Goal: Task Accomplishment & Management: Use online tool/utility

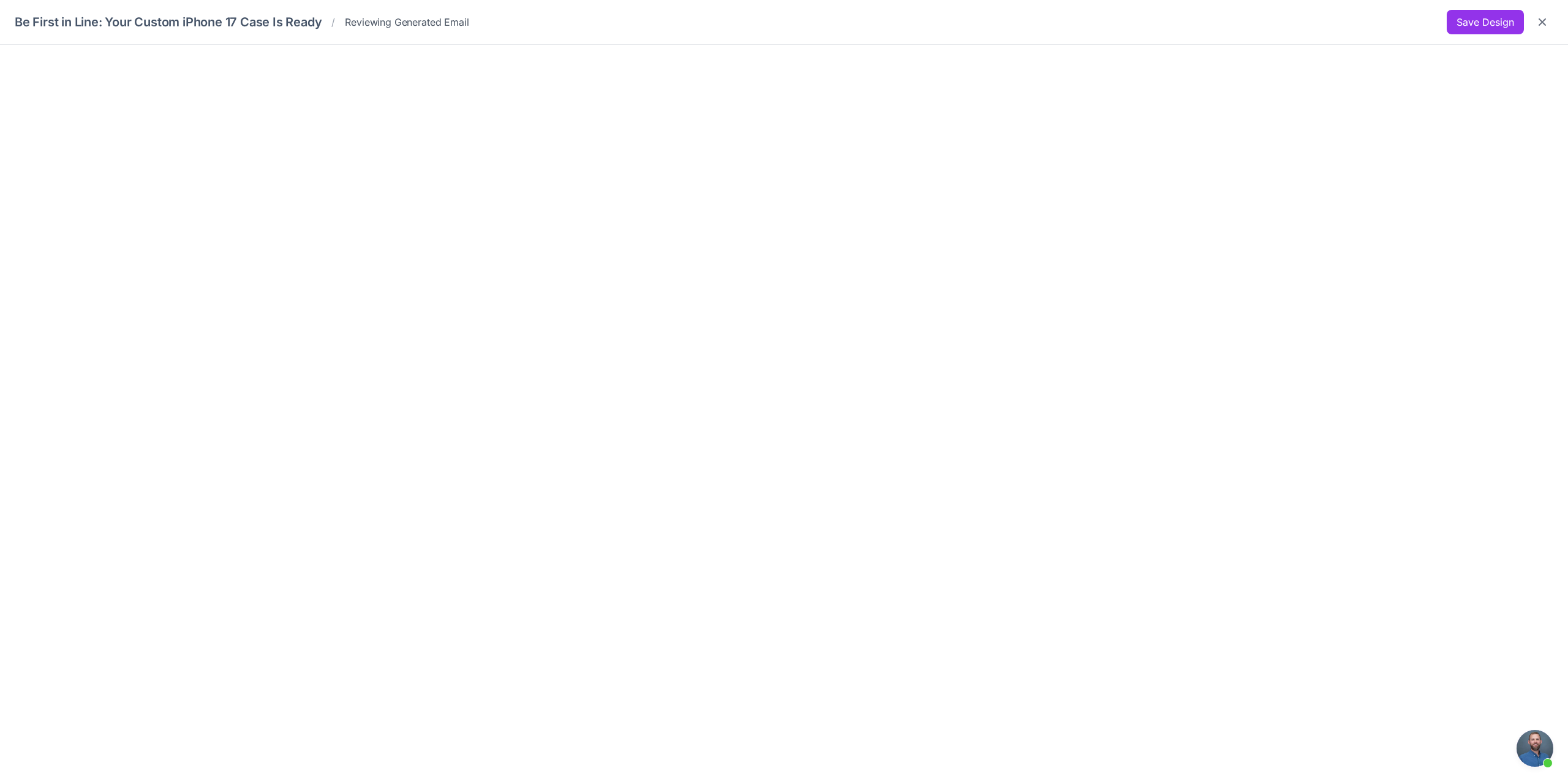
scroll to position [794, 0]
click at [1499, 22] on button "Save Design" at bounding box center [1485, 22] width 77 height 24
click at [1487, 22] on button "Save Design" at bounding box center [1485, 22] width 77 height 24
click at [1546, 25] on icon "Close" at bounding box center [1542, 22] width 12 height 12
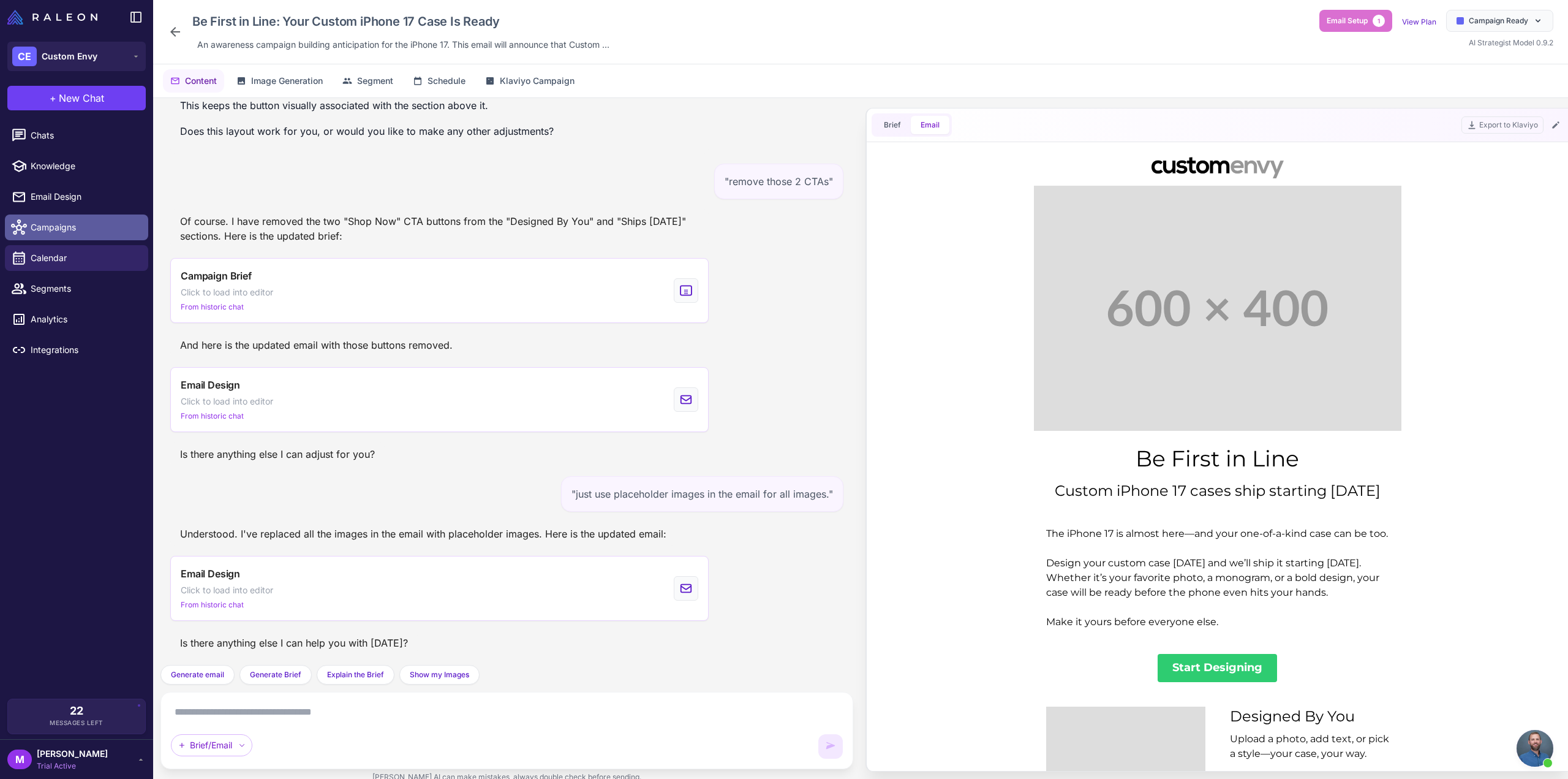
click at [54, 226] on span "Campaigns" at bounding box center [85, 227] width 108 height 13
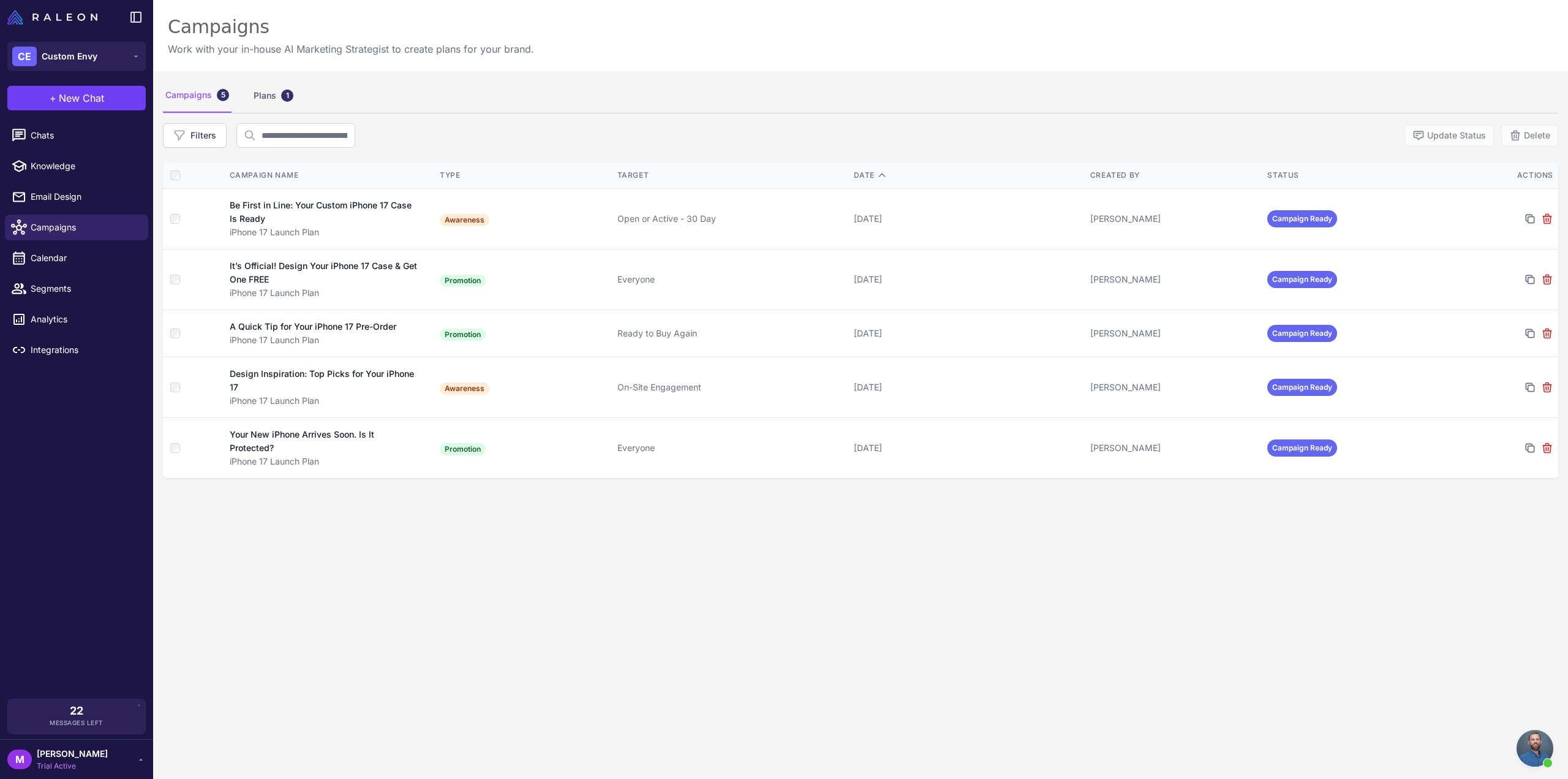
click at [409, 600] on div "Campaigns 5 Plans 1 Filters Update Status Delete Campaign Name Type Target Date…" at bounding box center [860, 461] width 1415 height 779
click at [375, 567] on div "Campaigns 5 Plans 1 Filters Update Status Delete Campaign Name Type Target Date…" at bounding box center [860, 461] width 1415 height 779
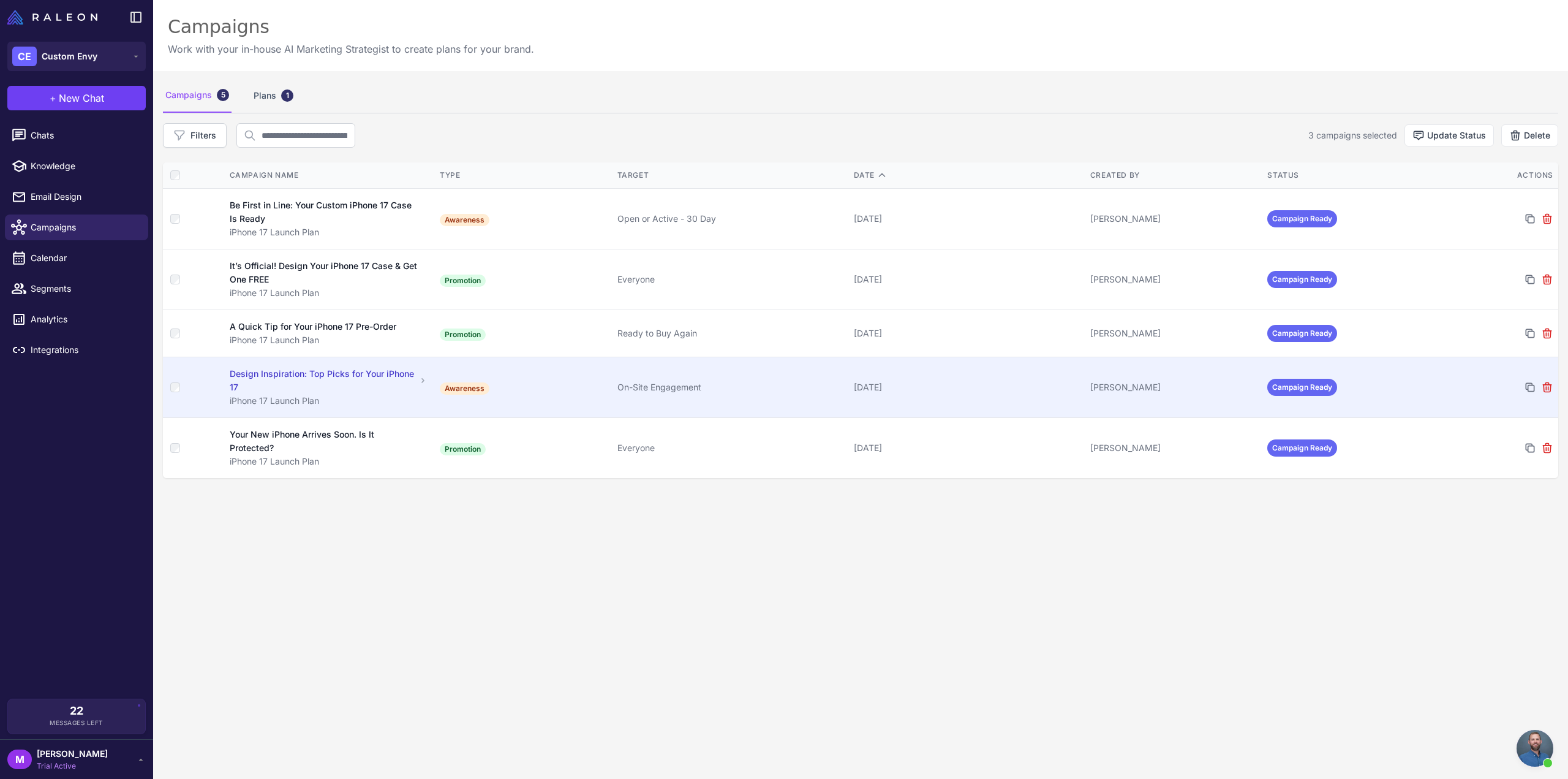
click at [176, 392] on td at bounding box center [192, 387] width 59 height 61
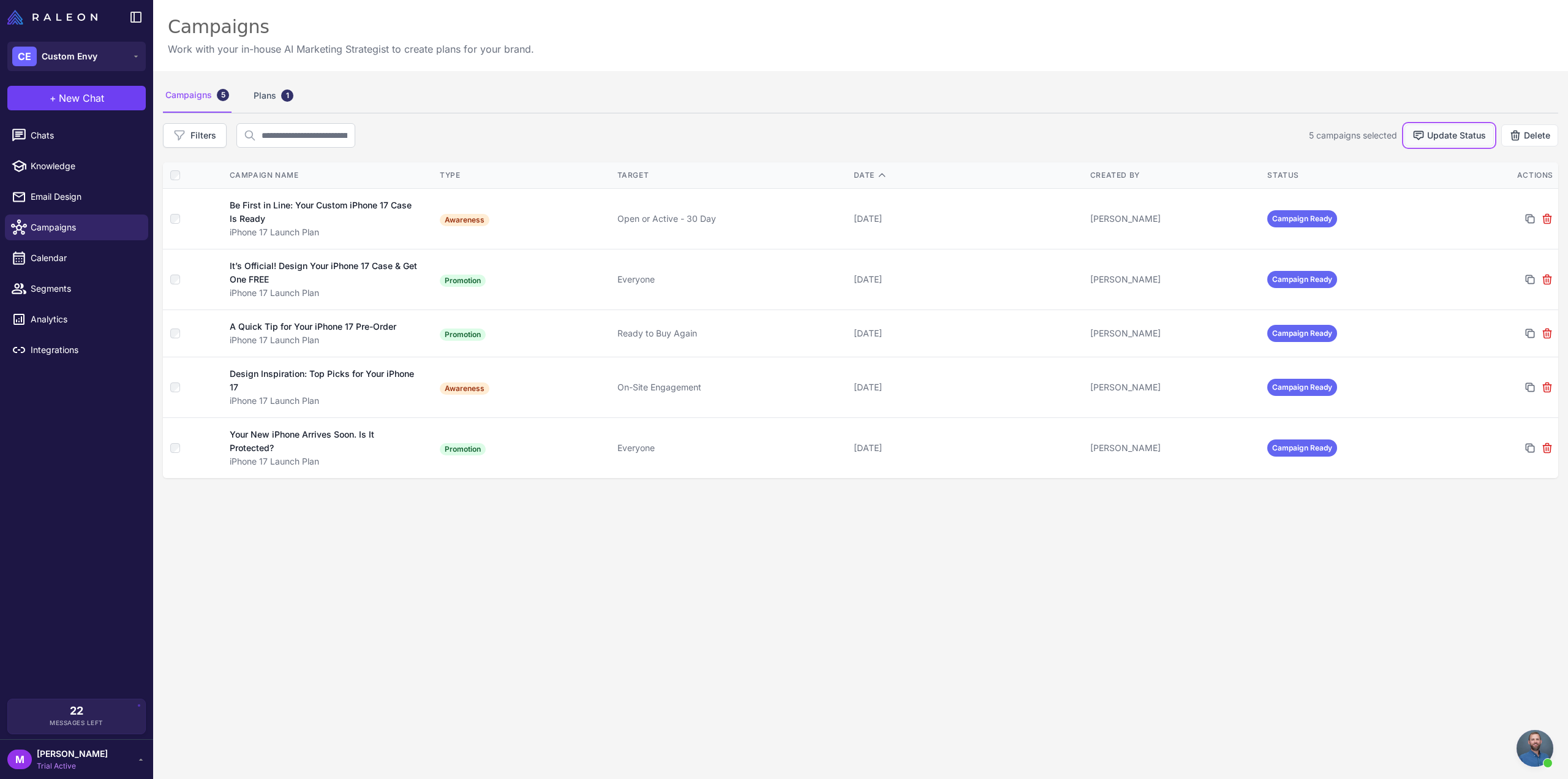
click at [1457, 136] on button "Update Status" at bounding box center [1449, 136] width 90 height 22
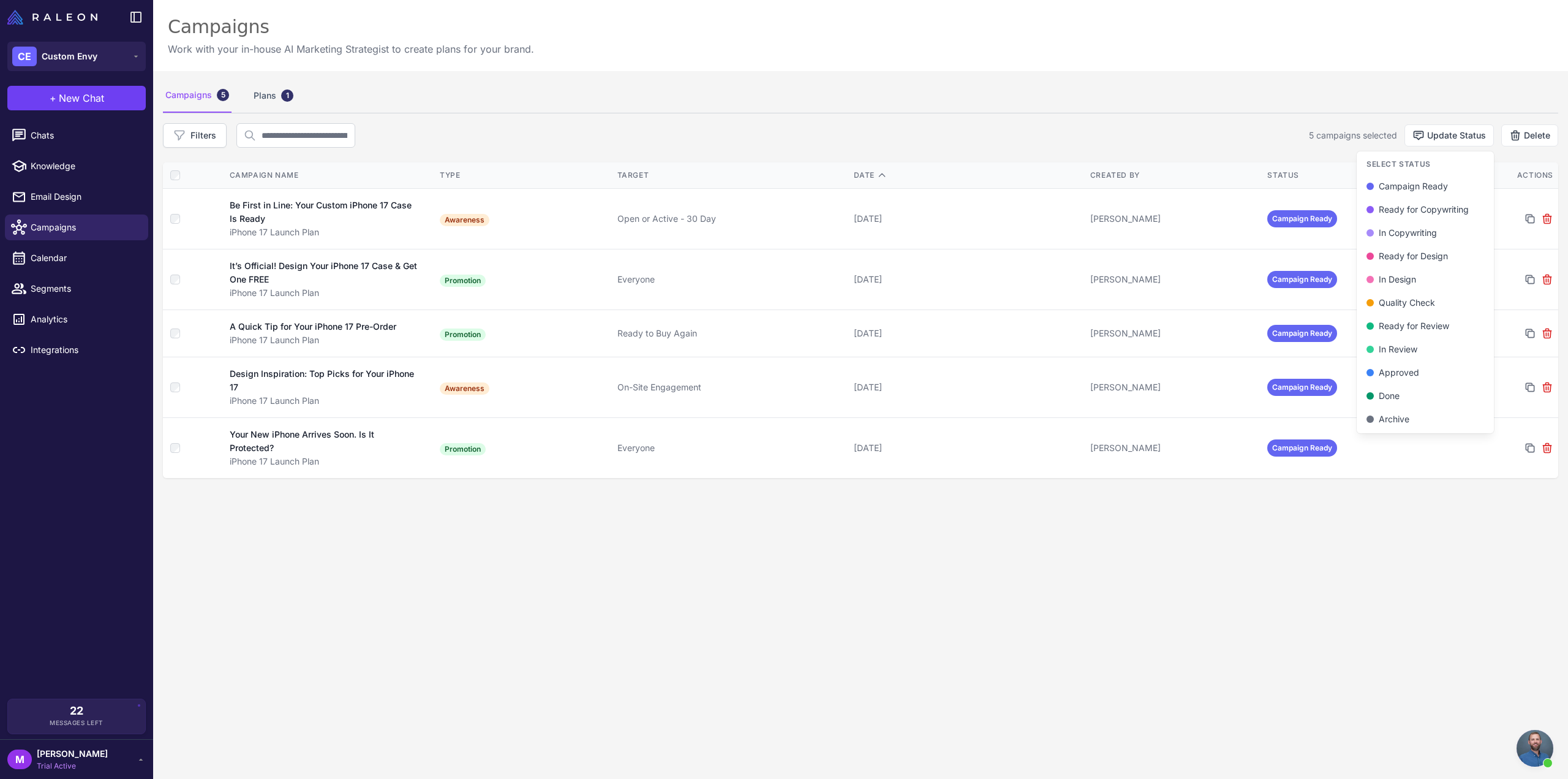
click at [1408, 530] on div "Campaigns 5 Plans 1 Filters 5 campaigns selected Update Status Select Status Ca…" at bounding box center [860, 461] width 1415 height 779
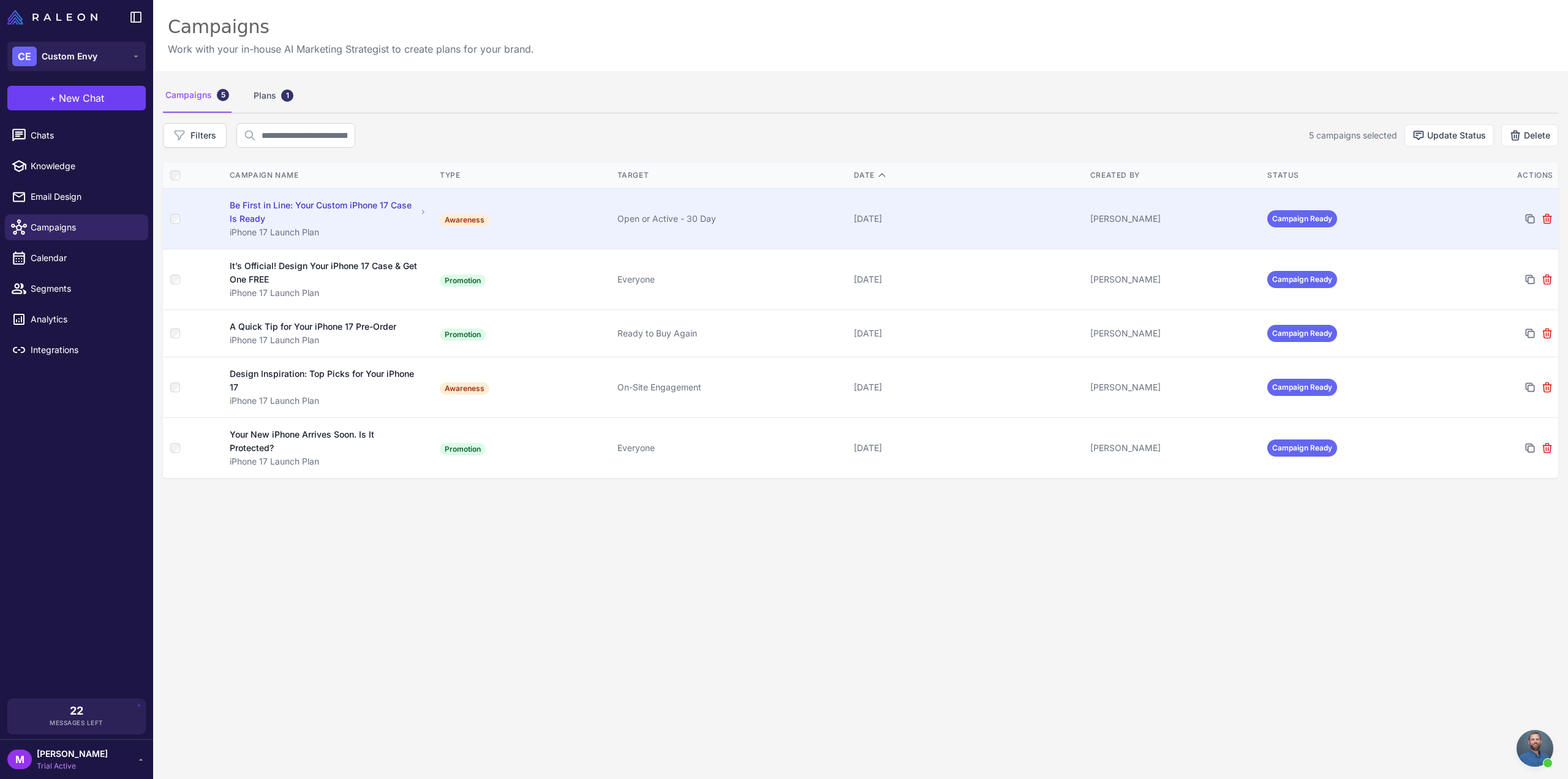
click at [290, 227] on div "iPhone 17 Launch Plan" at bounding box center [328, 232] width 198 height 13
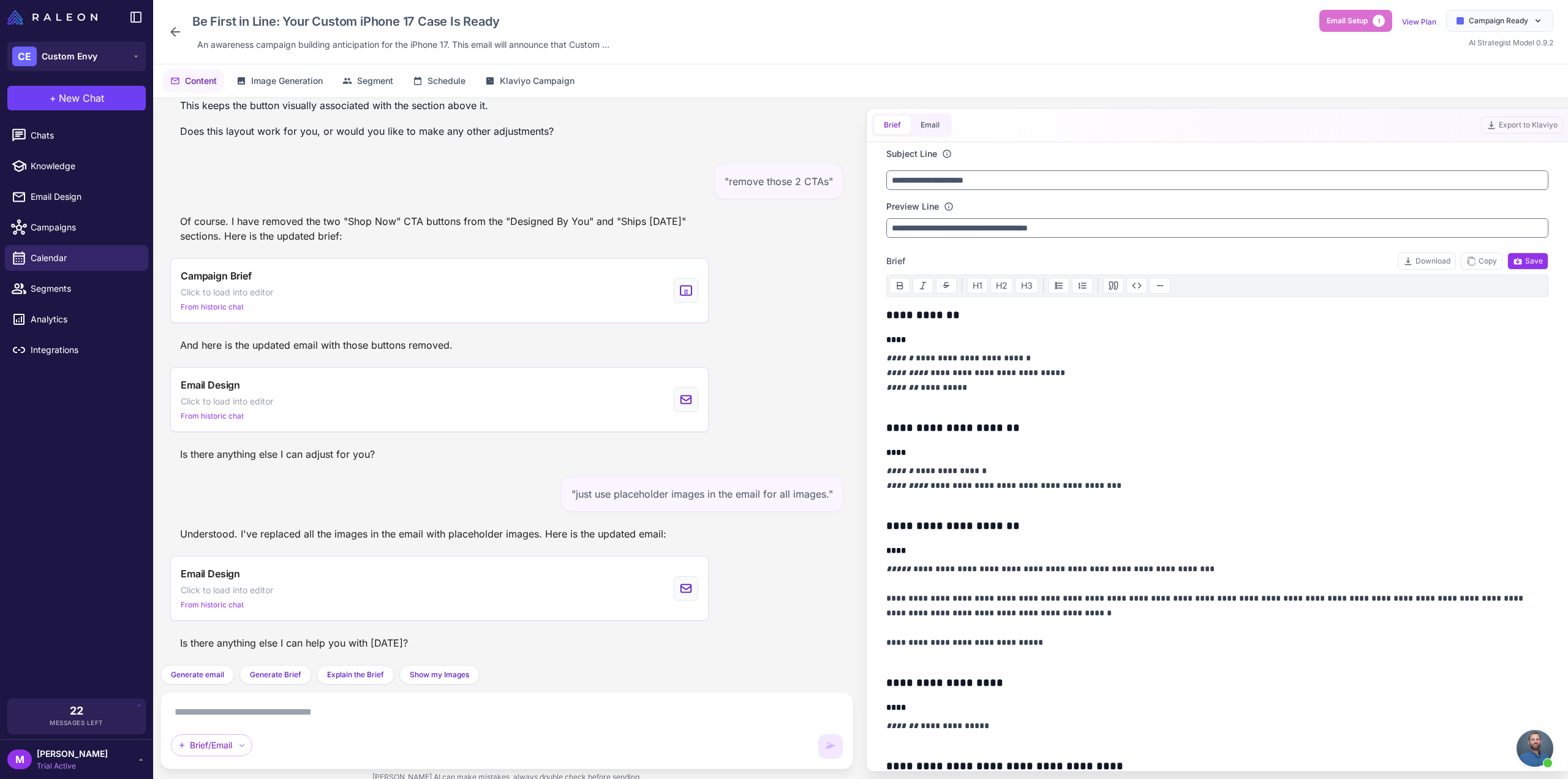
scroll to position [6056, 0]
click at [1530, 125] on button "Export to Klaviyo" at bounding box center [1521, 125] width 82 height 17
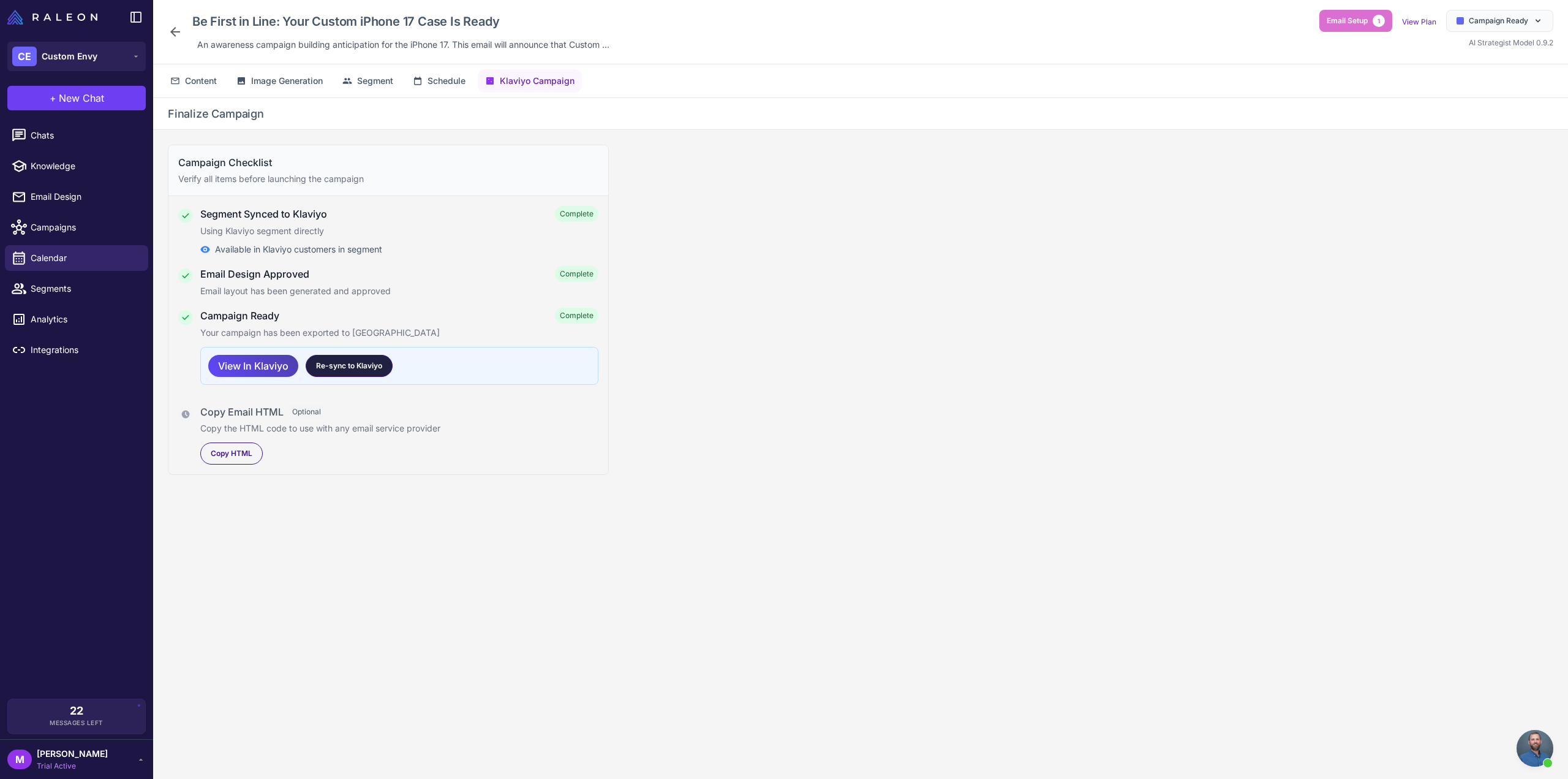
click at [381, 367] on span "Re-sync to Klaviyo" at bounding box center [349, 365] width 66 height 11
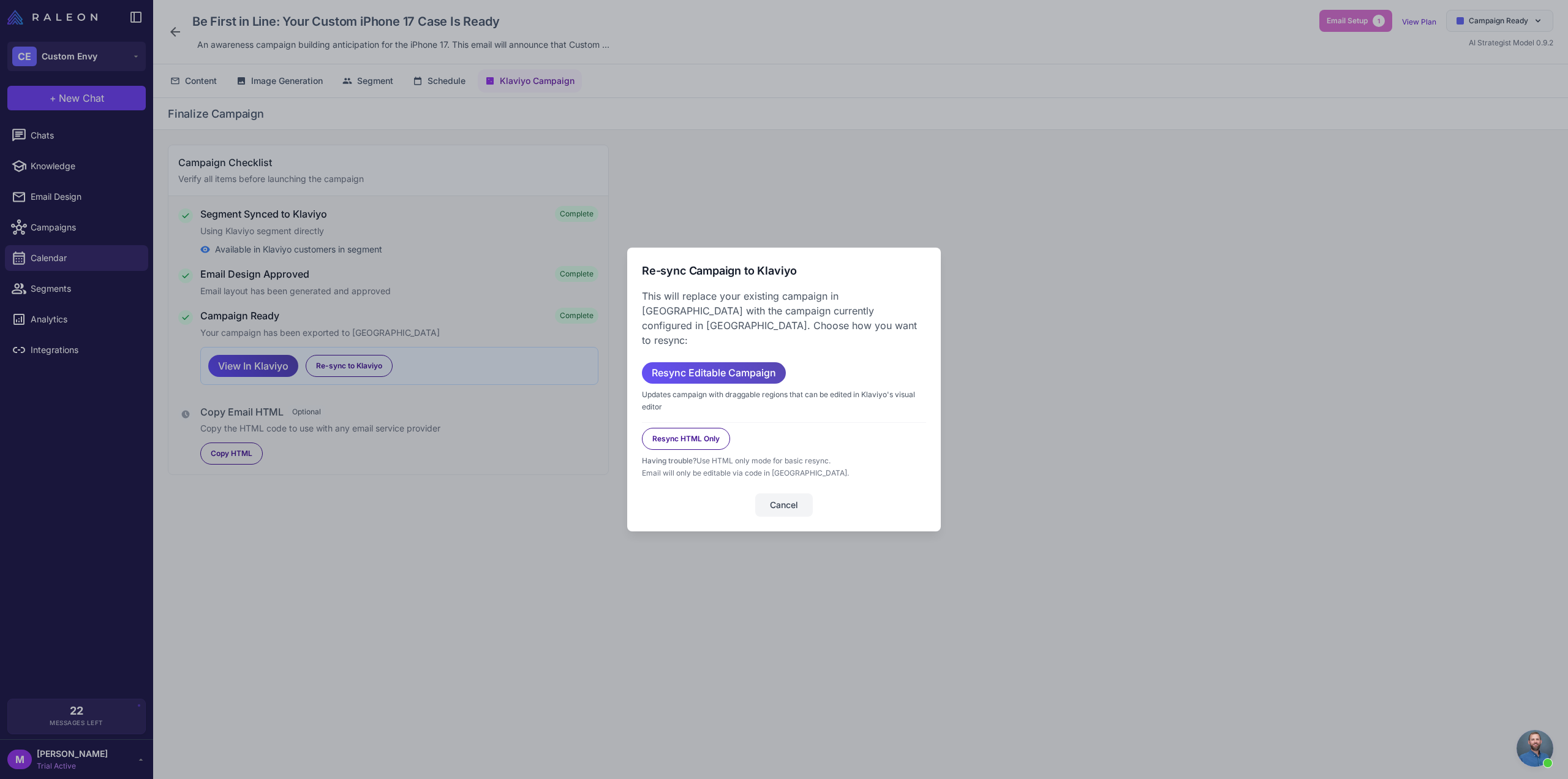
click at [681, 363] on span "Resync Editable Campaign" at bounding box center [714, 373] width 125 height 22
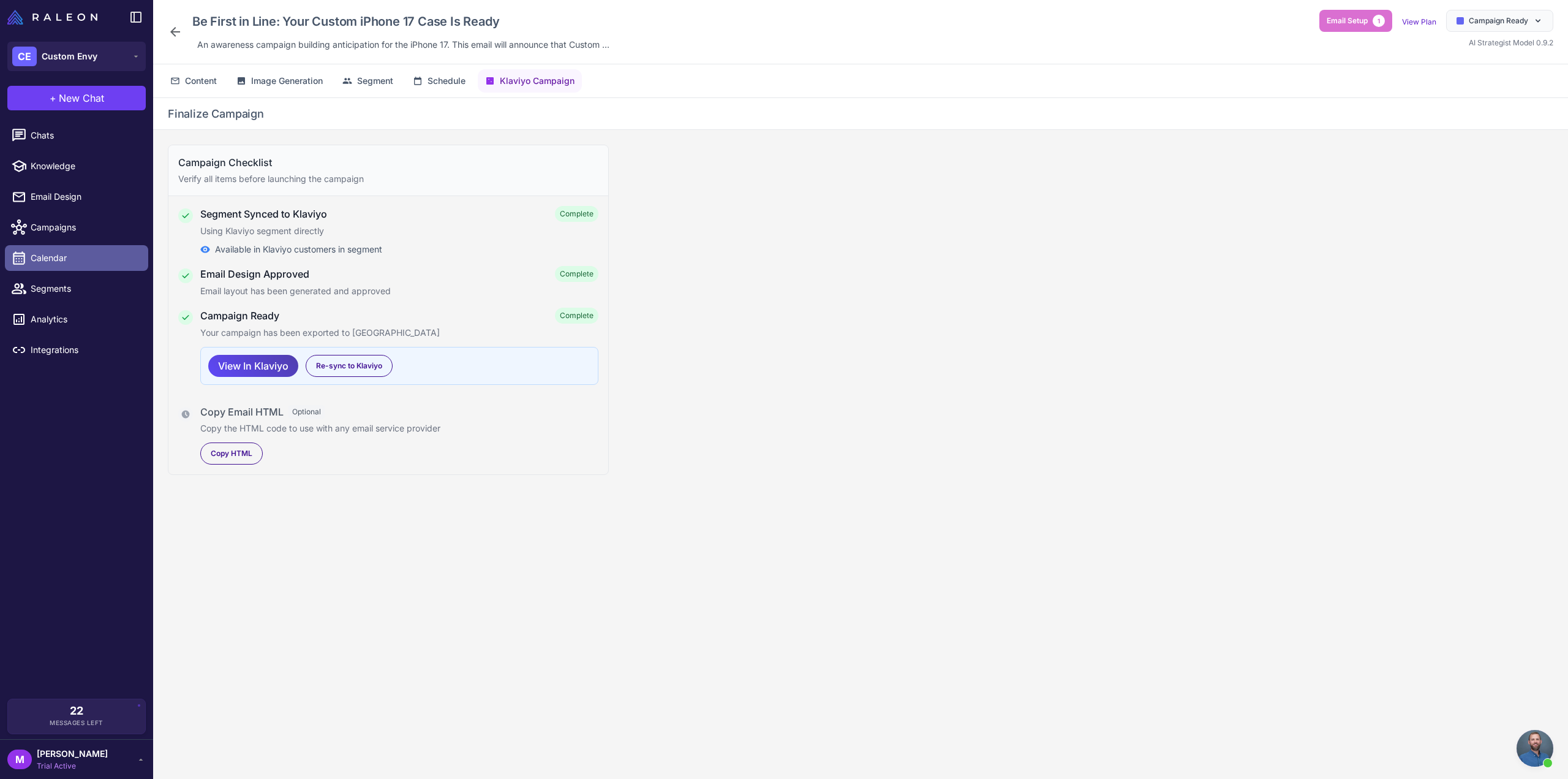
click at [48, 257] on span "Calendar" at bounding box center [85, 258] width 108 height 13
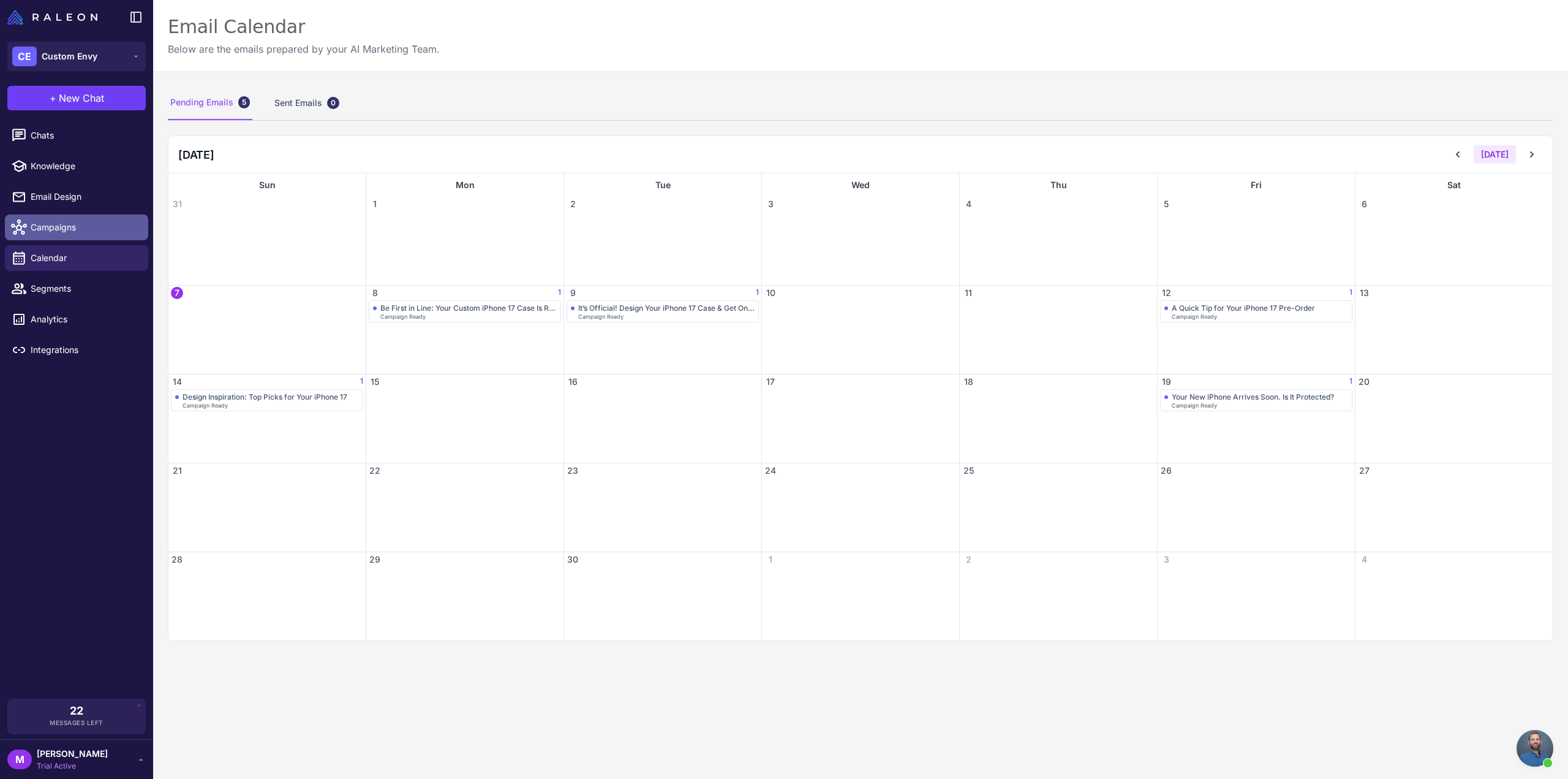
click at [46, 225] on span "Campaigns" at bounding box center [85, 227] width 108 height 13
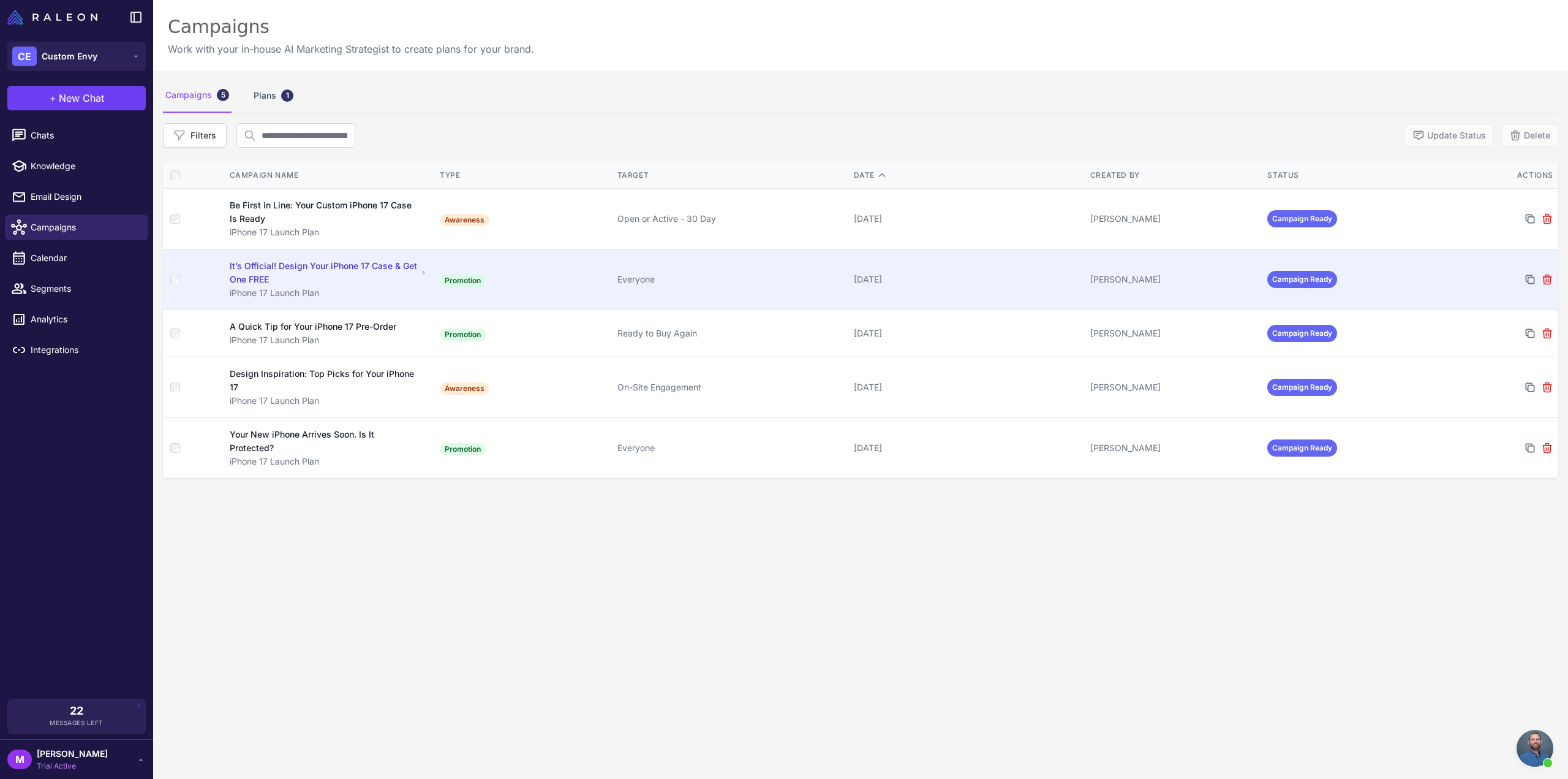
click at [565, 280] on td "Promotion" at bounding box center [523, 279] width 178 height 61
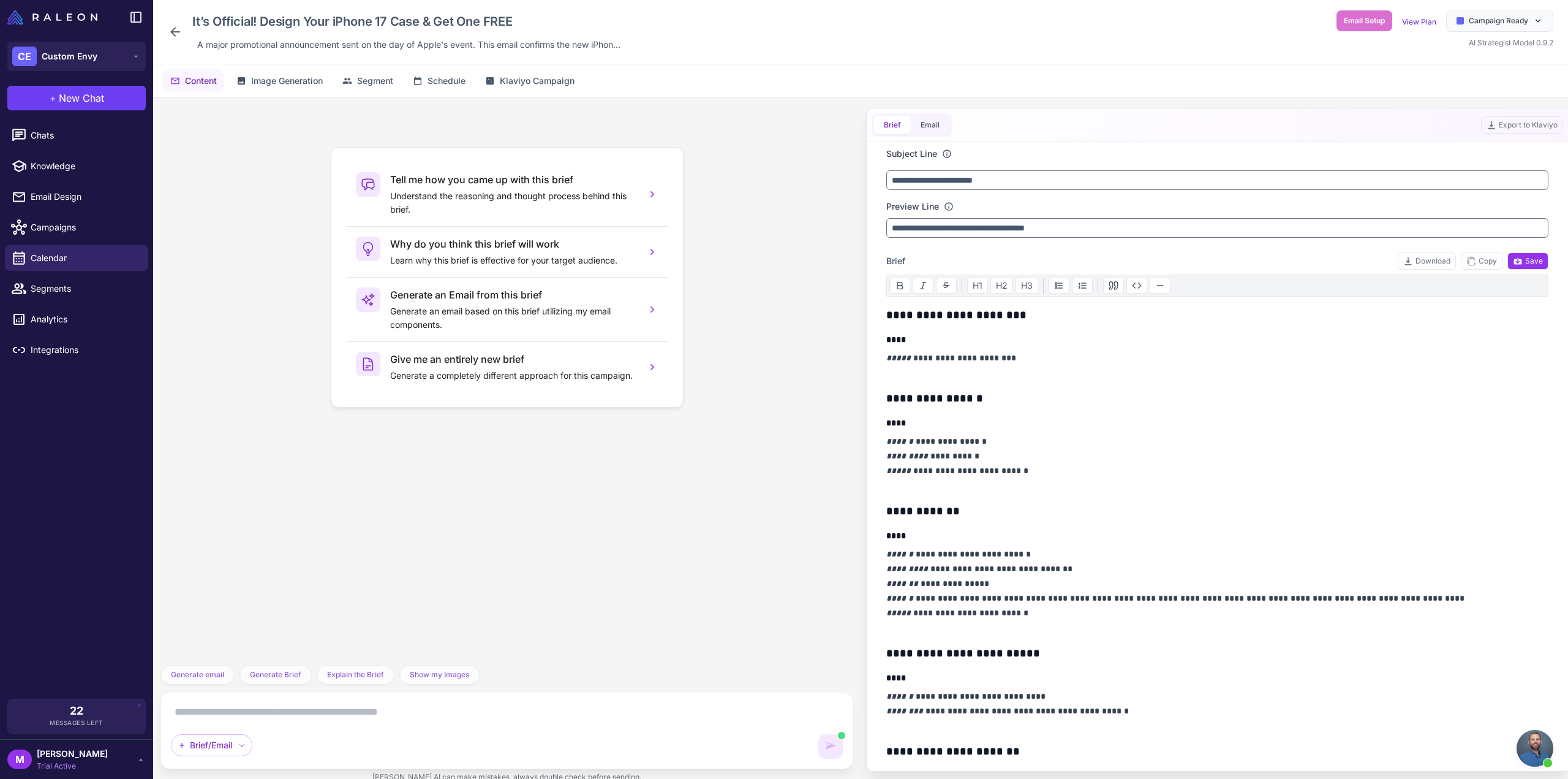
scroll to position [6467, 0]
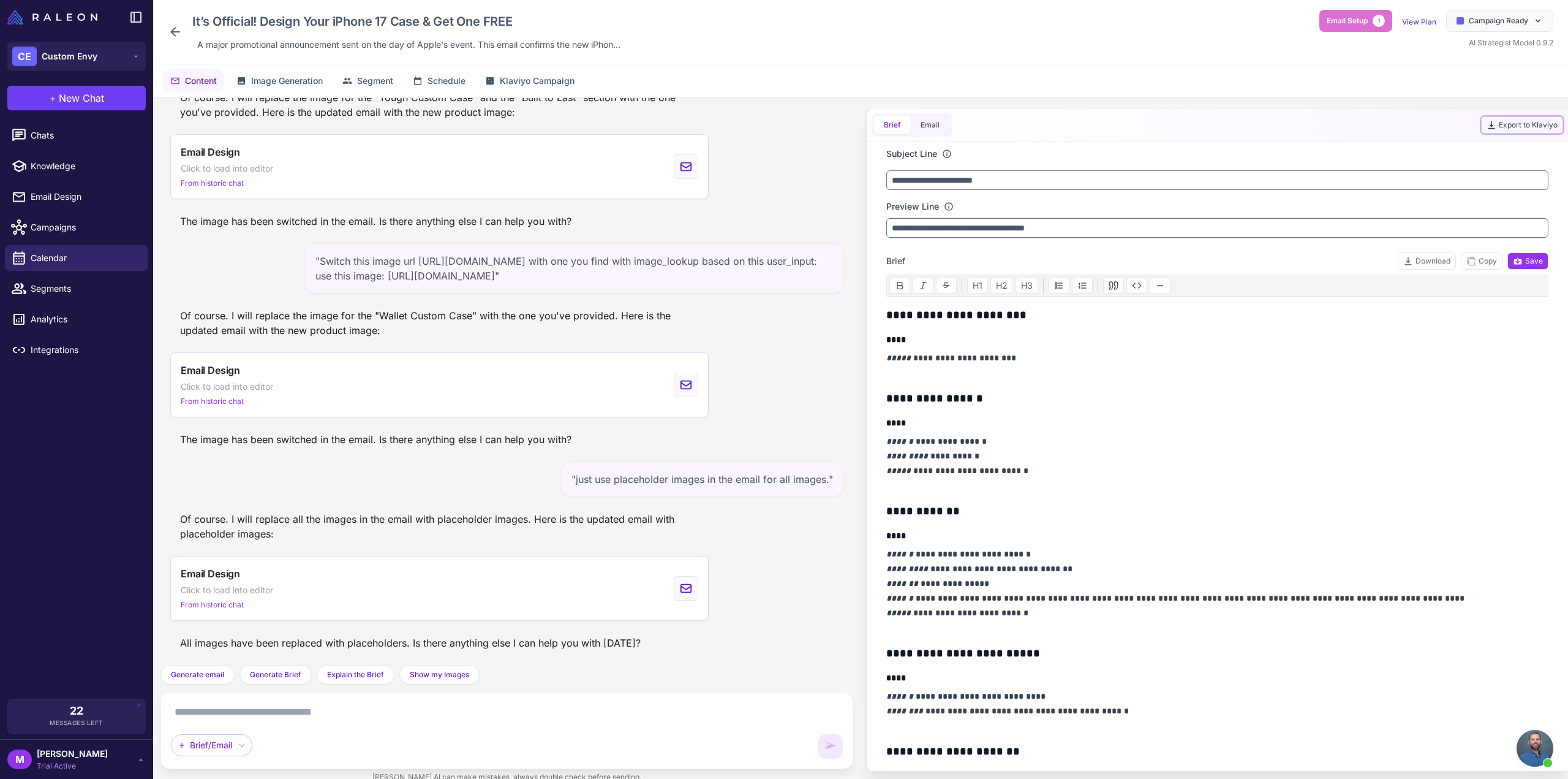
click at [1539, 121] on button "Export to Klaviyo" at bounding box center [1521, 125] width 82 height 17
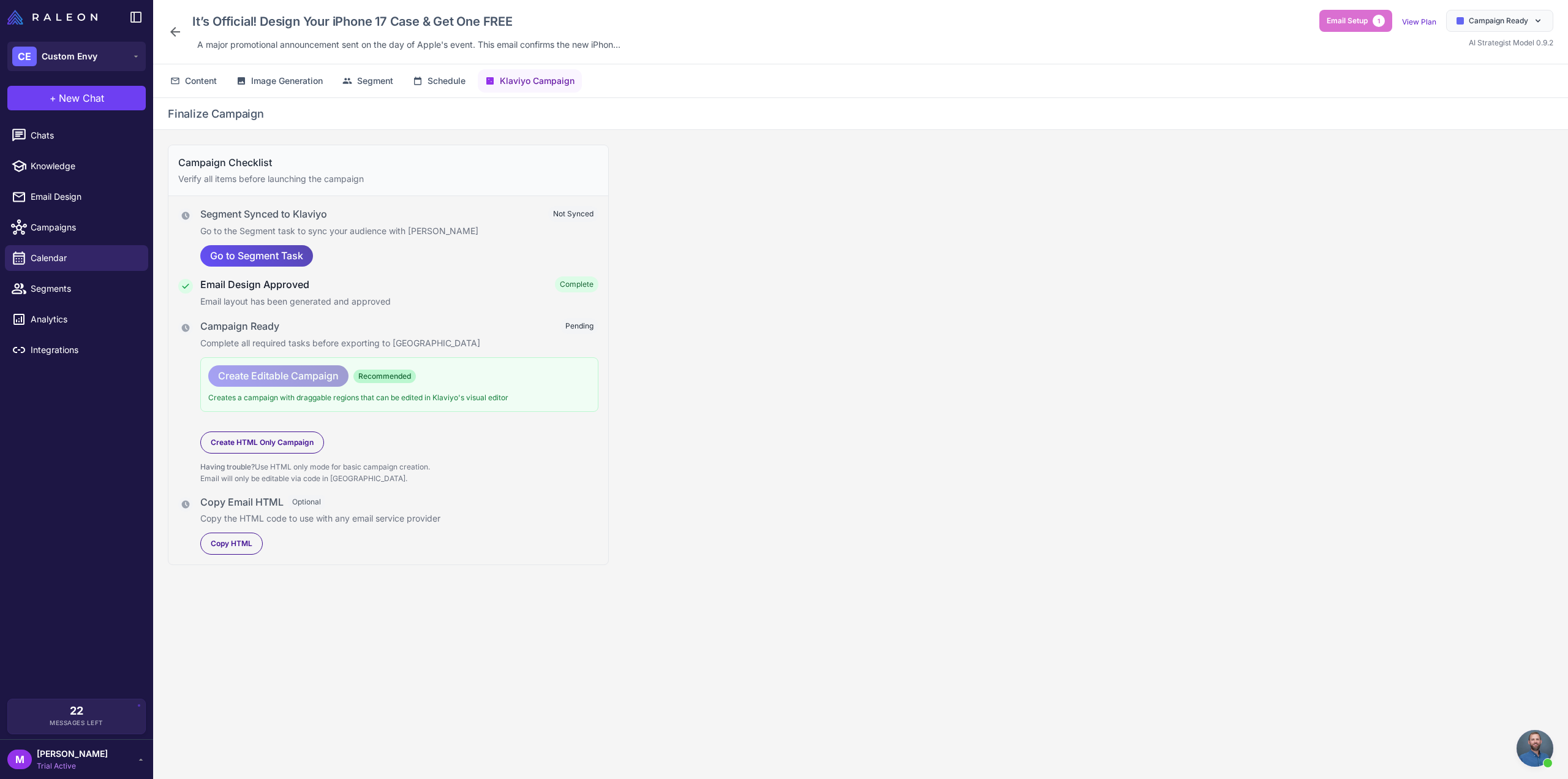
click at [258, 250] on span "Go to Segment Task" at bounding box center [257, 256] width 93 height 22
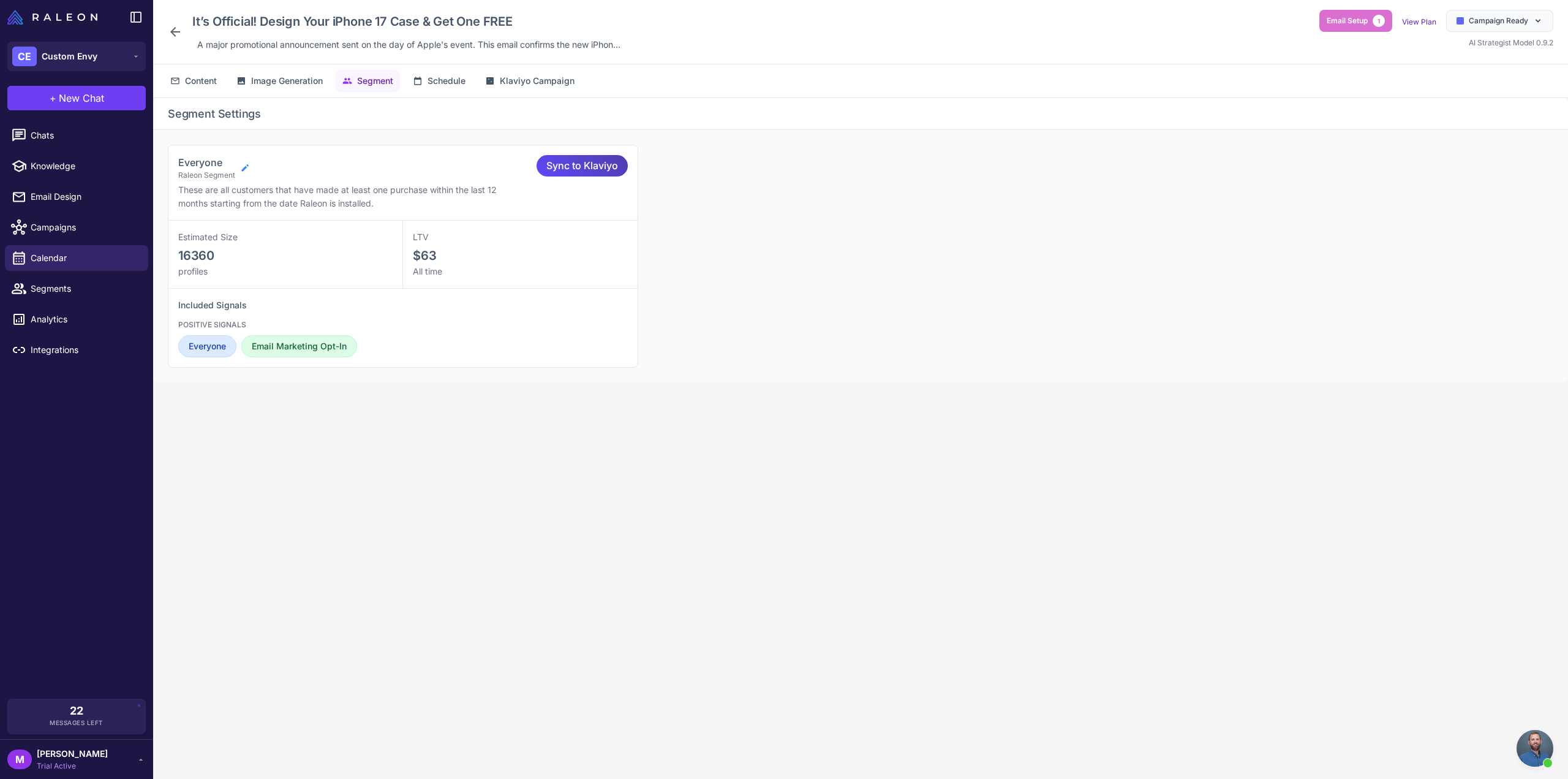
click at [241, 165] on icon at bounding box center [245, 168] width 10 height 10
select select "****"
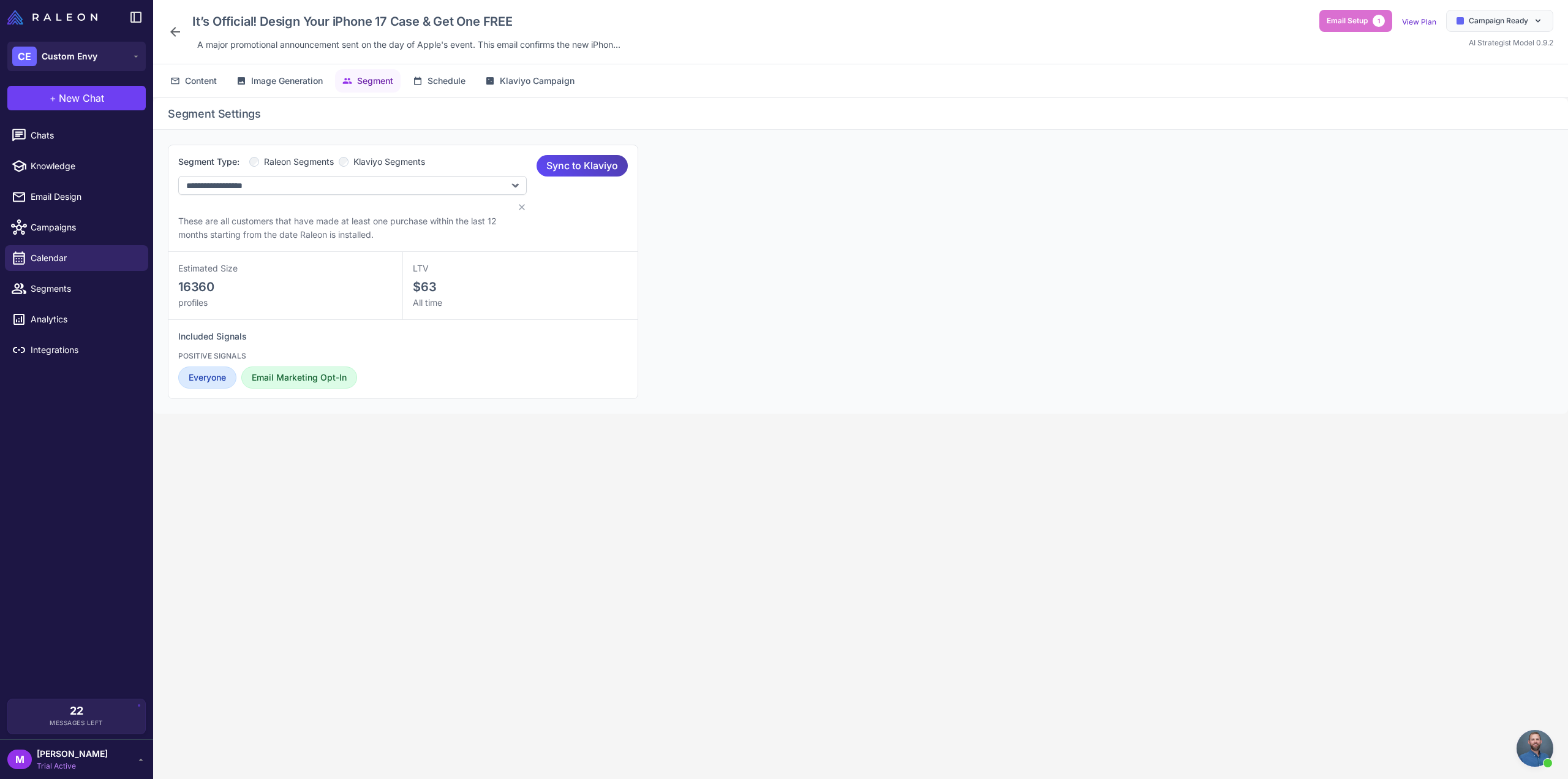
click at [351, 155] on label "Klaviyo Segments" at bounding box center [382, 161] width 86 height 13
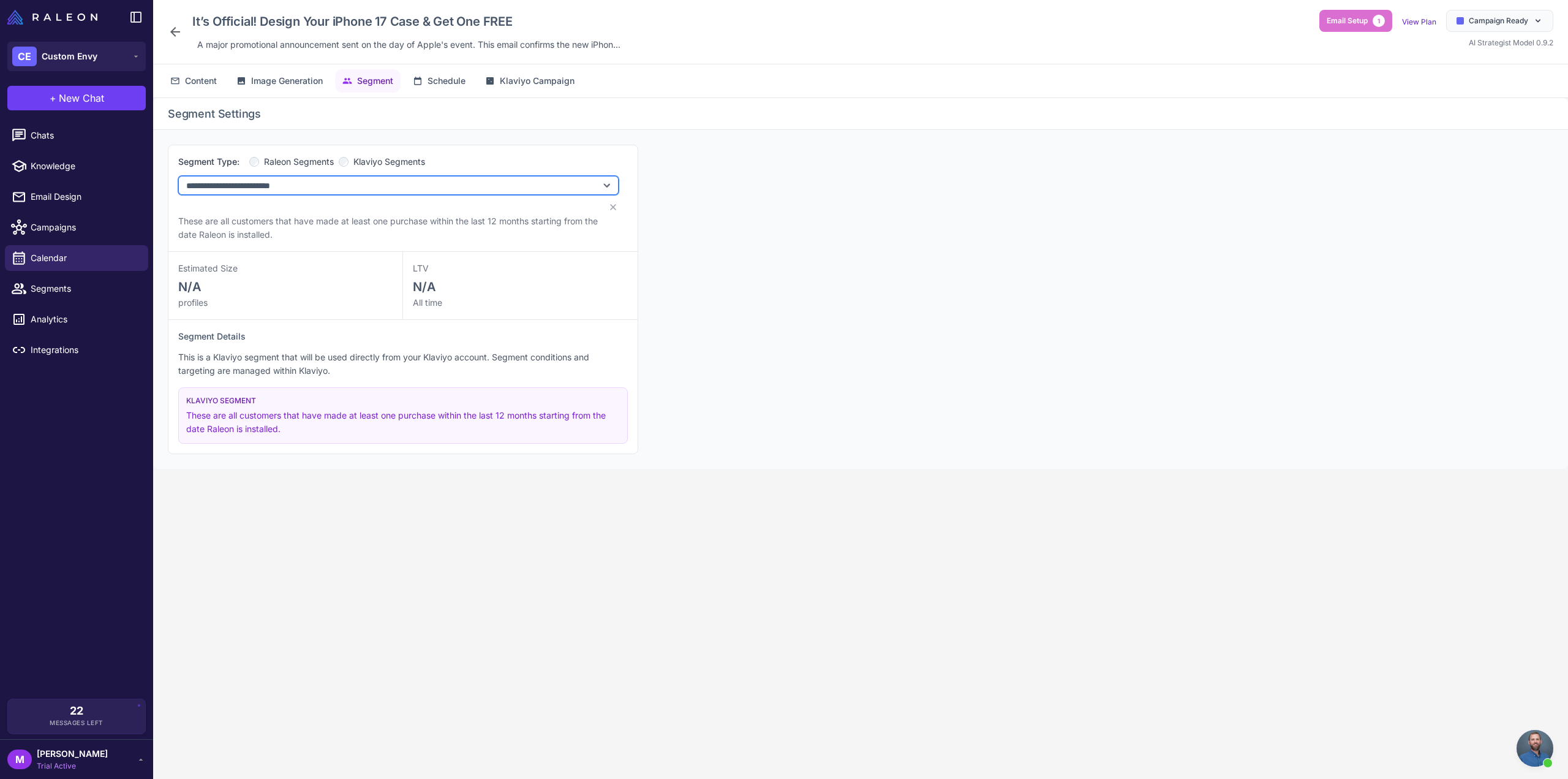
click at [333, 190] on select "**********" at bounding box center [398, 185] width 440 height 19
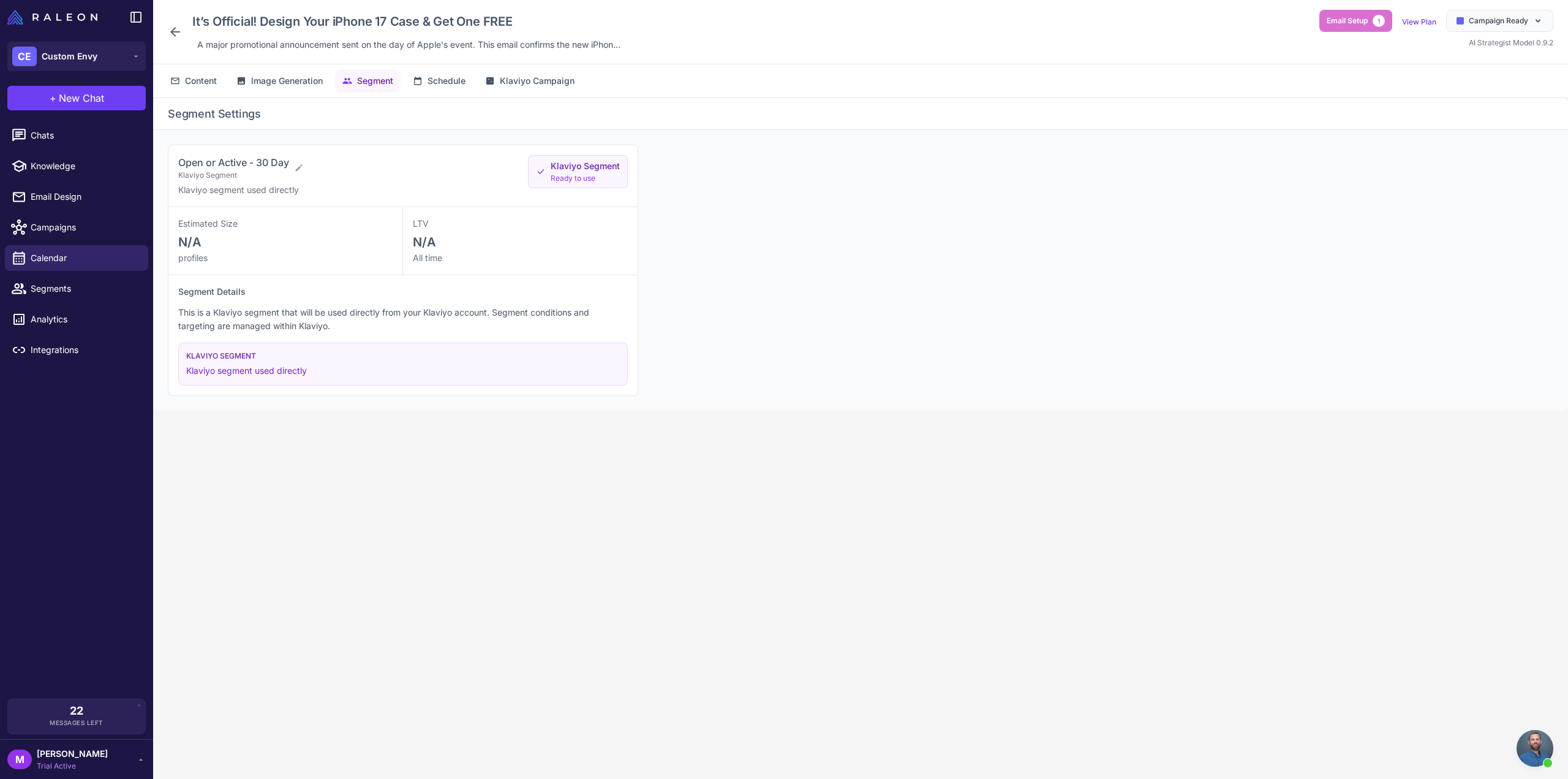
click at [389, 547] on div "Segment Settings Open or Active - 30 Day Klaviyo Segment Klaviyo segment used d…" at bounding box center [860, 448] width 1415 height 700
click at [675, 404] on div "Open or Active - 30 Day Klaviyo Segment Klaviyo segment used directly Klaviyo S…" at bounding box center [860, 270] width 1415 height 281
click at [540, 78] on span "Klaviyo Campaign" at bounding box center [537, 81] width 75 height 13
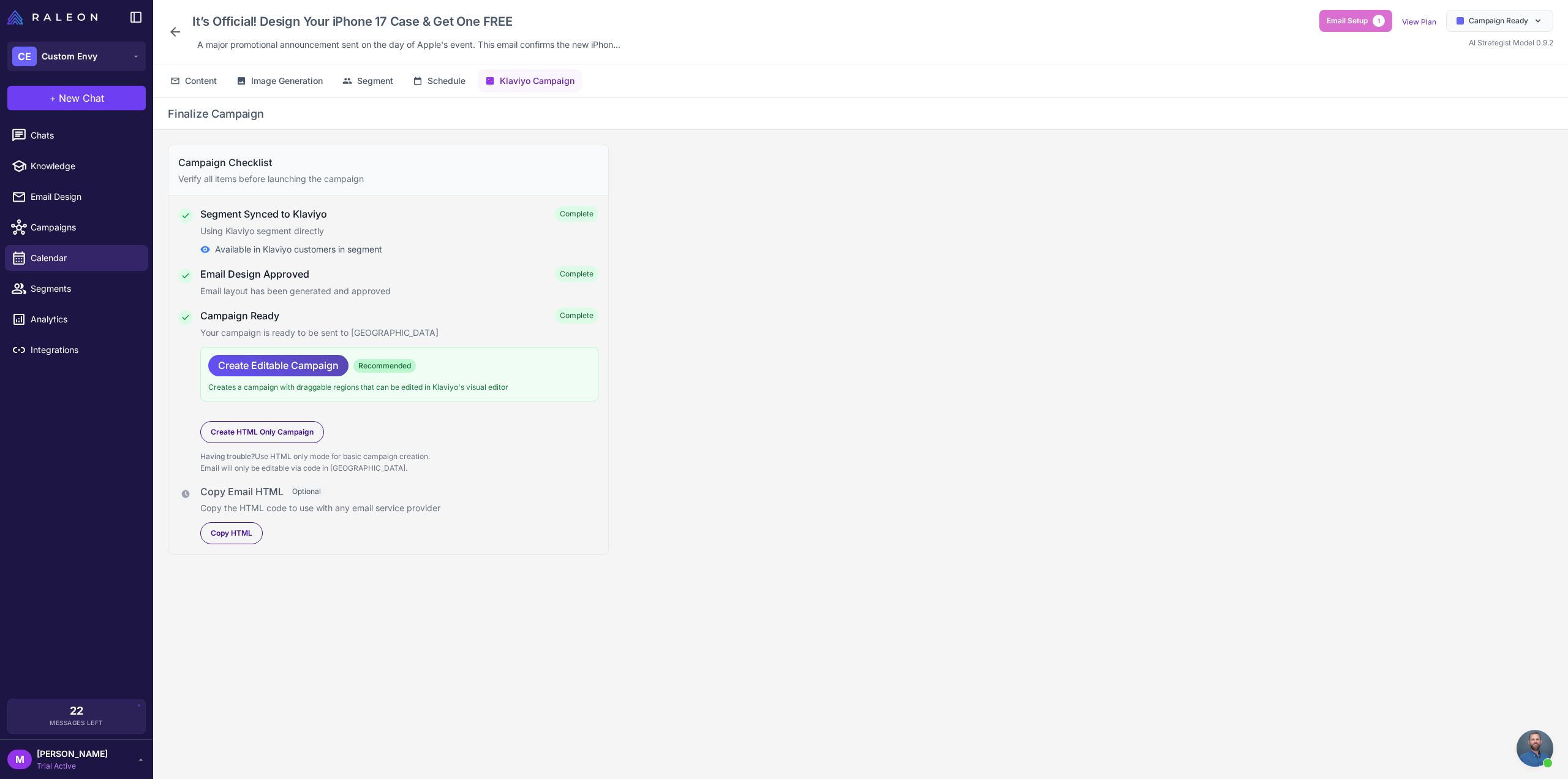
click at [268, 365] on span "Create Editable Campaign" at bounding box center [278, 366] width 120 height 22
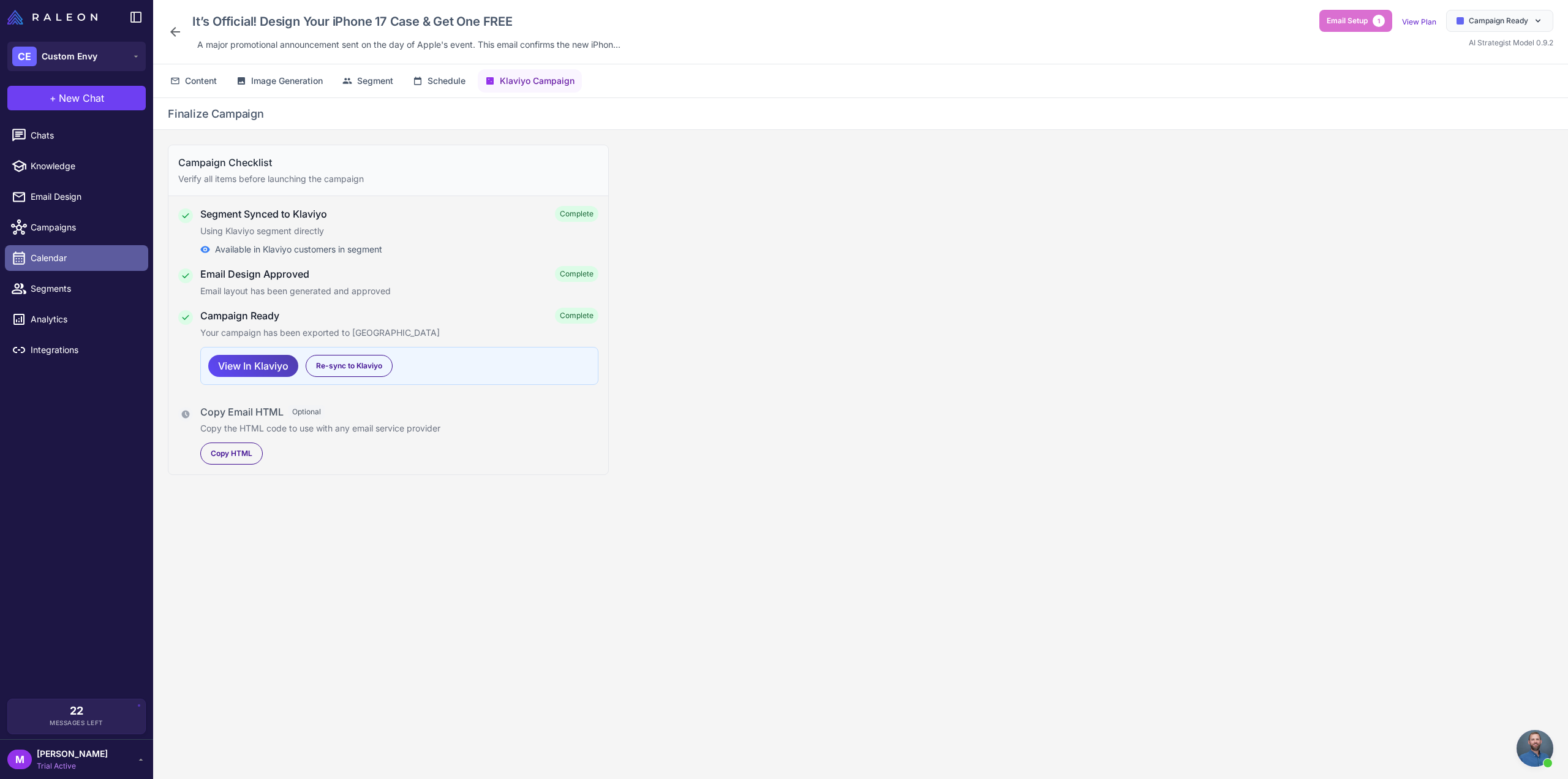
click at [63, 259] on span "Calendar" at bounding box center [85, 258] width 108 height 13
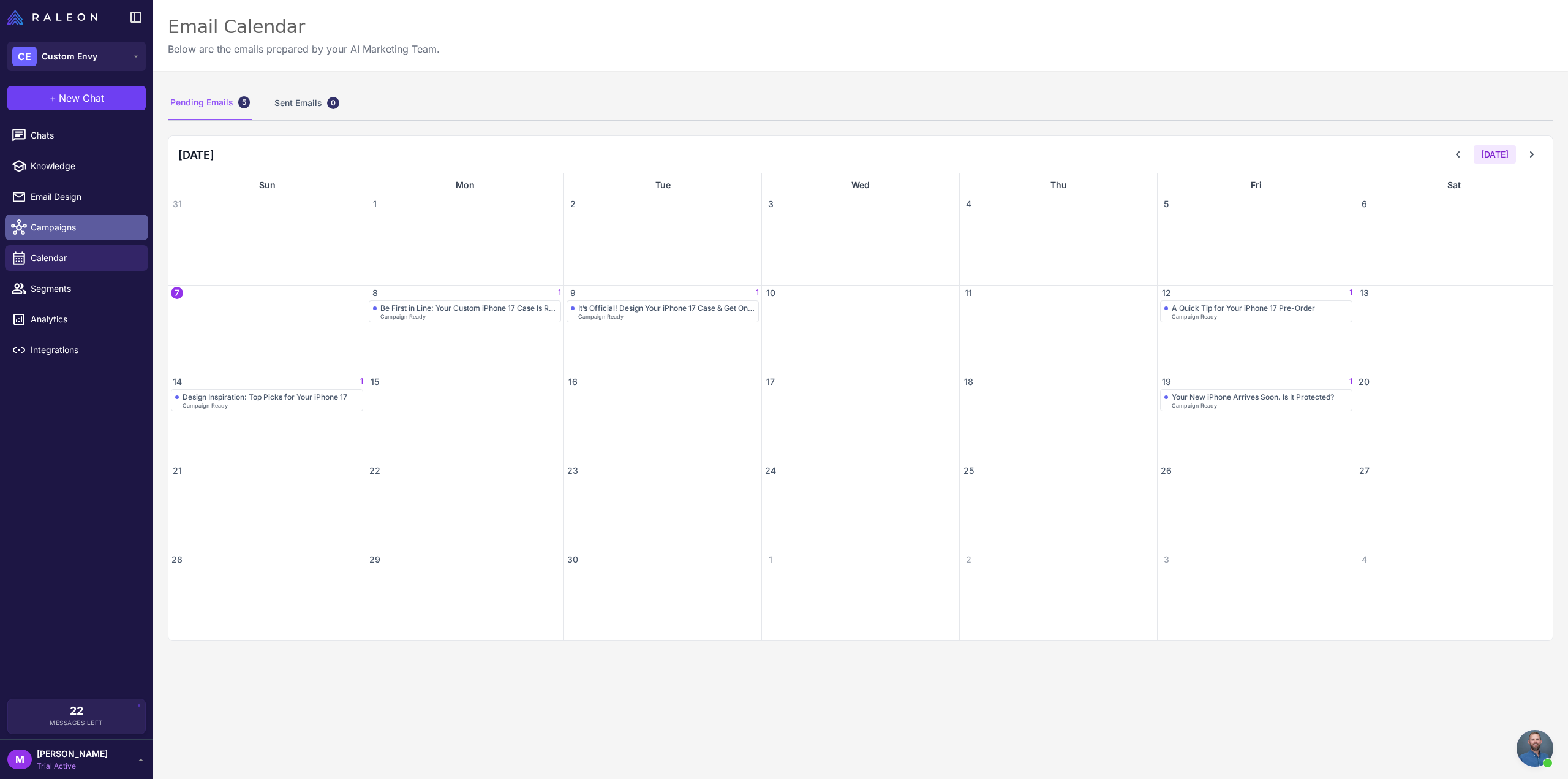
click at [76, 228] on span "Campaigns" at bounding box center [85, 227] width 108 height 13
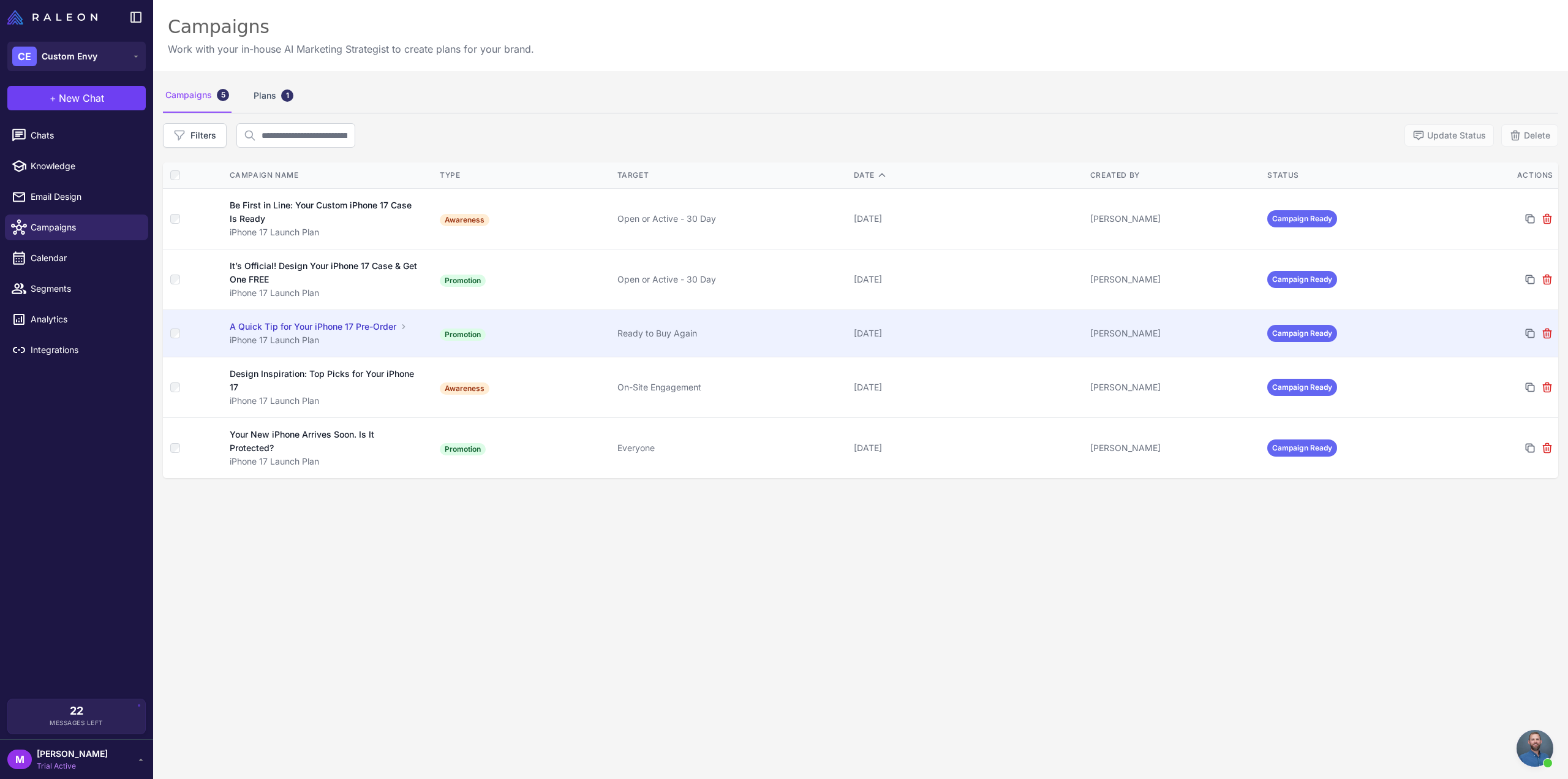
click at [528, 332] on td "Promotion" at bounding box center [523, 333] width 178 height 47
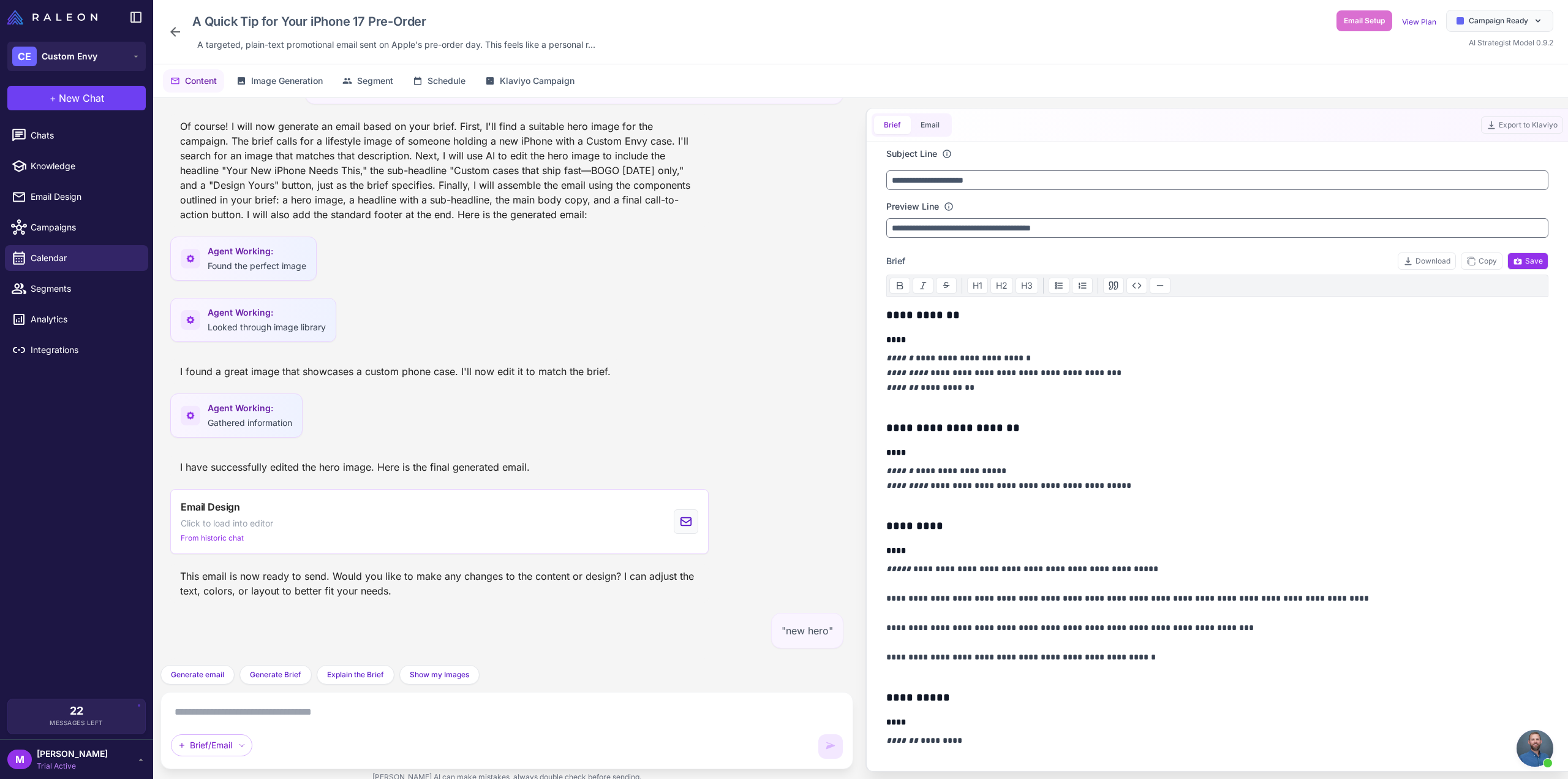
scroll to position [1543, 0]
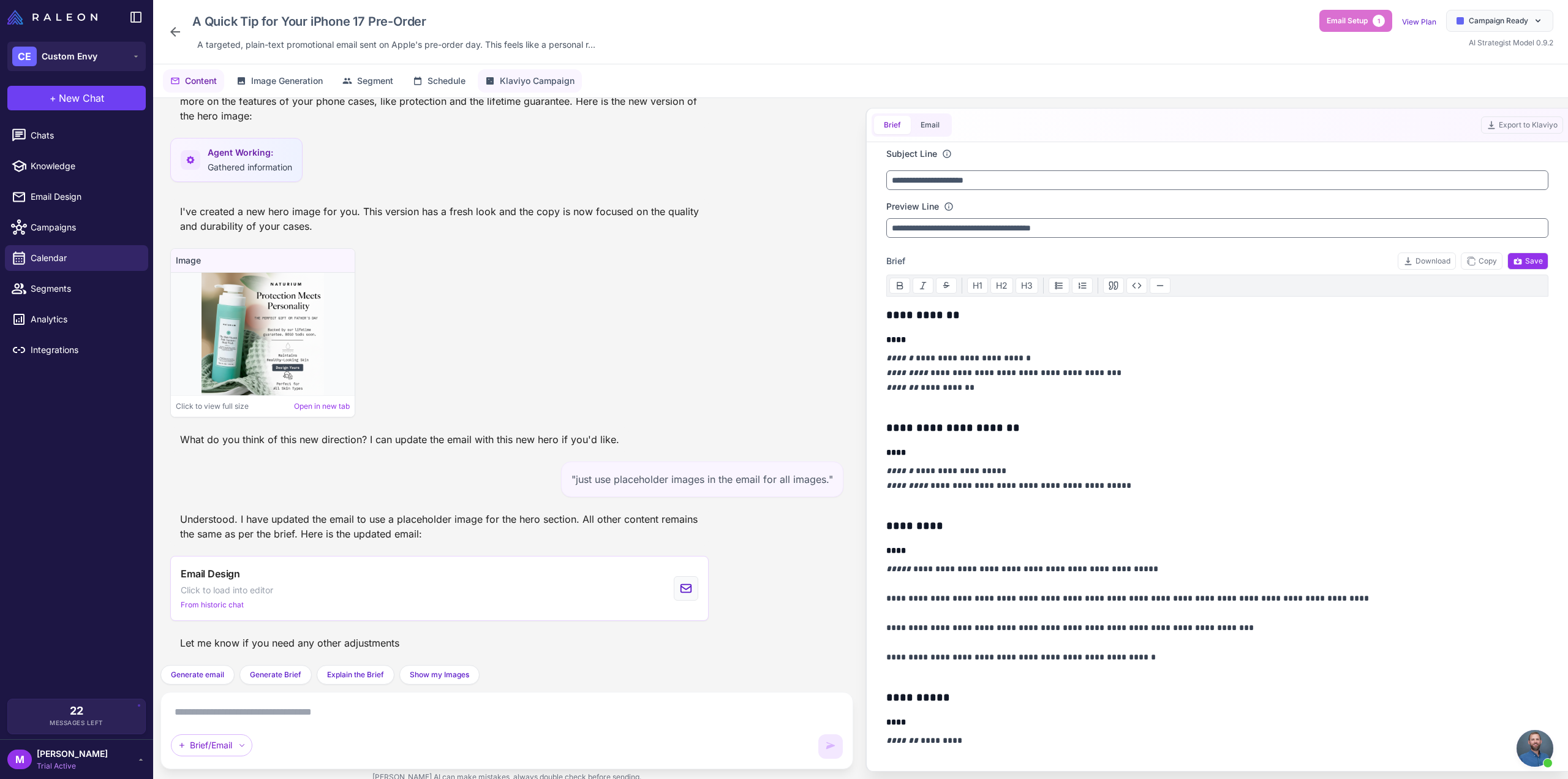
click at [536, 81] on span "Klaviyo Campaign" at bounding box center [537, 81] width 75 height 13
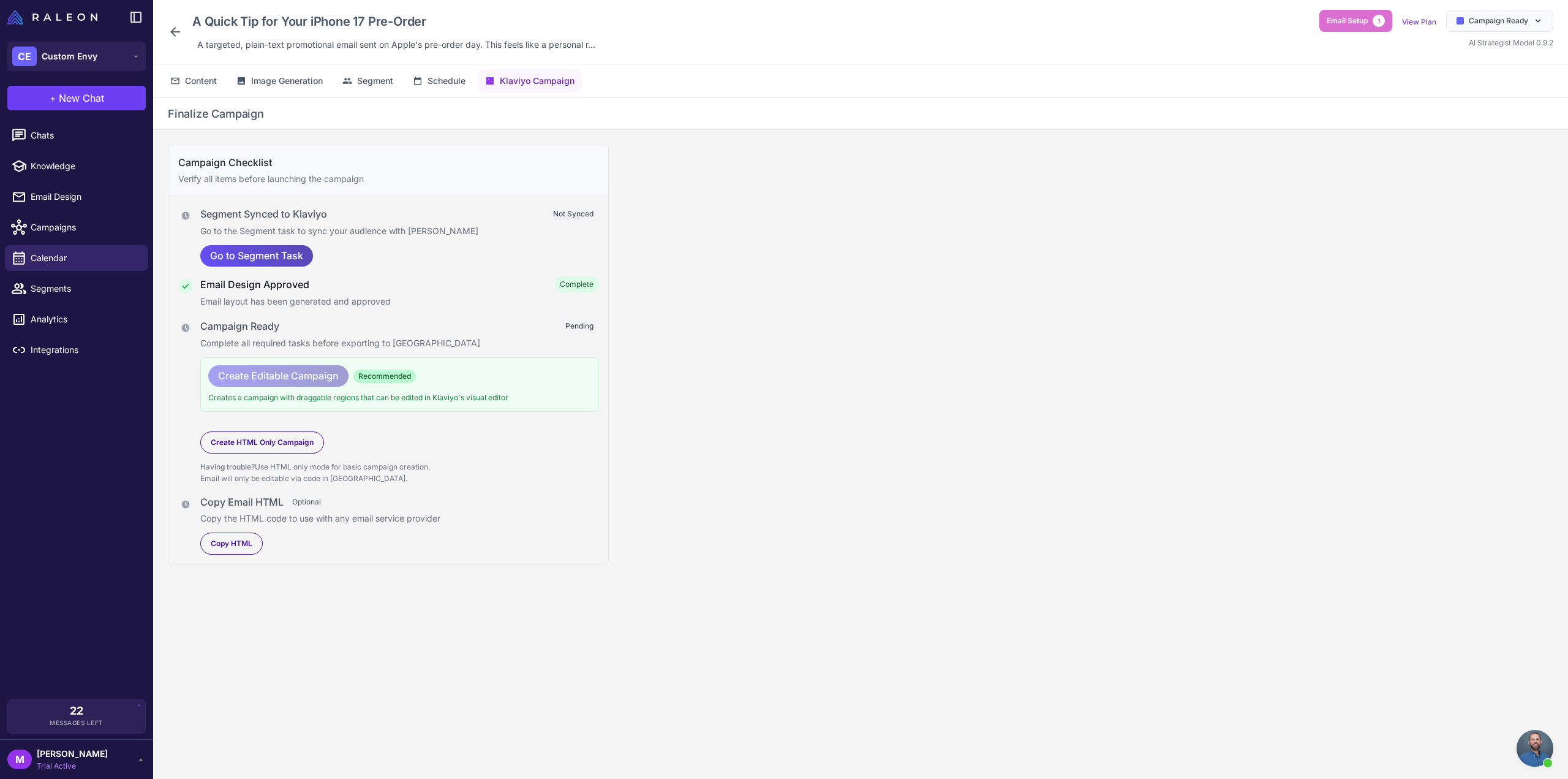
click at [289, 246] on span "Go to Segment Task" at bounding box center [257, 256] width 93 height 22
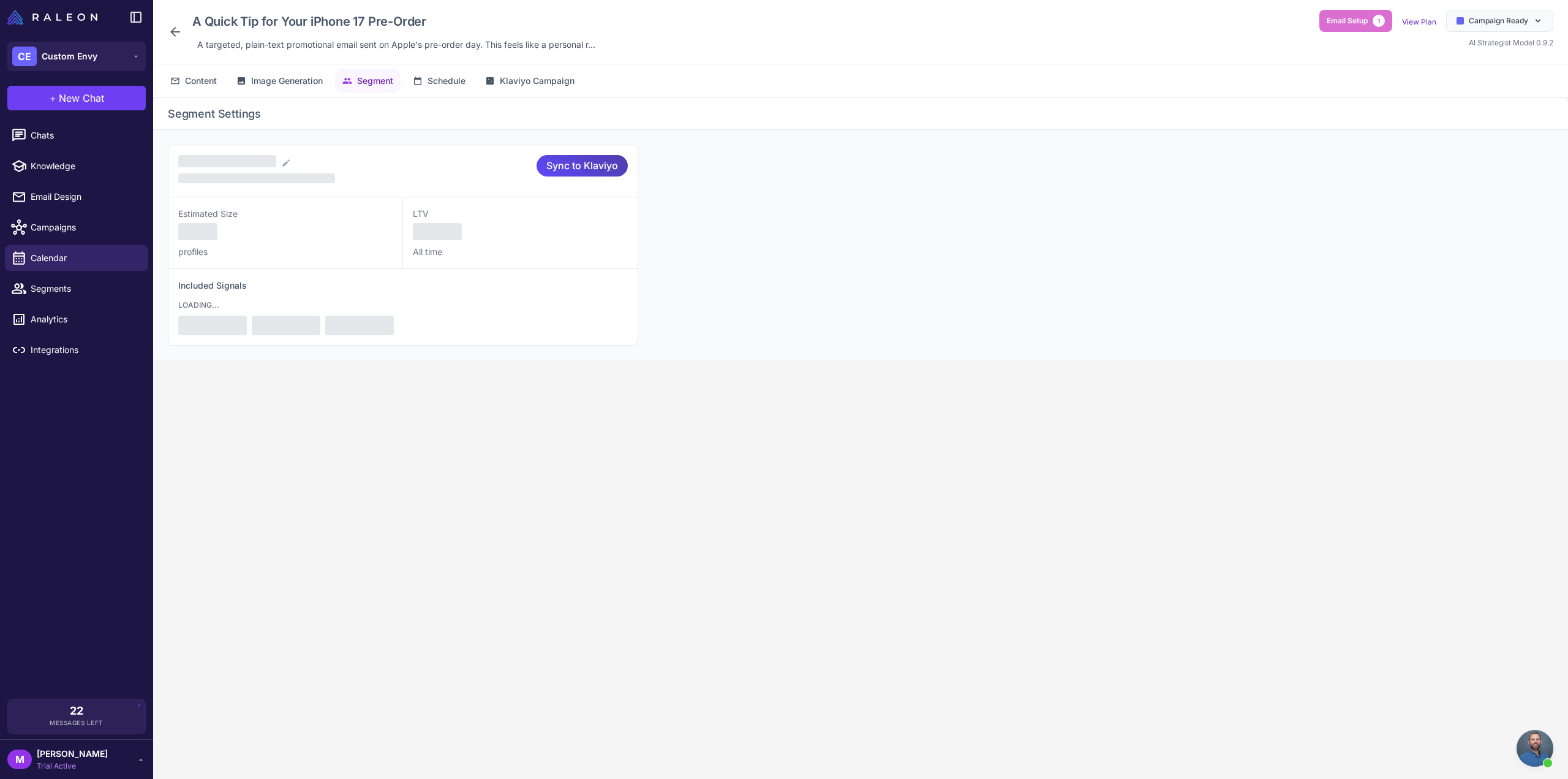
drag, startPoint x: 288, startPoint y: 250, endPoint x: 286, endPoint y: 259, distance: 9.2
click at [286, 259] on div "Estimated Size profiles" at bounding box center [286, 233] width 234 height 71
click at [274, 169] on icon at bounding box center [278, 168] width 10 height 10
select select "****"
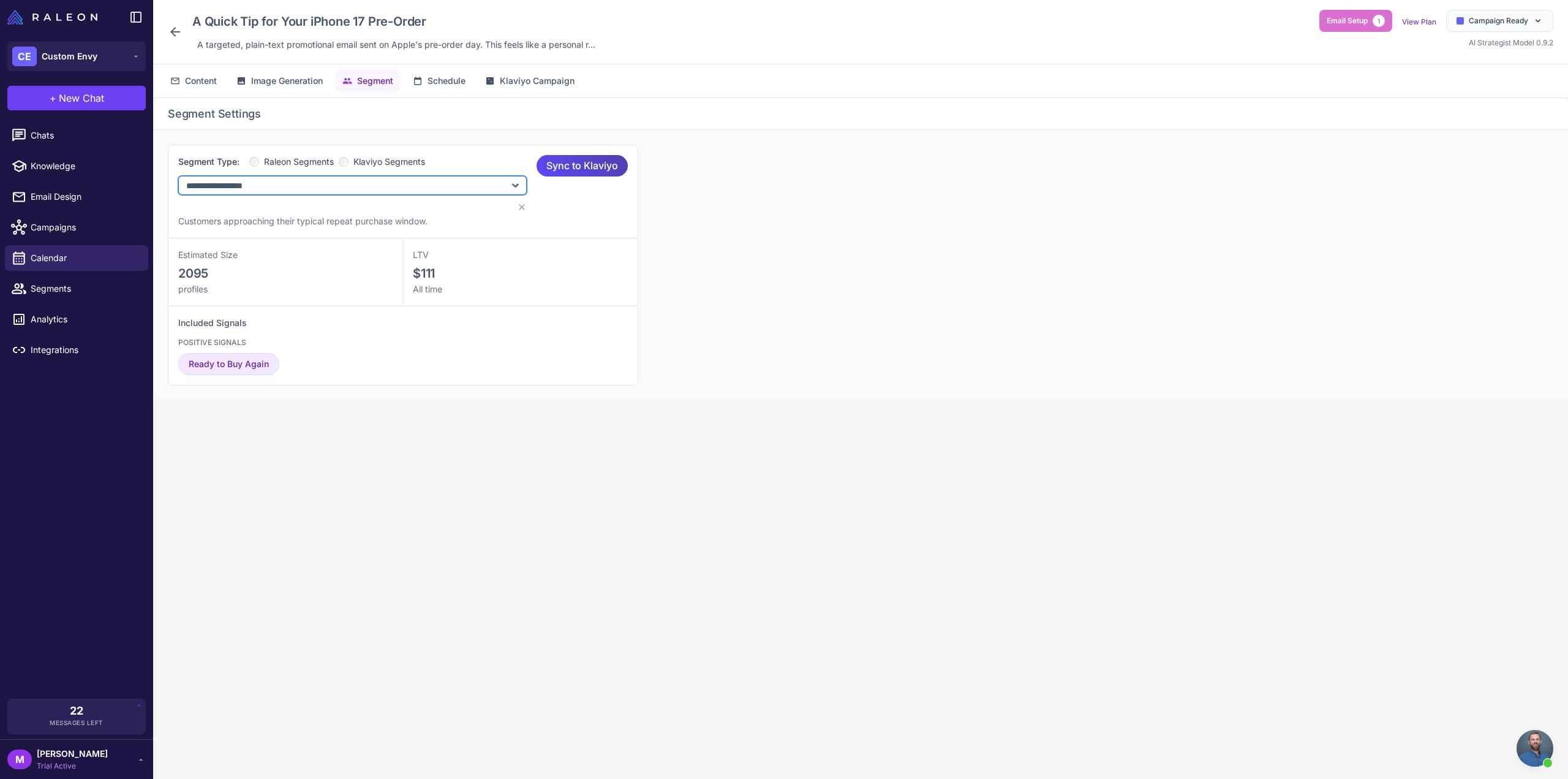
click at [302, 189] on select "**********" at bounding box center [351, 185] width 348 height 19
click at [366, 160] on span "Klaviyo Segments" at bounding box center [389, 161] width 71 height 13
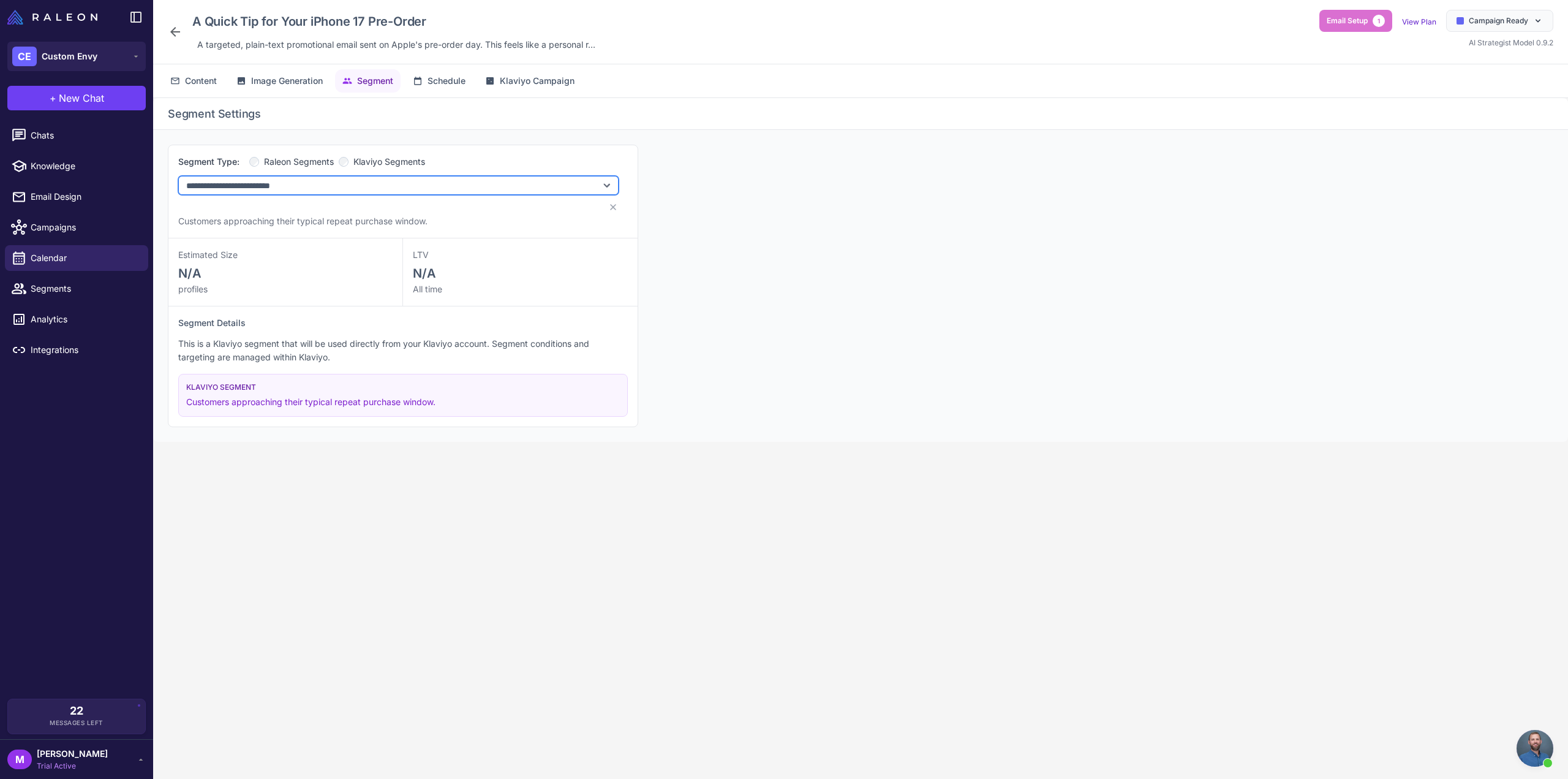
click at [325, 192] on select "**********" at bounding box center [398, 185] width 440 height 19
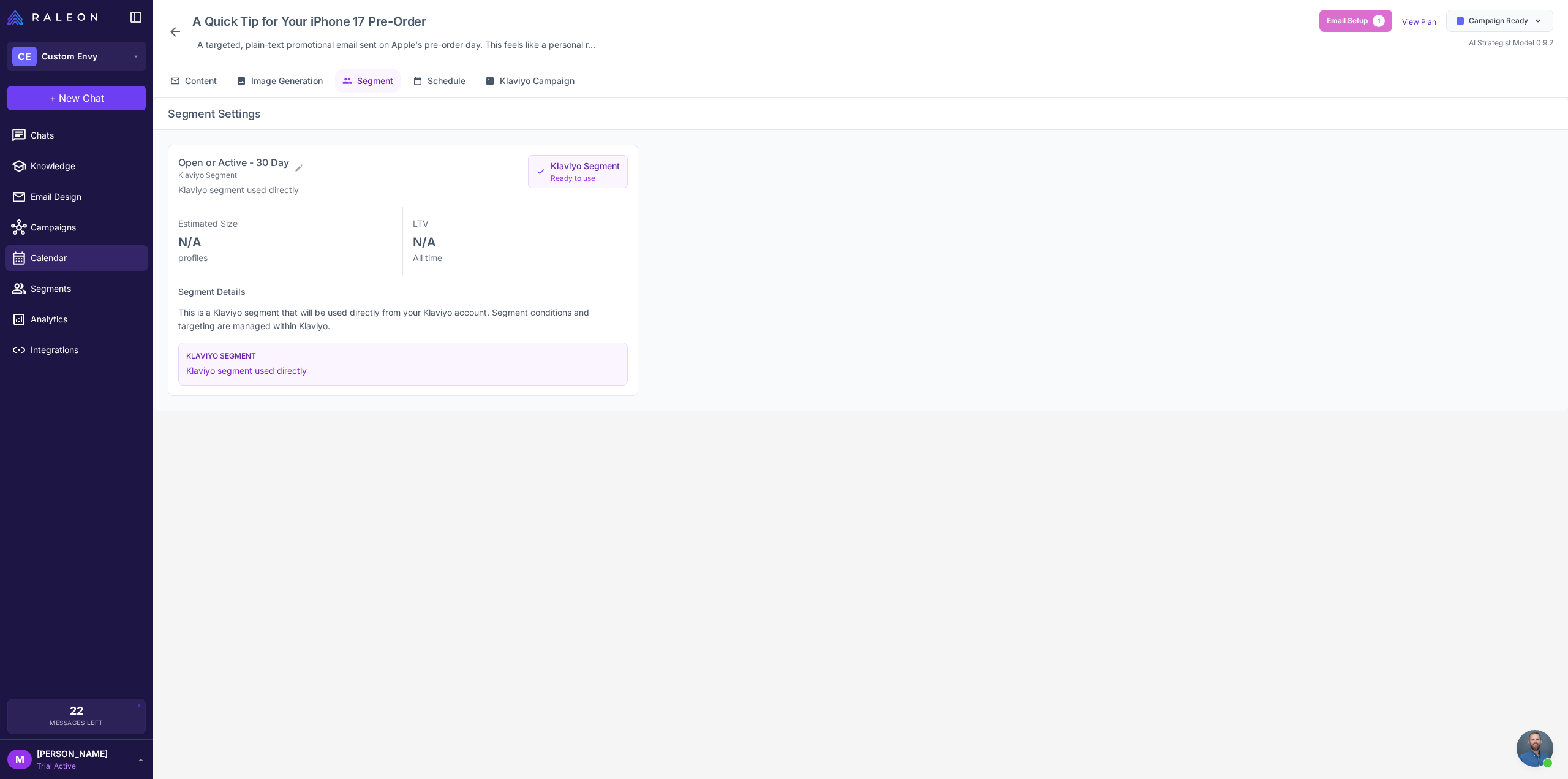
click at [602, 461] on div "Segment Settings Open or Active - 30 Day Klaviyo Segment Klaviyo segment used d…" at bounding box center [860, 448] width 1415 height 700
click at [525, 71] on button "Klaviyo Campaign" at bounding box center [529, 81] width 104 height 23
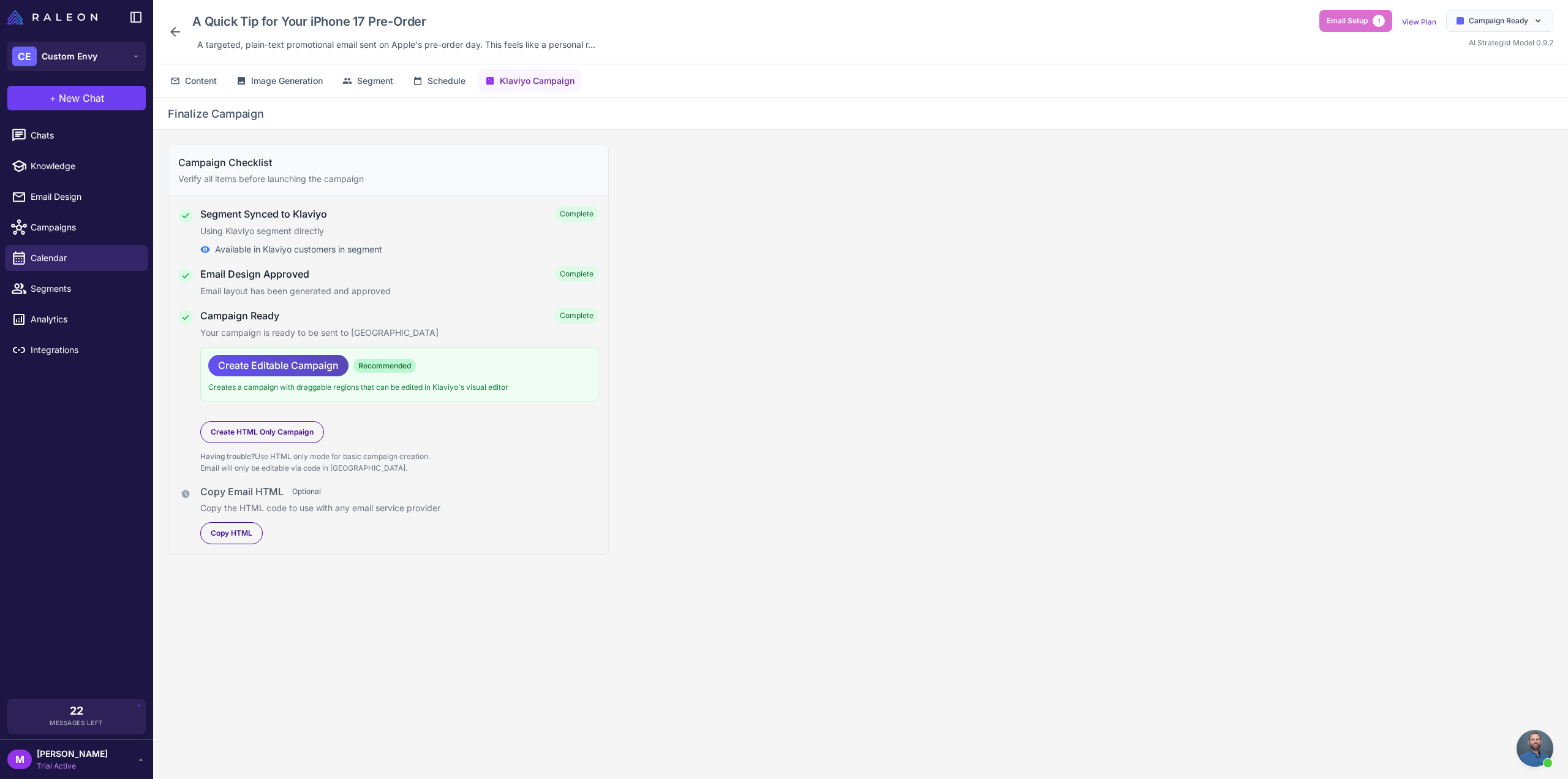
click at [273, 365] on span "Create Editable Campaign" at bounding box center [278, 366] width 120 height 22
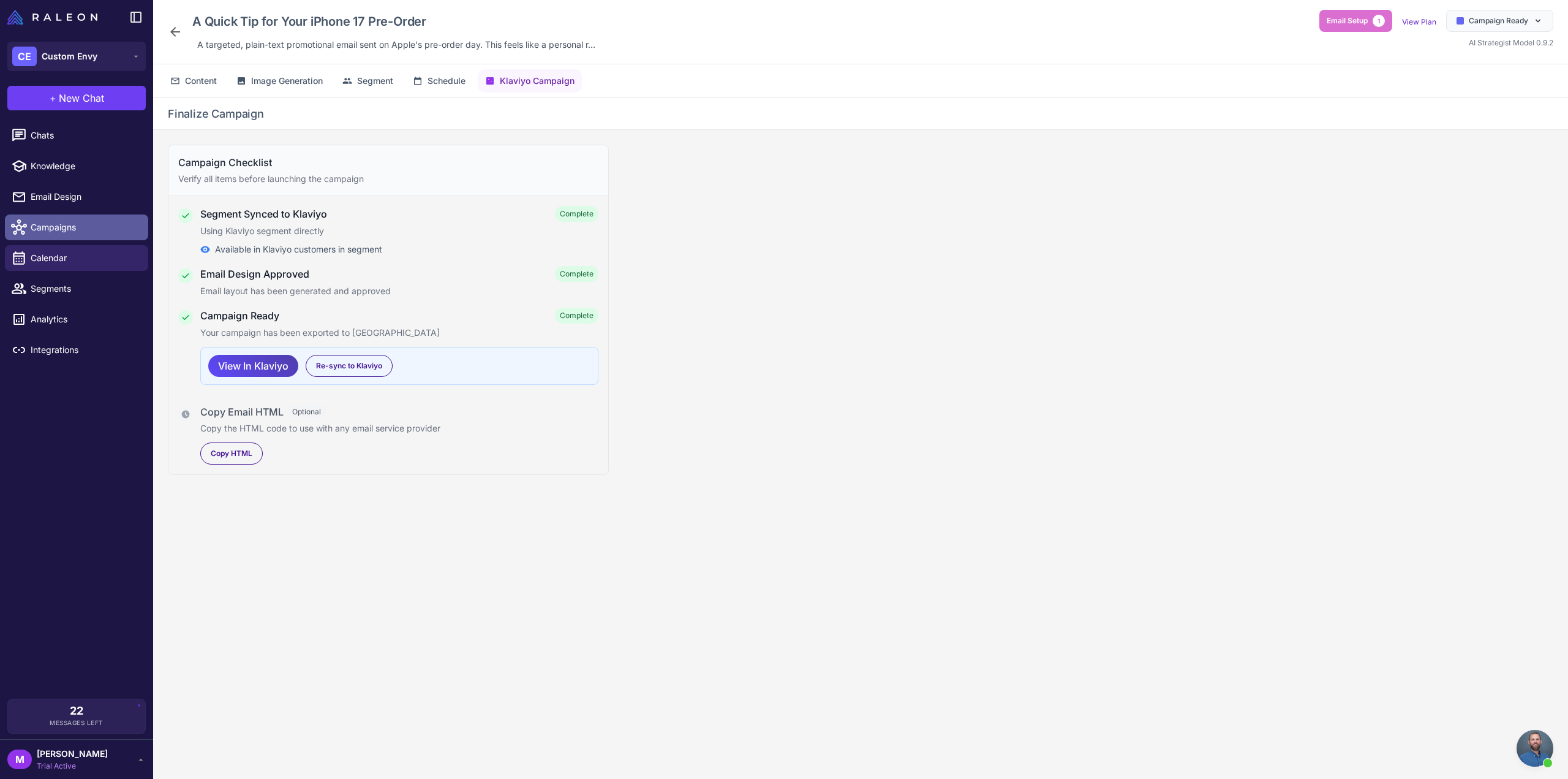
click at [78, 234] on link "Campaigns" at bounding box center [76, 227] width 143 height 26
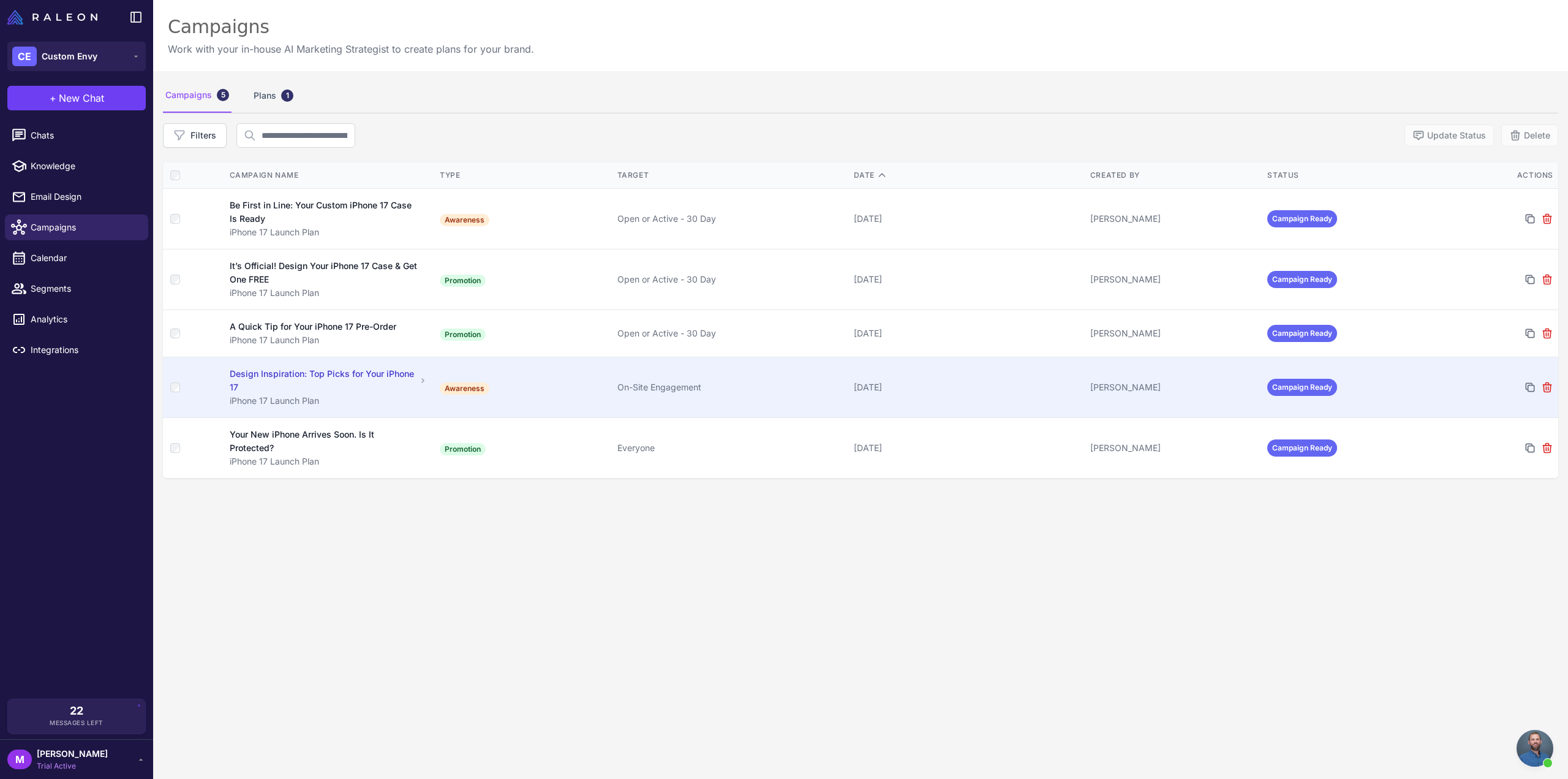
click at [401, 389] on div "Design Inspiration: Top Picks for Your iPhone 17" at bounding box center [322, 381] width 186 height 27
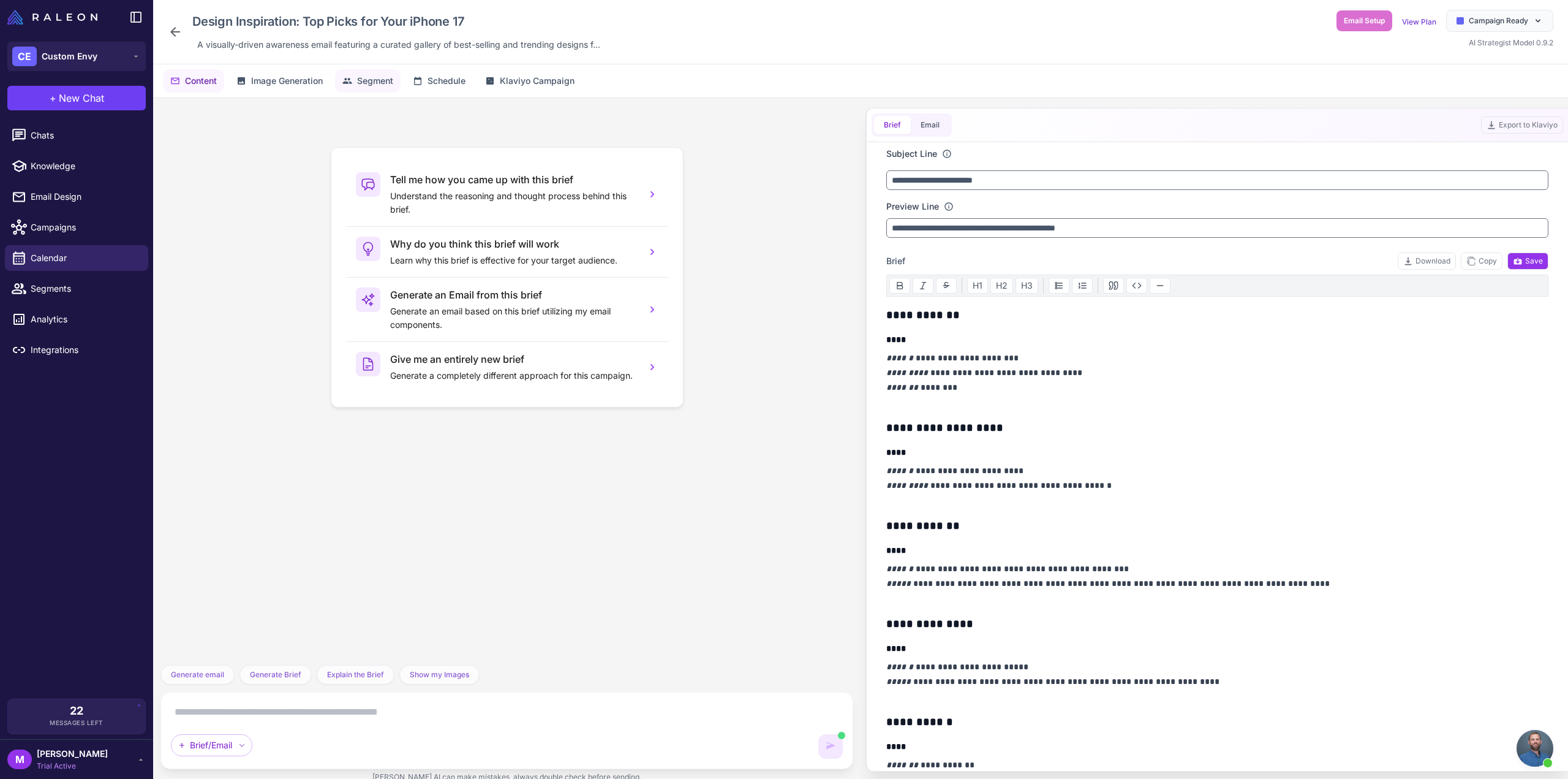
scroll to position [1341, 0]
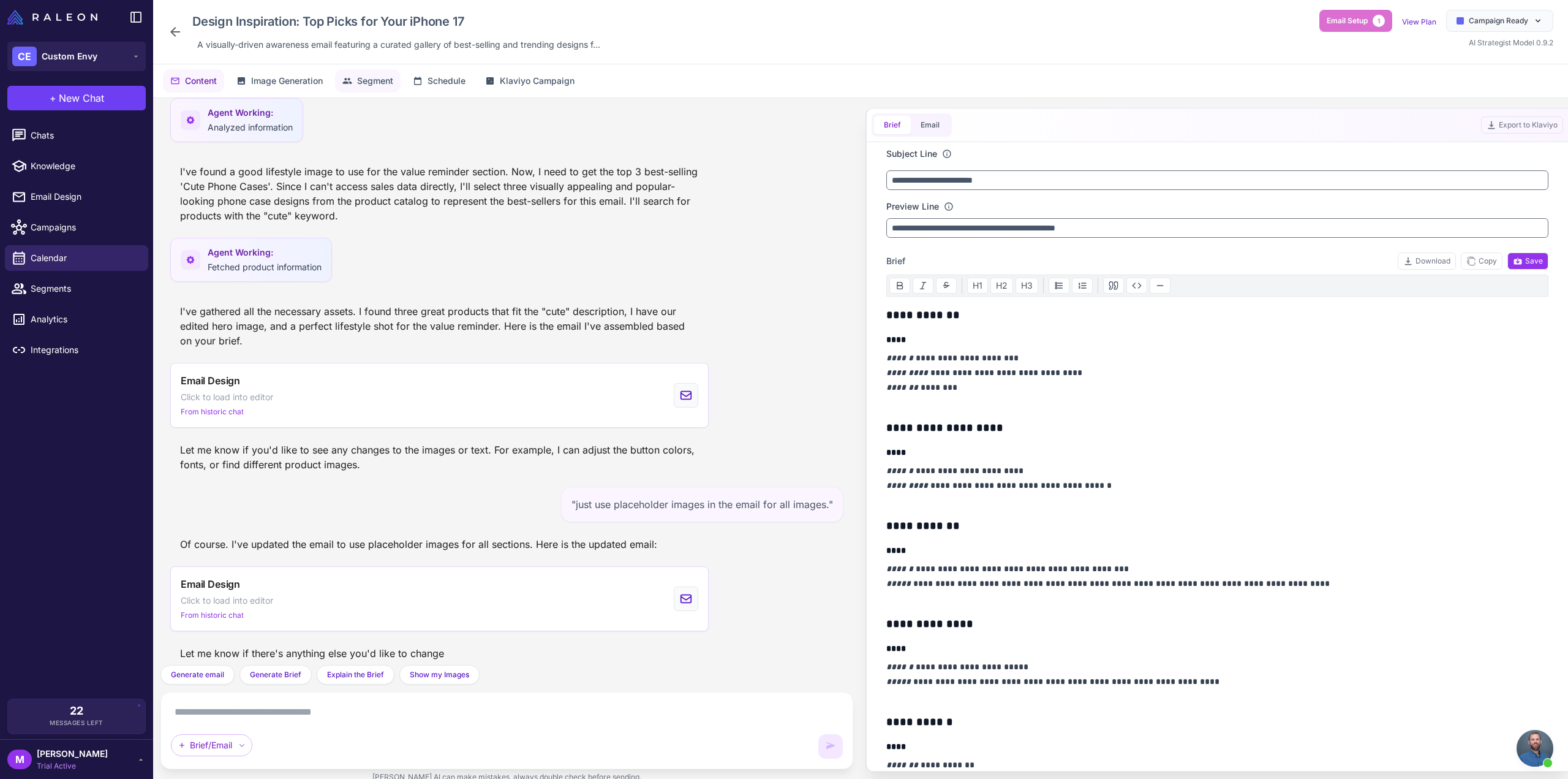
click at [379, 81] on span "Segment" at bounding box center [375, 81] width 36 height 13
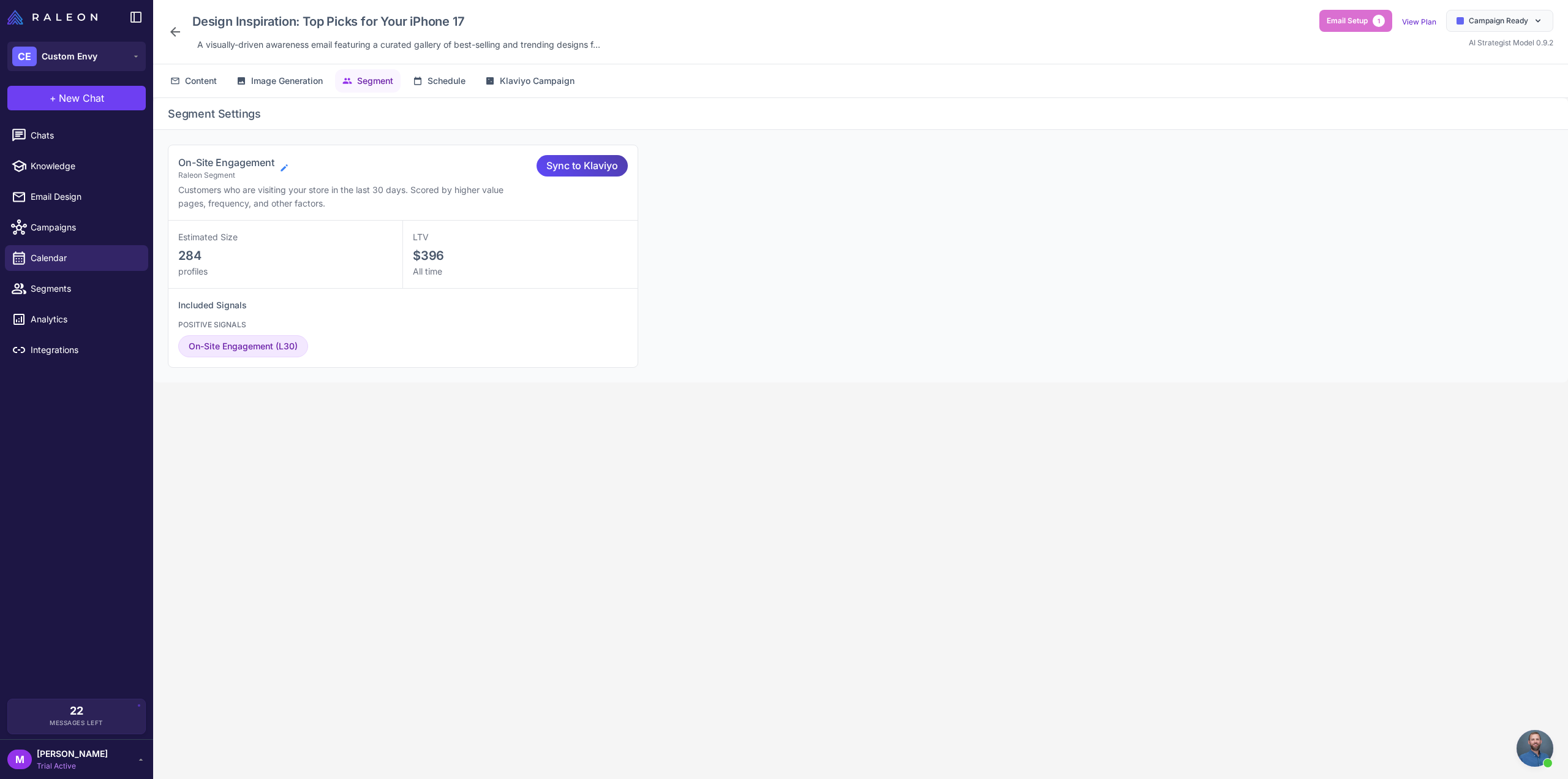
click at [284, 166] on icon at bounding box center [284, 168] width 10 height 10
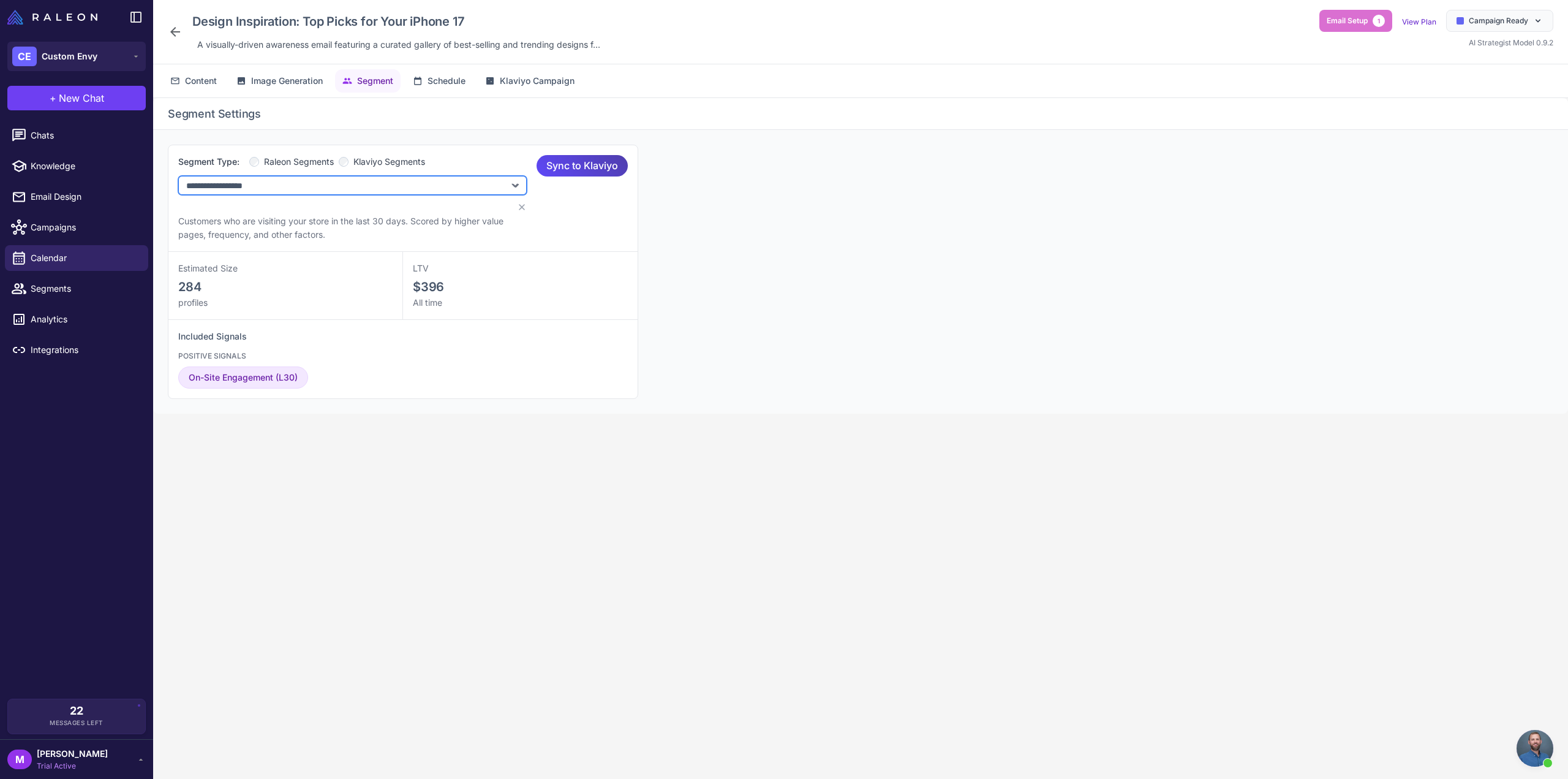
click at [279, 180] on select "**********" at bounding box center [351, 185] width 348 height 19
click at [381, 155] on span "Klaviyo Segments" at bounding box center [389, 161] width 71 height 13
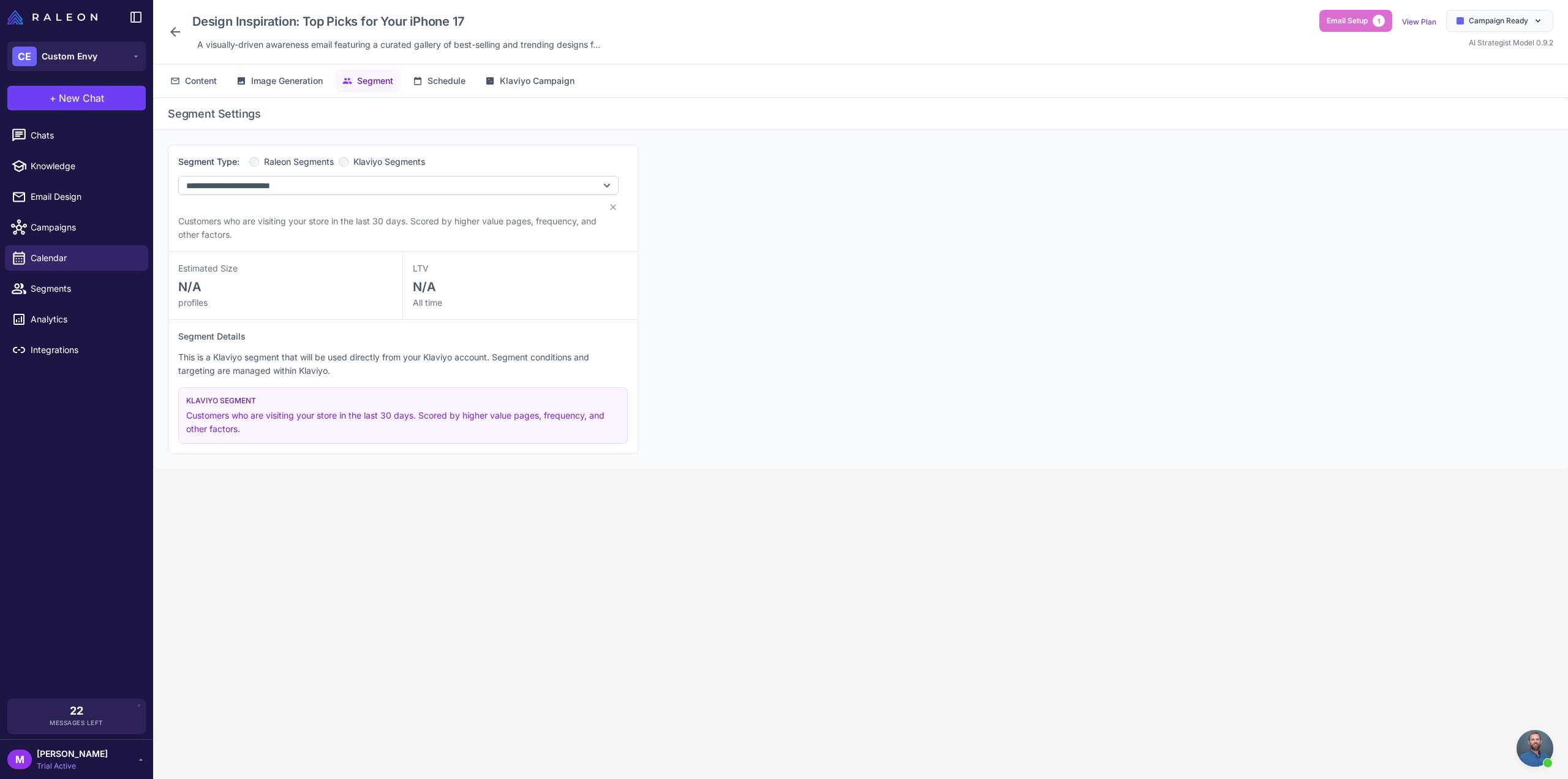
click at [376, 160] on span "Klaviyo Segments" at bounding box center [389, 161] width 71 height 13
click at [361, 178] on select "**********" at bounding box center [398, 185] width 440 height 19
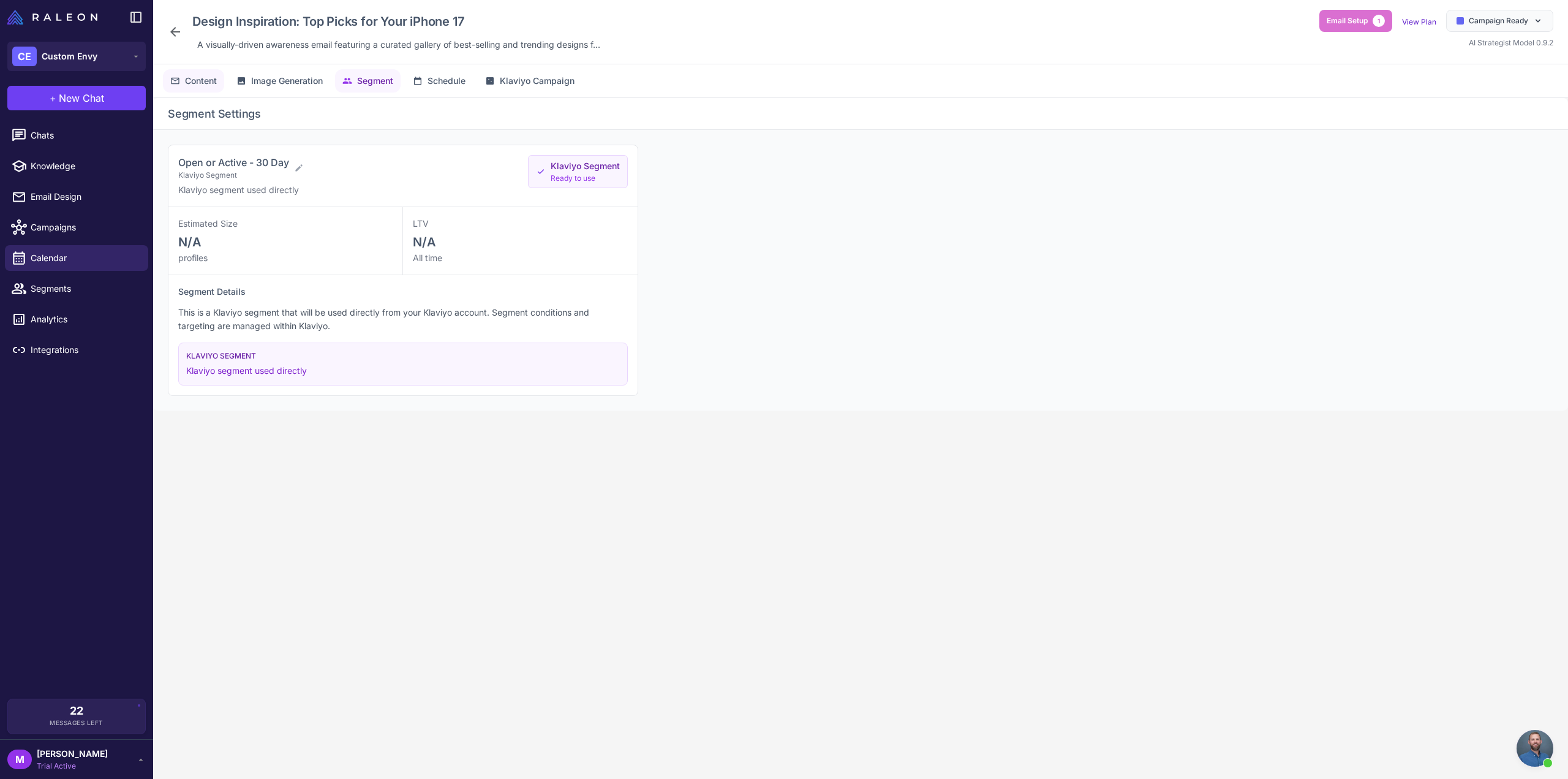
click at [178, 78] on icon at bounding box center [175, 81] width 8 height 7
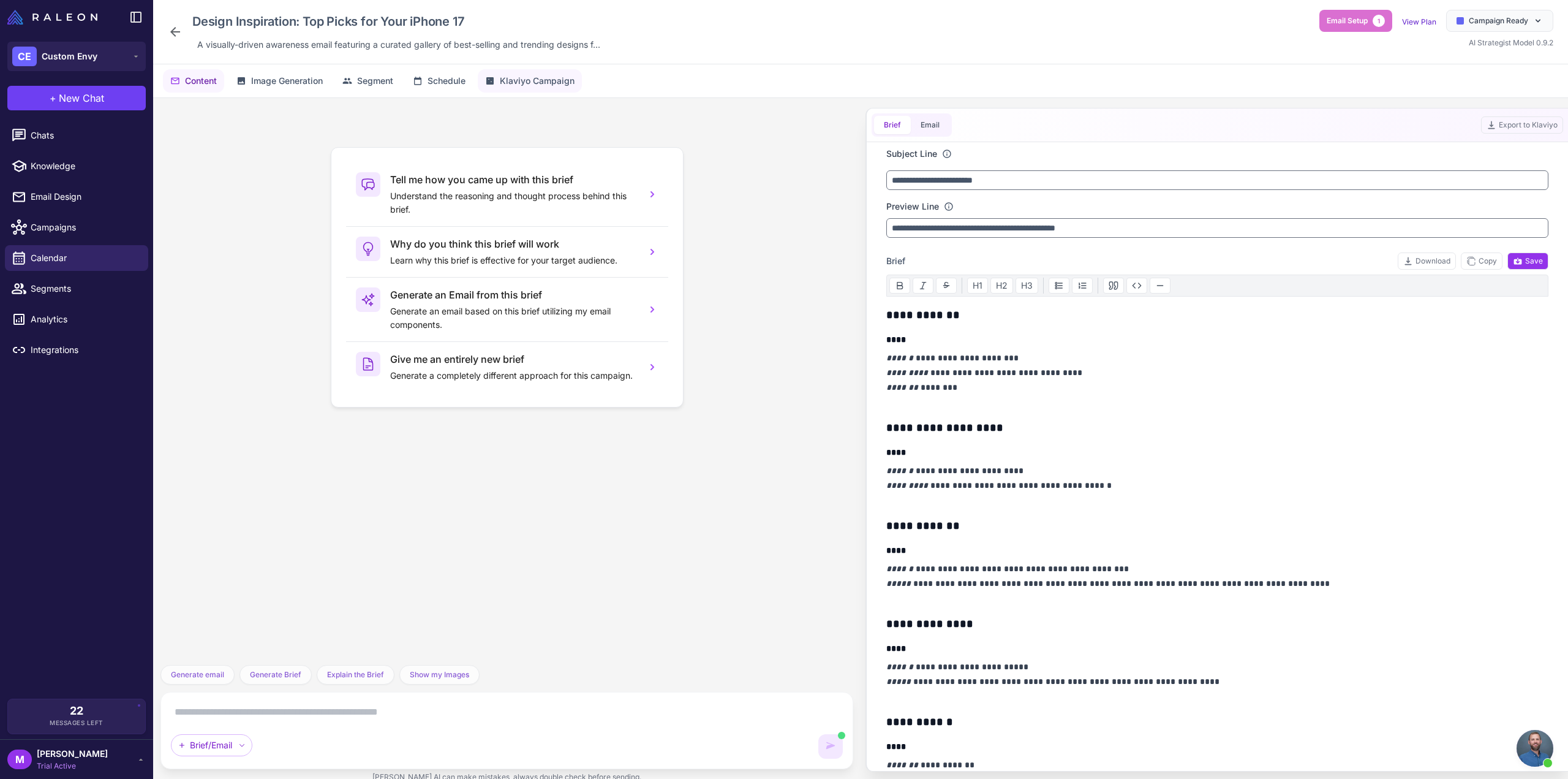
click at [523, 82] on span "Klaviyo Campaign" at bounding box center [537, 81] width 75 height 13
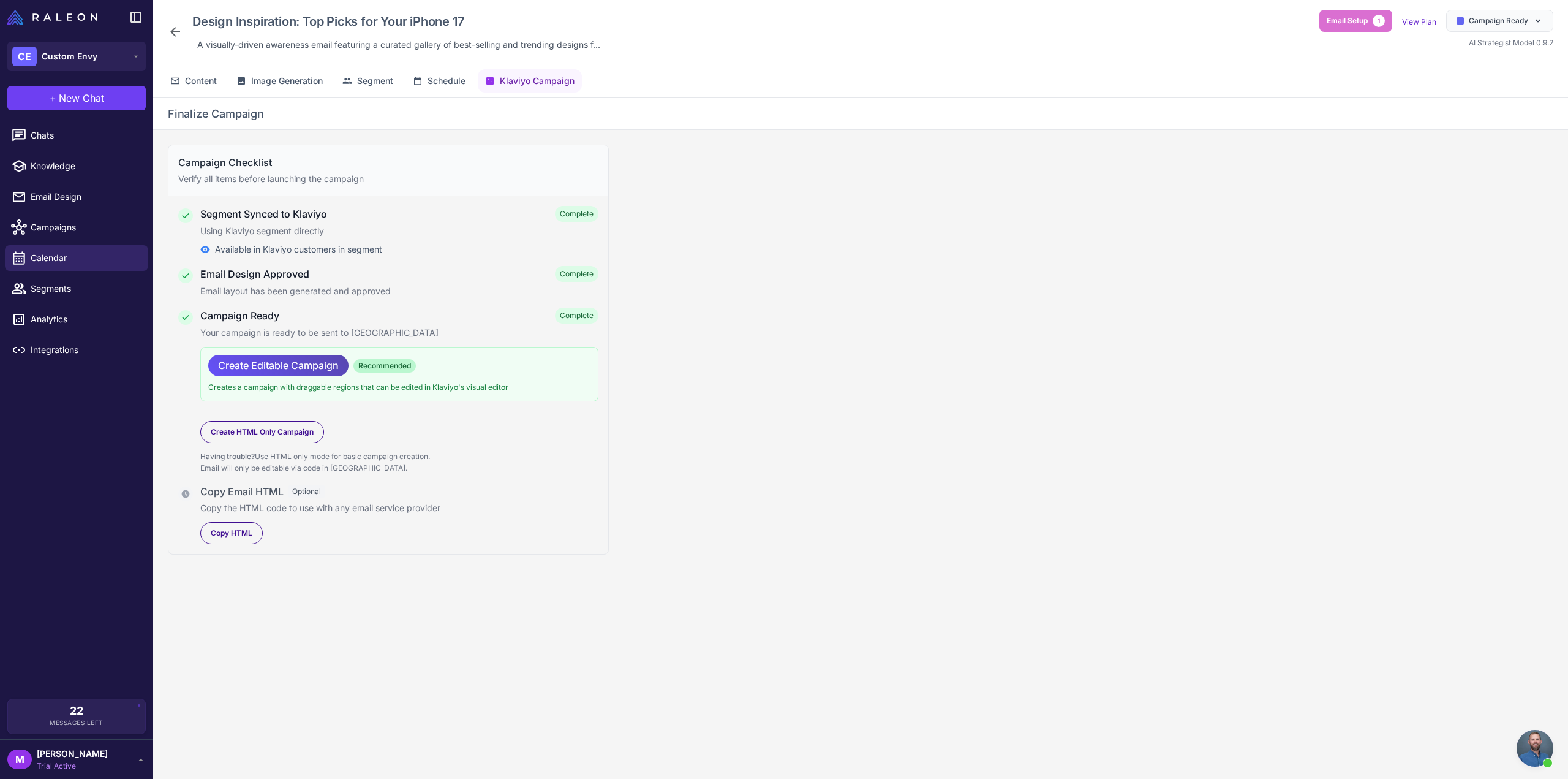
click at [297, 358] on span "Create Editable Campaign" at bounding box center [278, 366] width 120 height 22
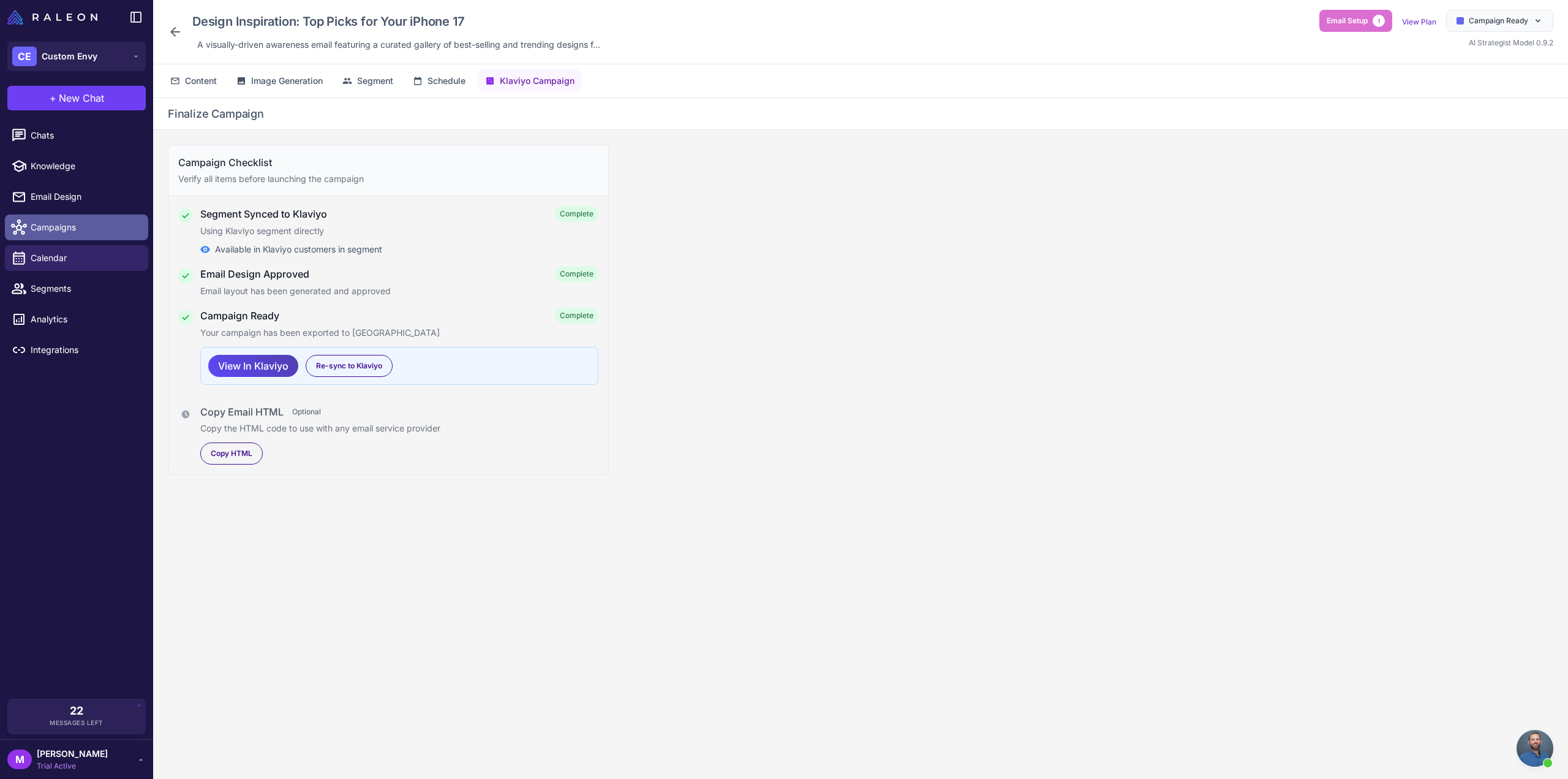
click at [46, 224] on span "Campaigns" at bounding box center [85, 227] width 108 height 13
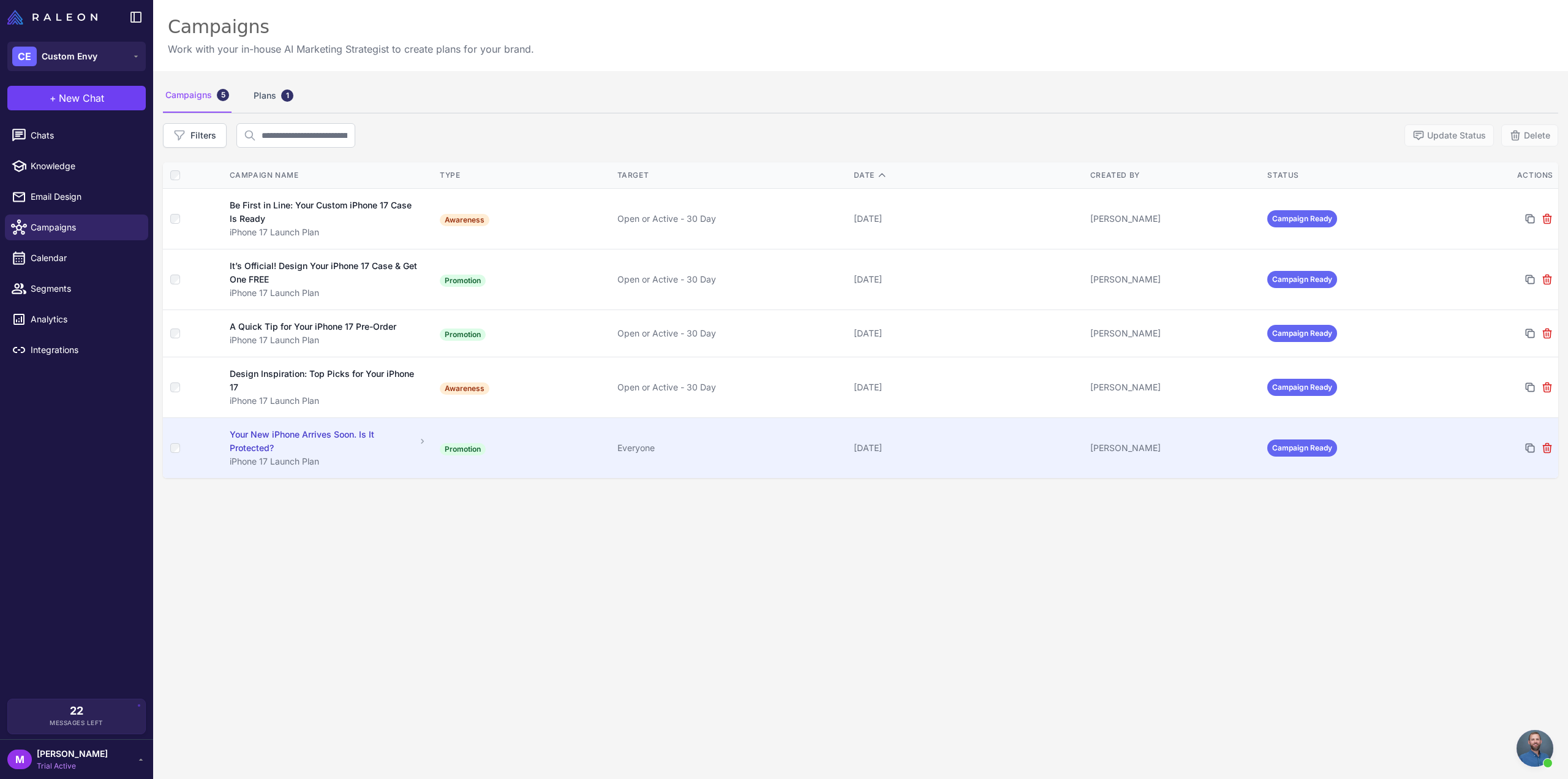
click at [553, 435] on td "Promotion" at bounding box center [523, 448] width 178 height 61
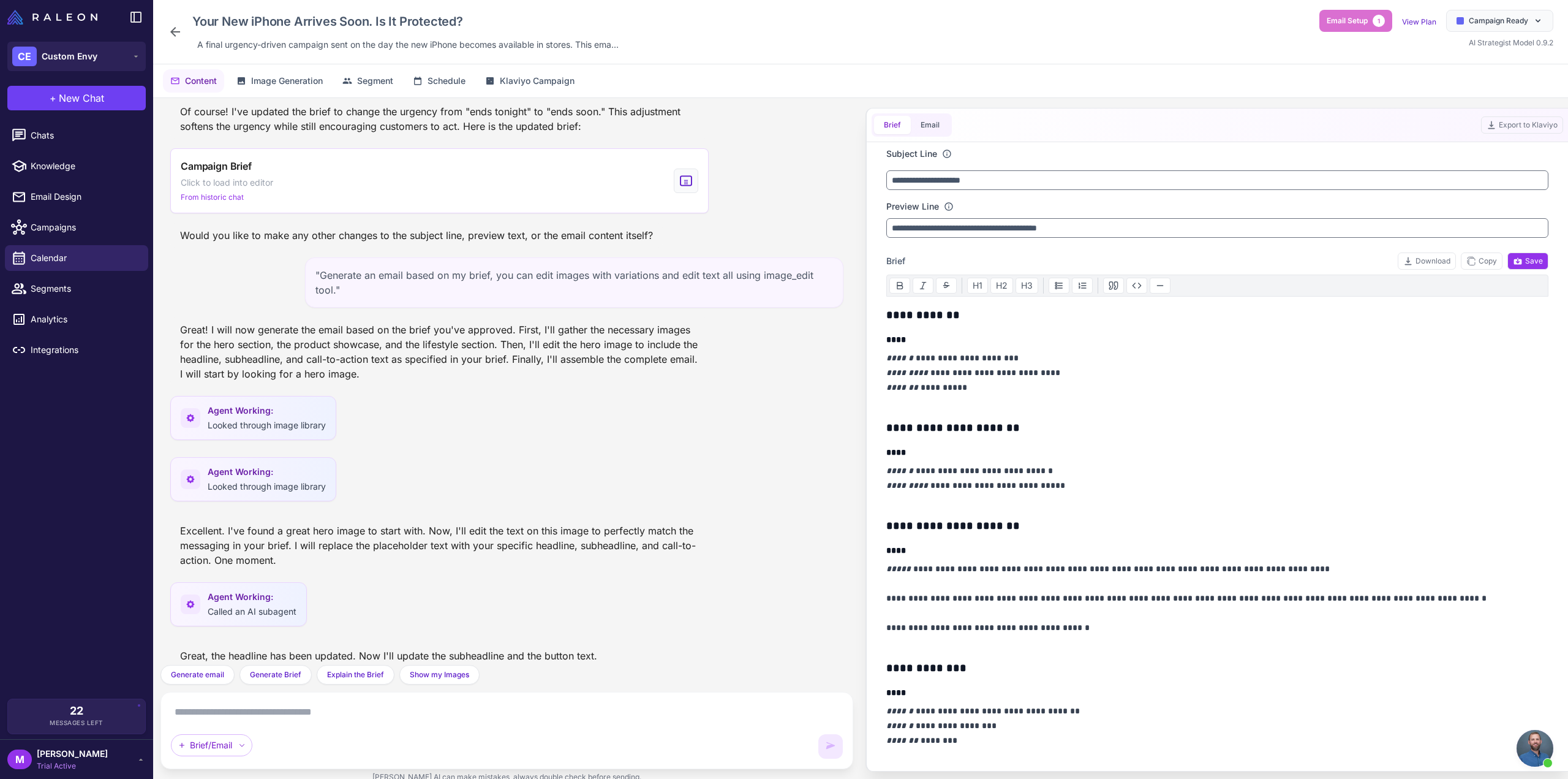
scroll to position [1113, 0]
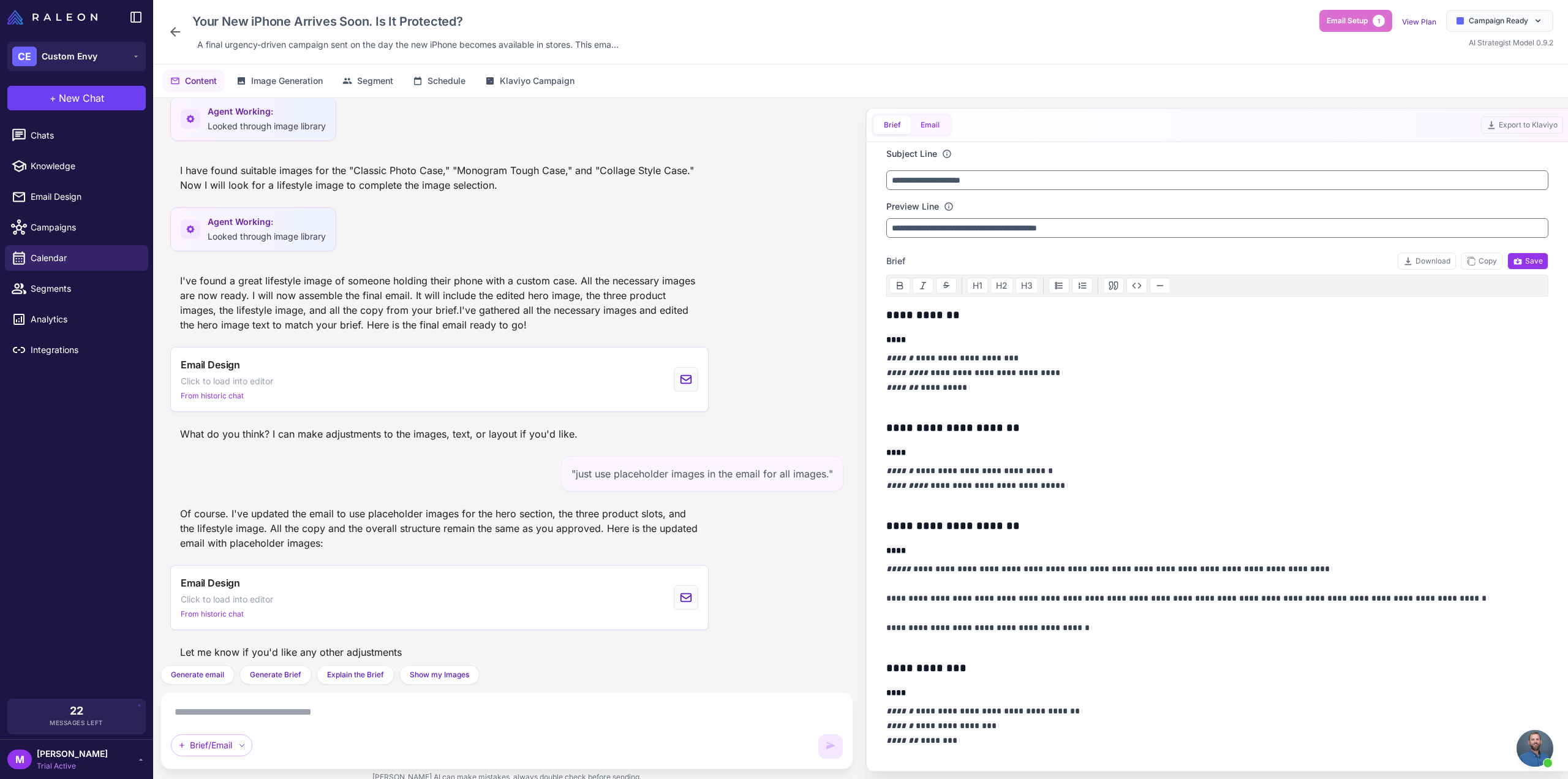
drag, startPoint x: 948, startPoint y: 130, endPoint x: 942, endPoint y: 130, distance: 6.0
click at [942, 130] on div "Brief Email" at bounding box center [912, 125] width 81 height 23
click at [937, 128] on button "Email" at bounding box center [930, 125] width 38 height 18
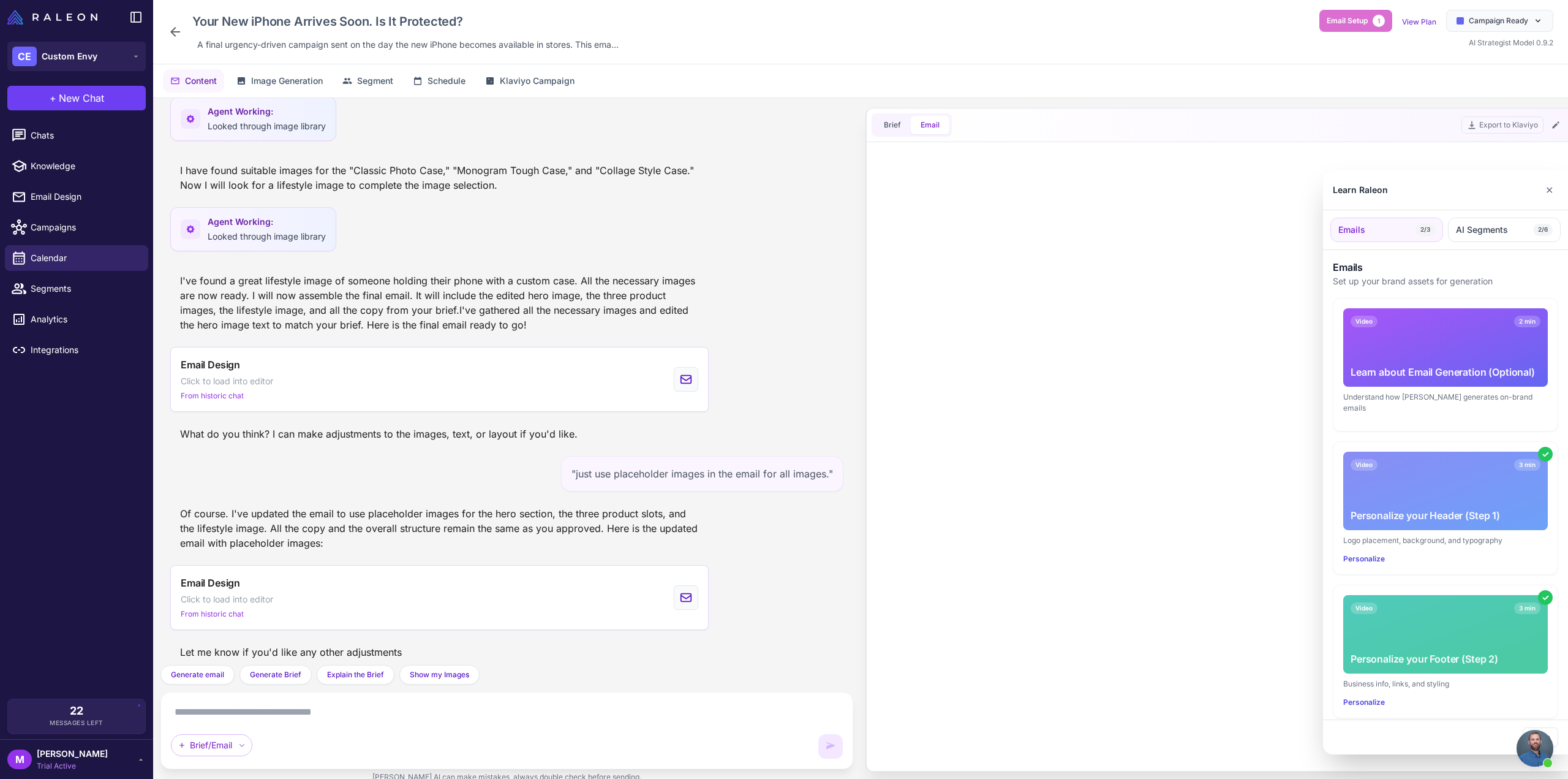
click at [883, 123] on div at bounding box center [784, 389] width 1568 height 779
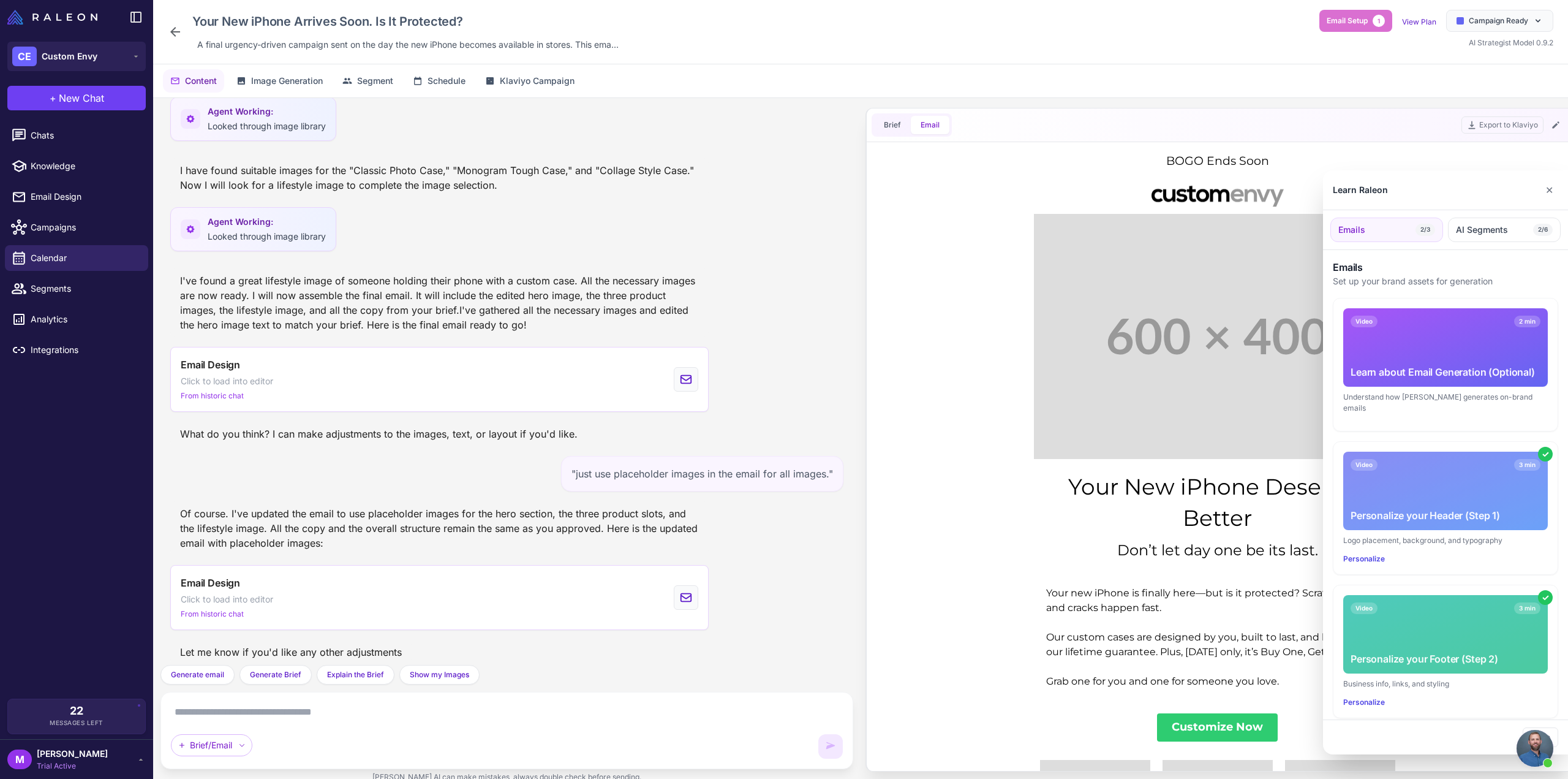
scroll to position [0, 0]
click at [884, 121] on div at bounding box center [784, 389] width 1568 height 779
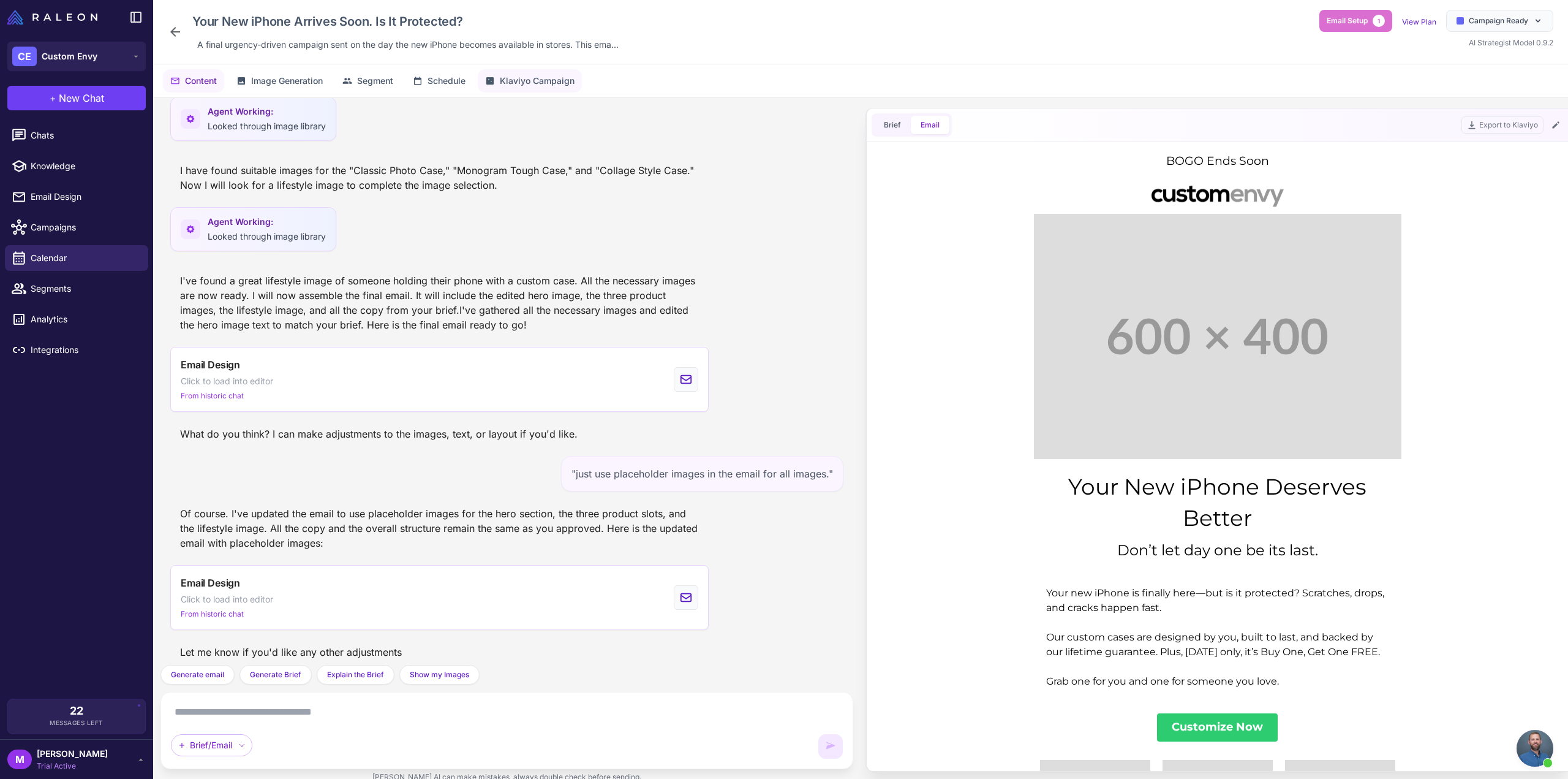
click at [525, 73] on button "Klaviyo Campaign" at bounding box center [529, 81] width 104 height 23
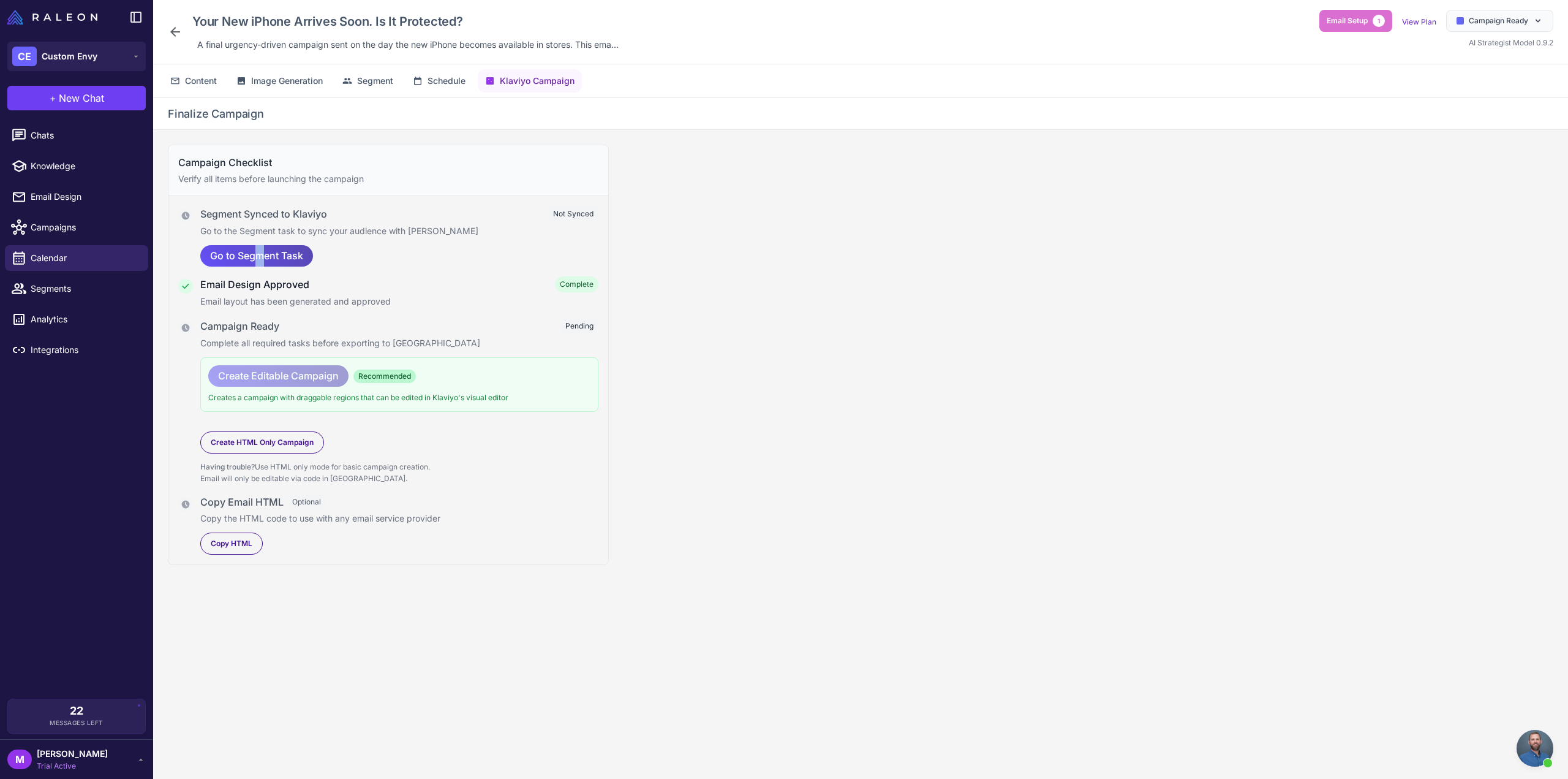
click at [259, 249] on span "Go to Segment Task" at bounding box center [257, 256] width 93 height 22
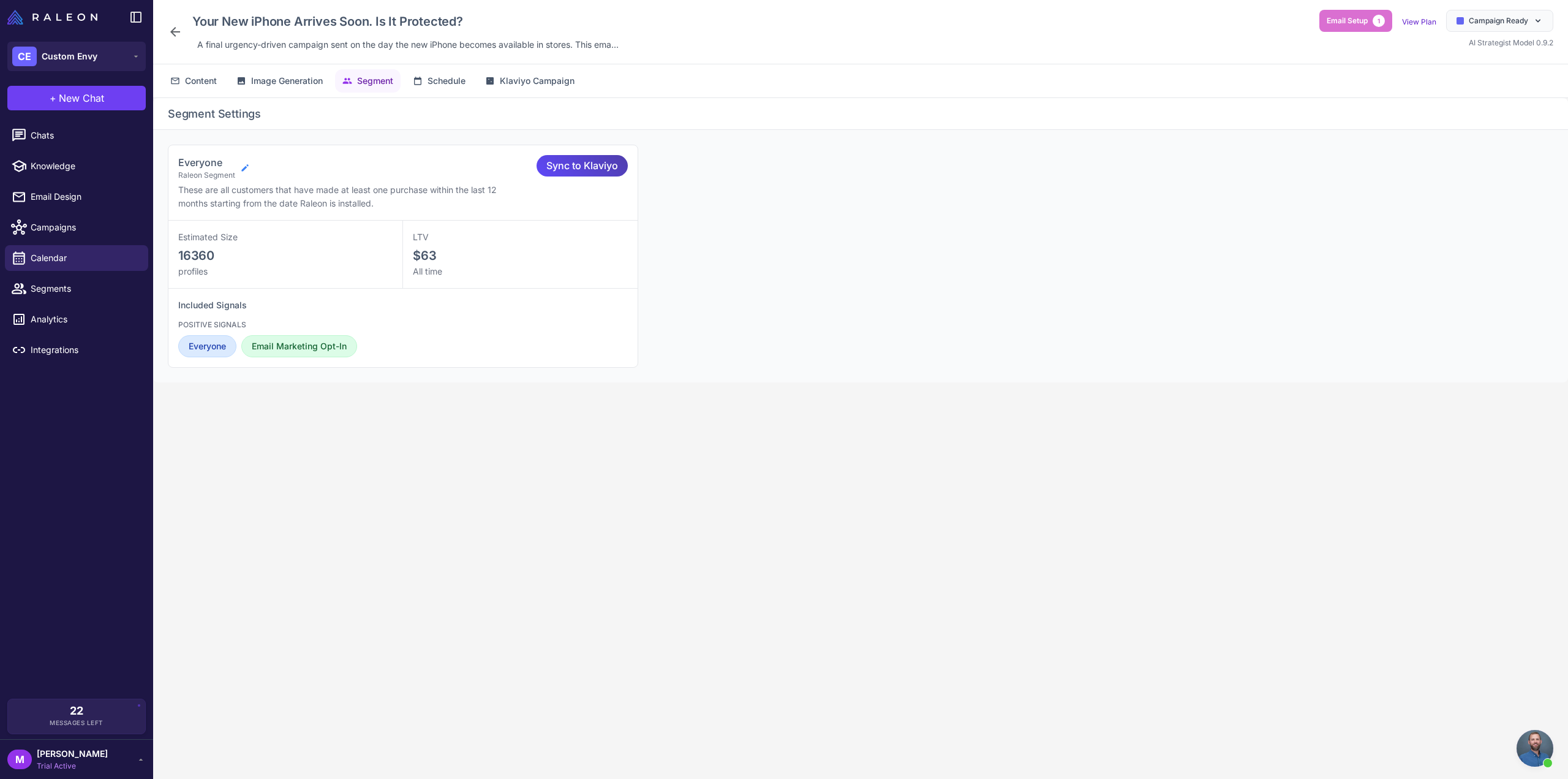
click at [244, 165] on icon at bounding box center [245, 168] width 10 height 10
select select "****"
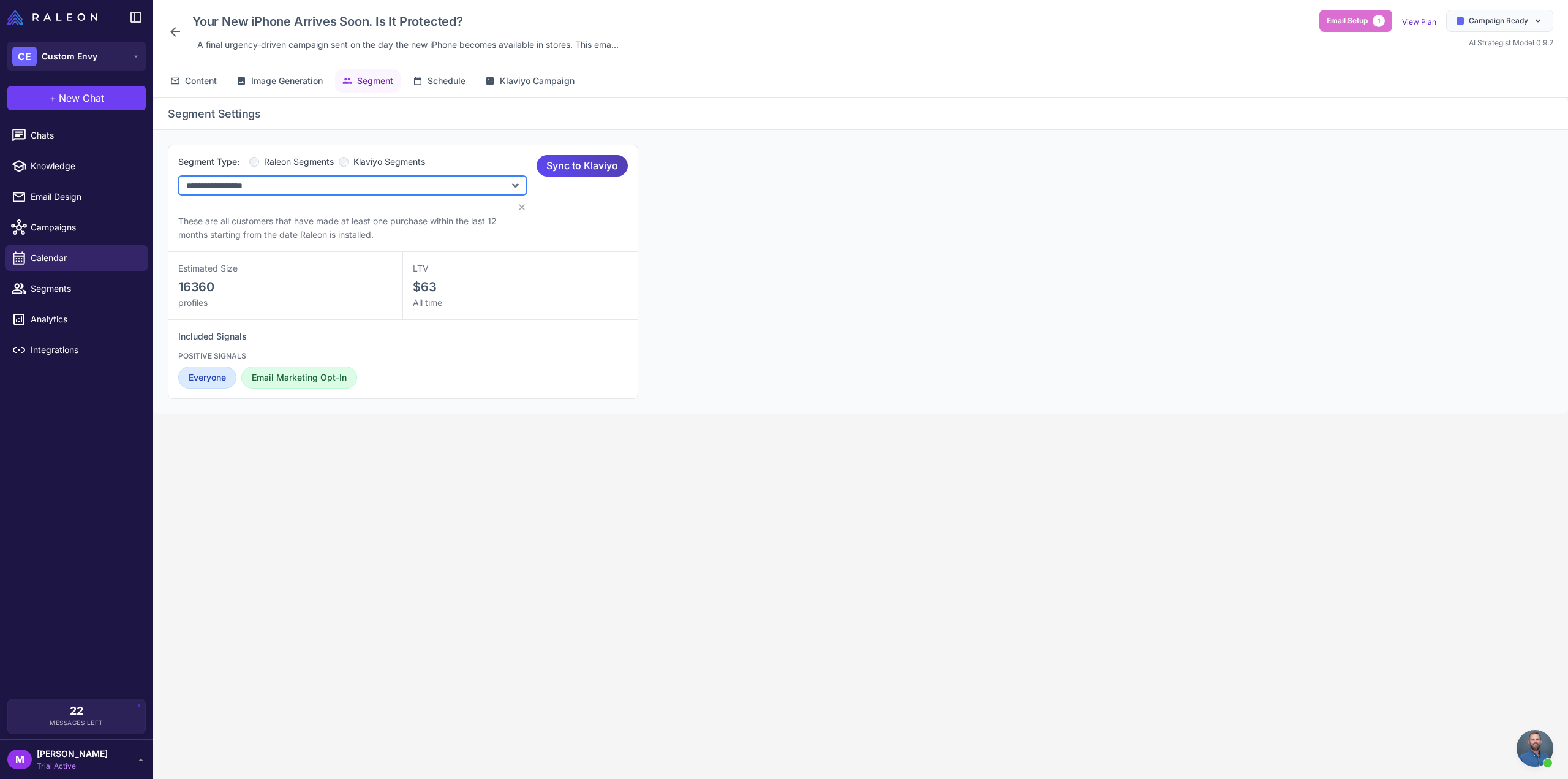
click at [240, 185] on select "**********" at bounding box center [351, 185] width 348 height 19
drag, startPoint x: 357, startPoint y: 156, endPoint x: 356, endPoint y: 163, distance: 7.1
click at [357, 160] on span "Klaviyo Segments" at bounding box center [389, 161] width 71 height 13
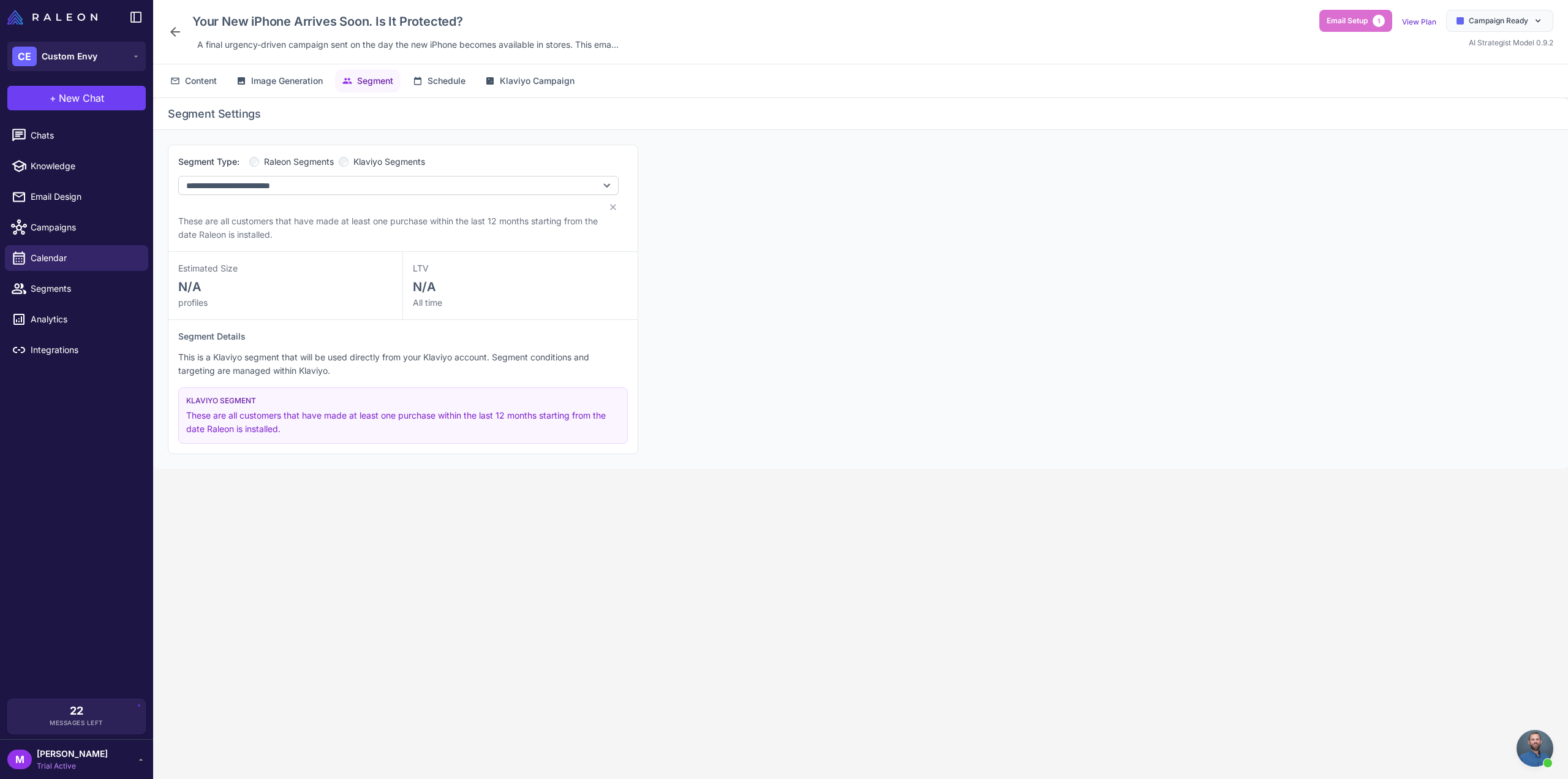
click at [313, 195] on div "**********" at bounding box center [397, 183] width 440 height 57
click at [315, 185] on select "**********" at bounding box center [398, 185] width 440 height 19
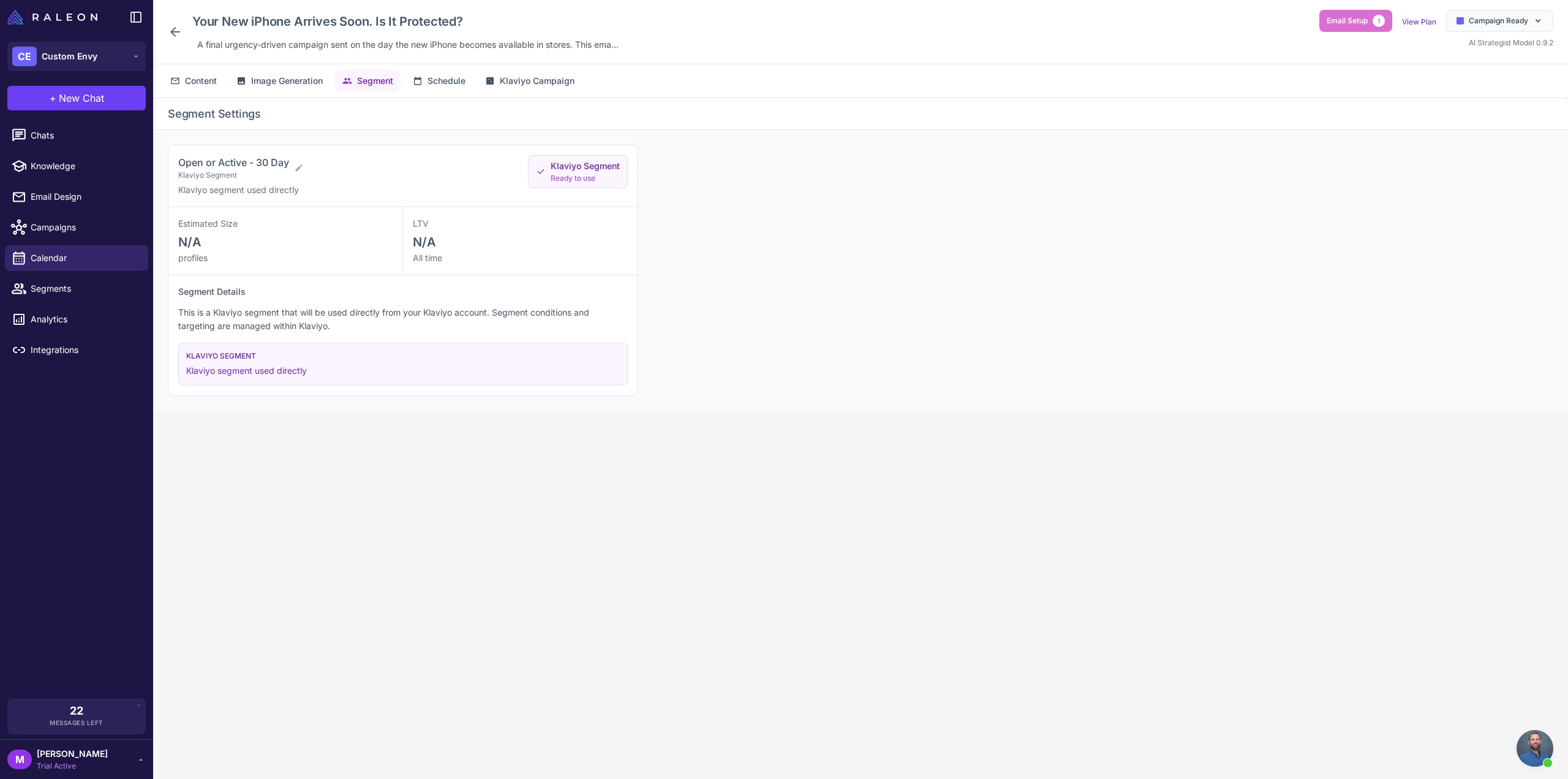
click at [721, 261] on div "Open or Active - 30 Day Klaviyo Segment Klaviyo segment used directly Klaviyo S…" at bounding box center [860, 270] width 1415 height 281
click at [192, 83] on span "Content" at bounding box center [201, 81] width 32 height 13
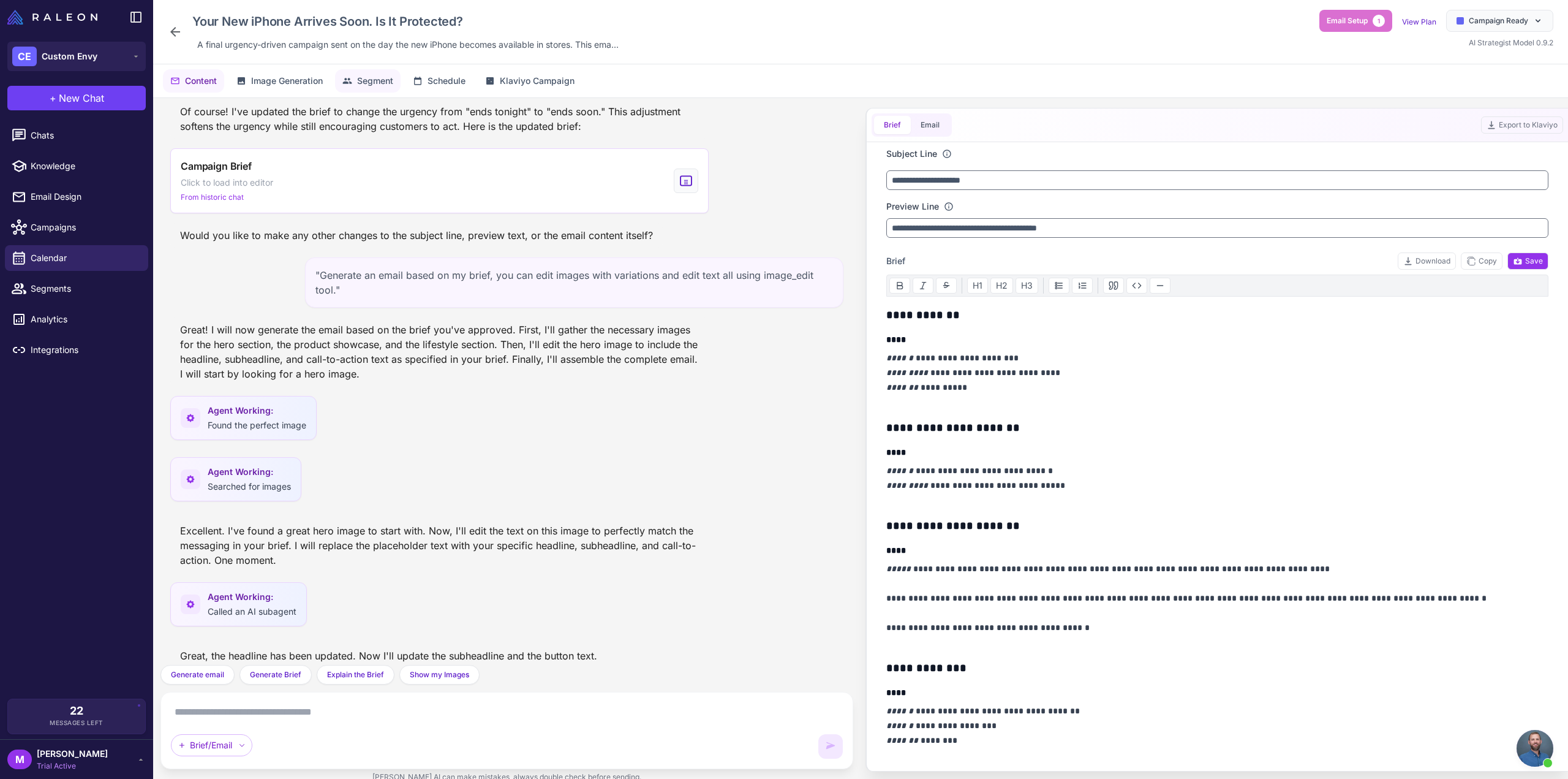
scroll to position [1113, 0]
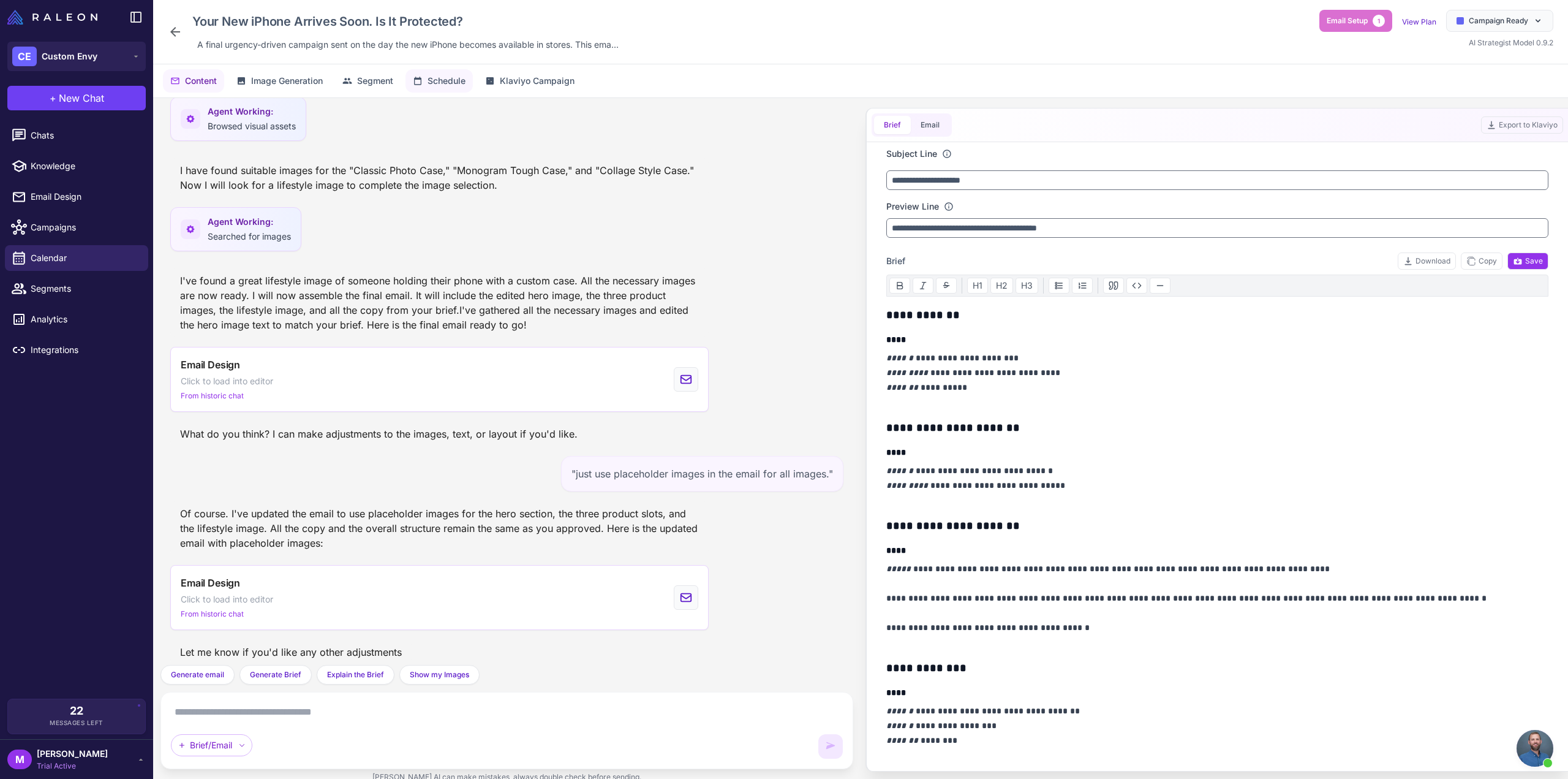
click at [445, 79] on span "Schedule" at bounding box center [446, 81] width 38 height 13
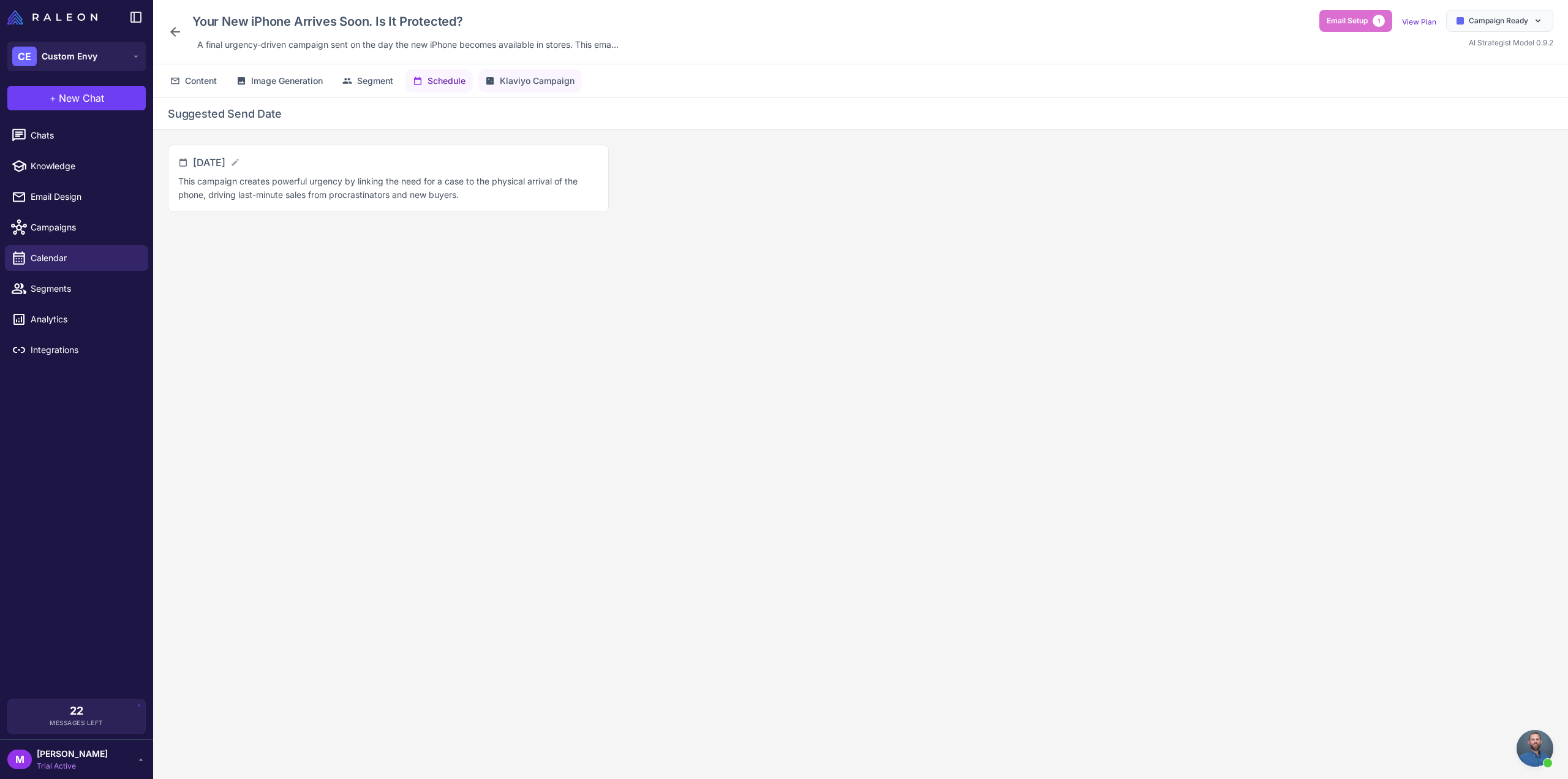
click at [519, 74] on span "Klaviyo Campaign" at bounding box center [537, 81] width 75 height 13
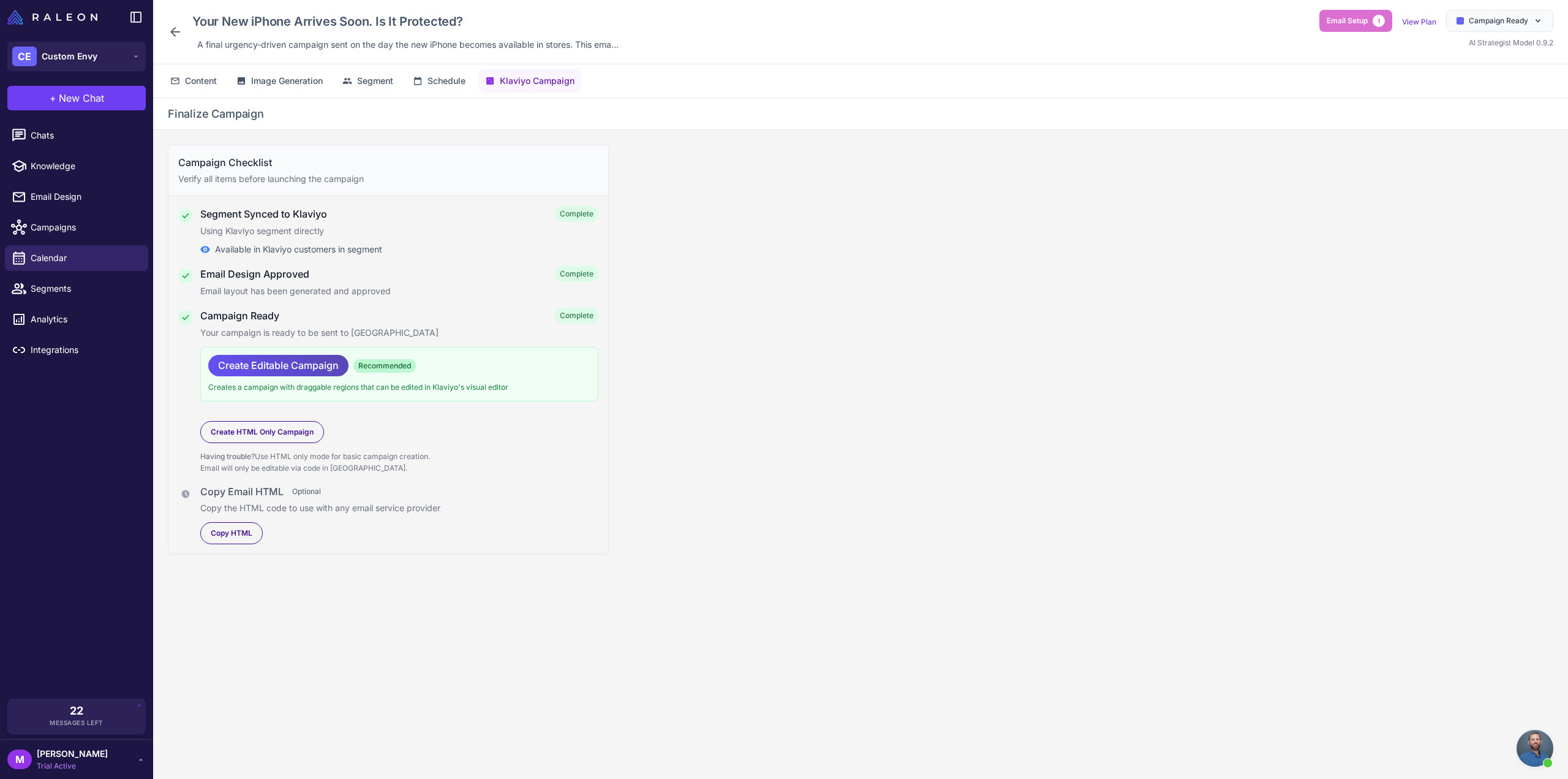
click at [281, 362] on span "Create Editable Campaign" at bounding box center [278, 366] width 120 height 22
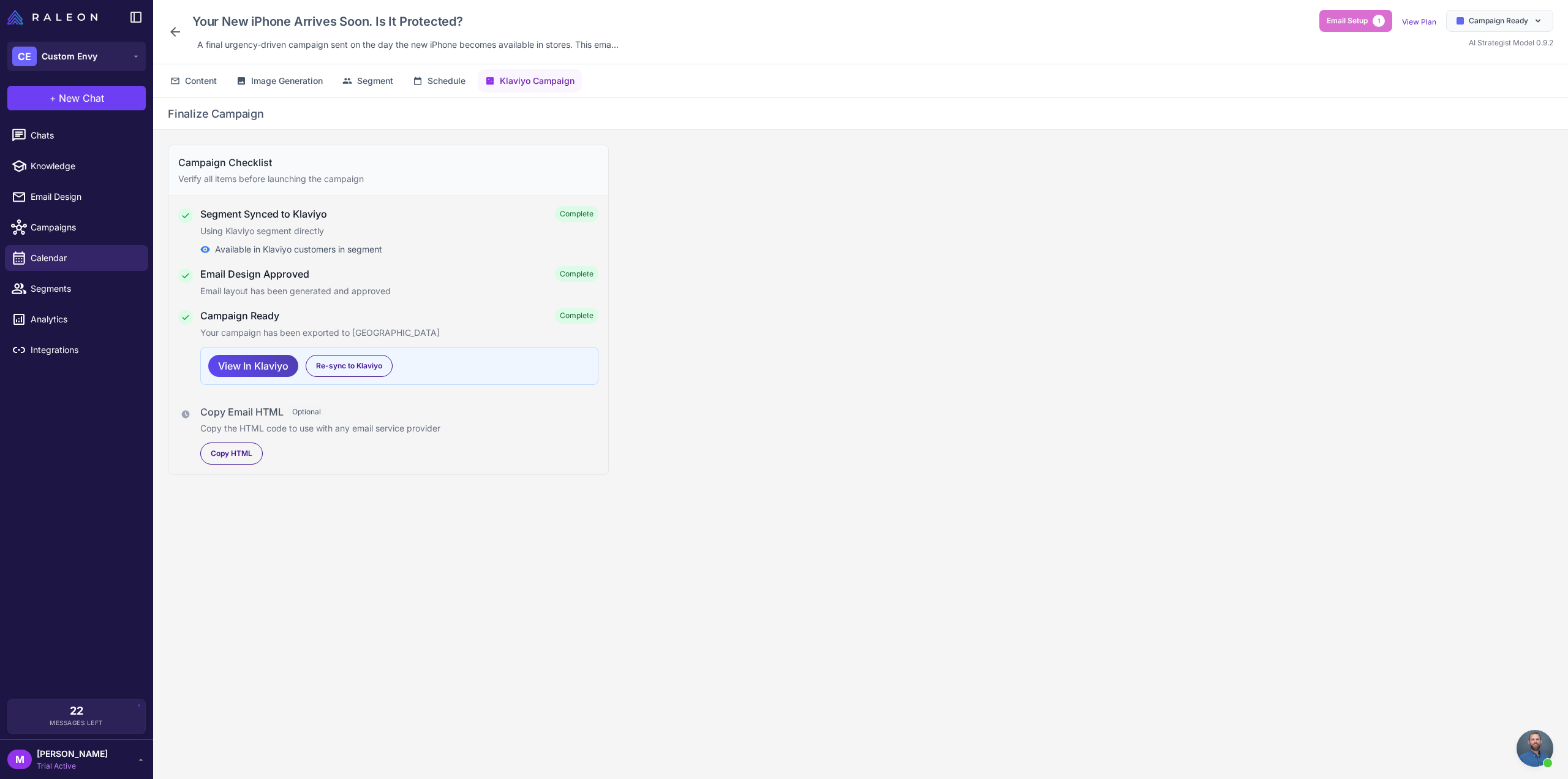
click at [384, 585] on div "Campaign Checklist Verify all items before launching the campaign Segment Synce…" at bounding box center [860, 464] width 1415 height 668
click at [367, 547] on div "Campaign Checklist Verify all items before launching the campaign Segment Synce…" at bounding box center [860, 464] width 1415 height 668
click at [52, 224] on span "Campaigns" at bounding box center [85, 227] width 108 height 13
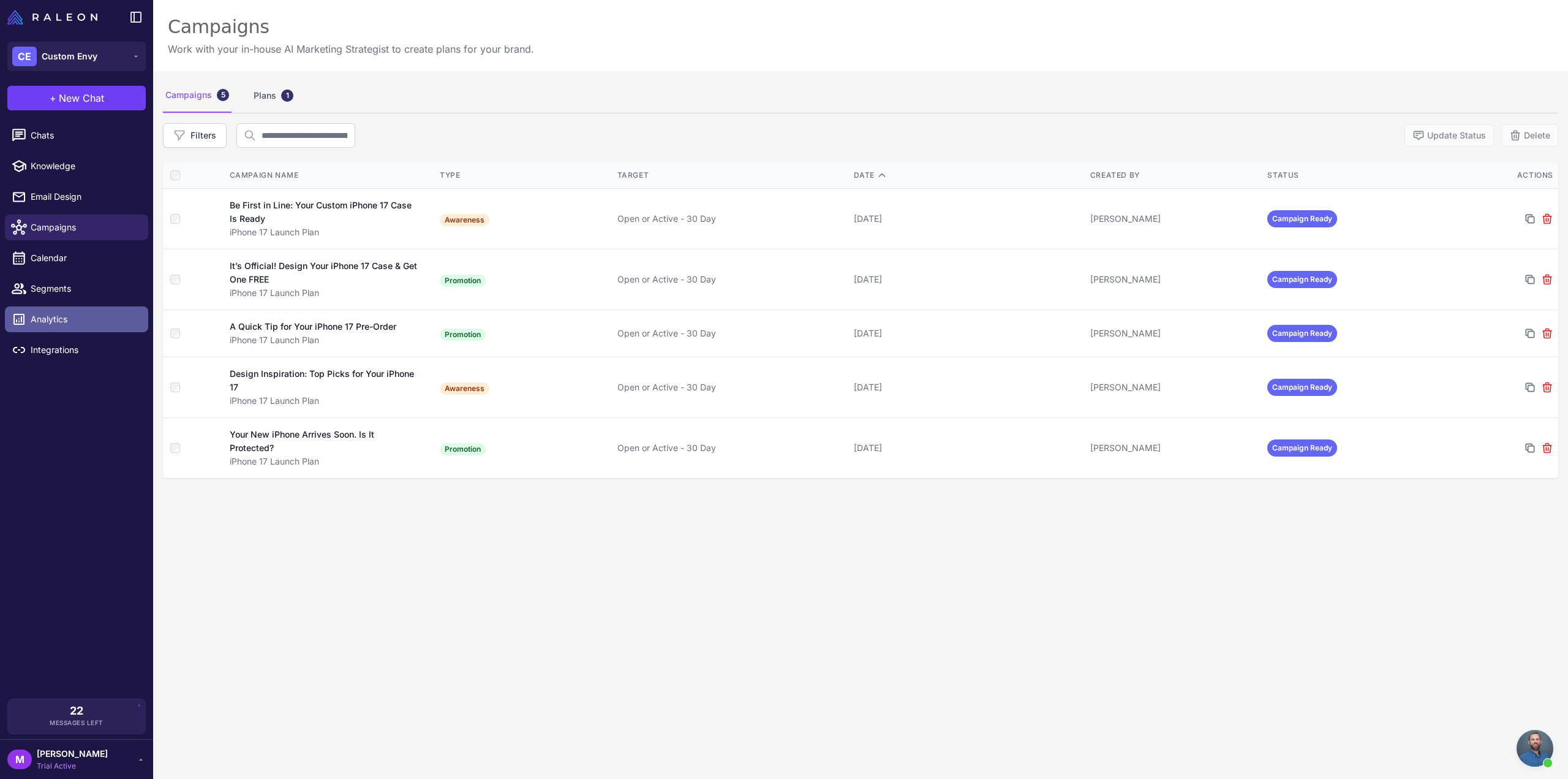
click at [54, 323] on span "Analytics" at bounding box center [85, 319] width 108 height 13
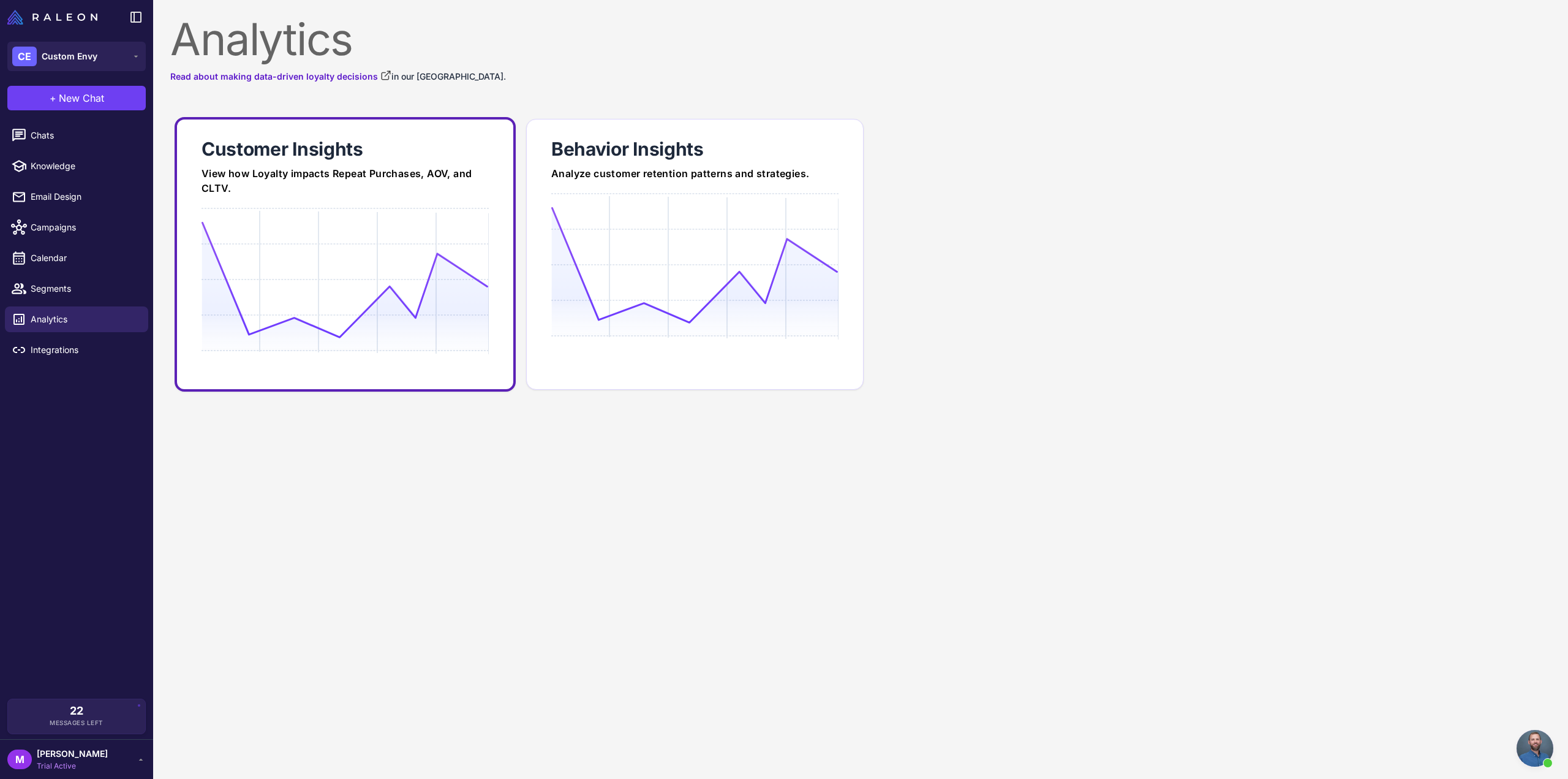
click at [388, 251] on icon at bounding box center [345, 279] width 287 height 117
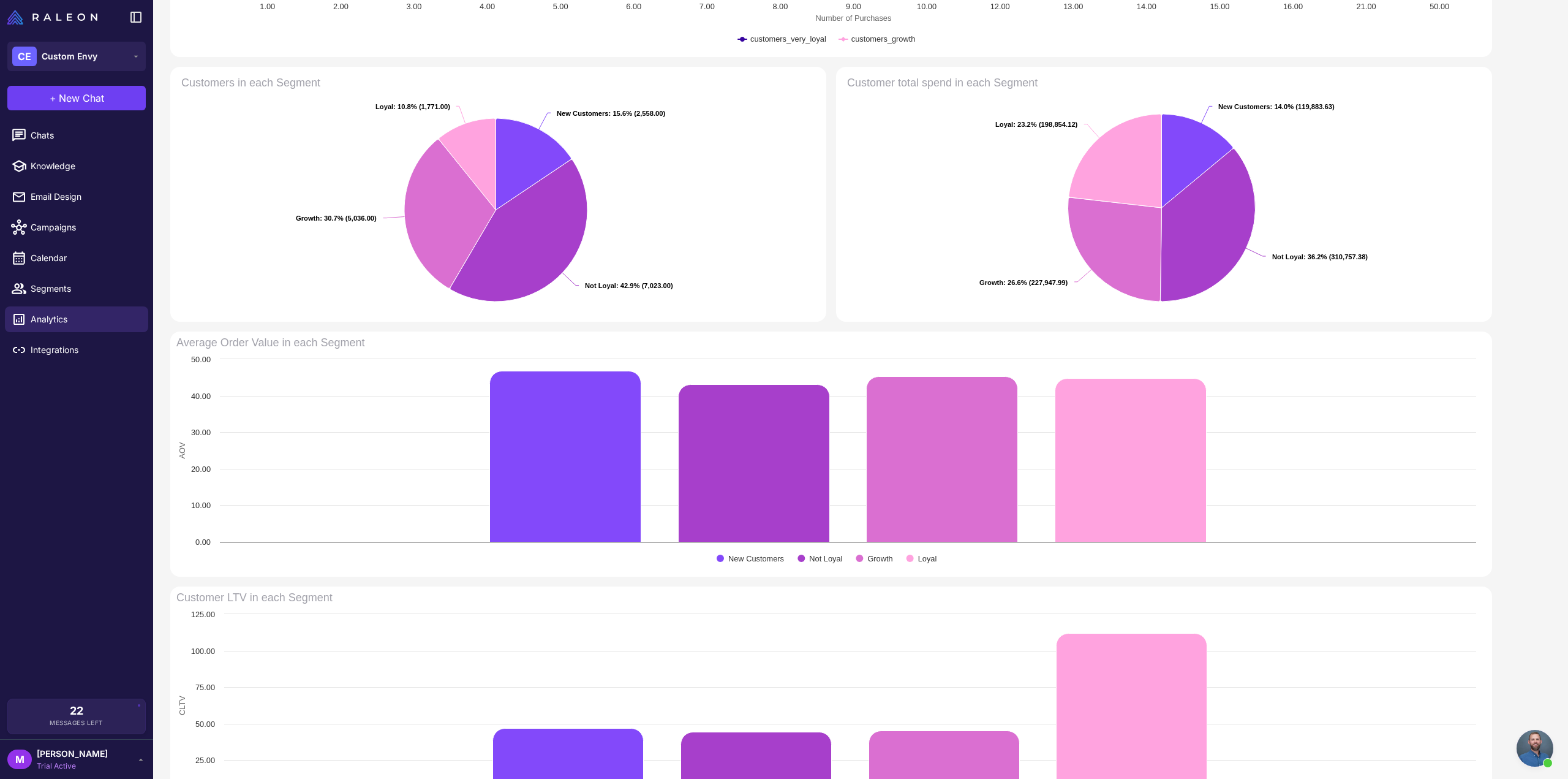
scroll to position [205, 0]
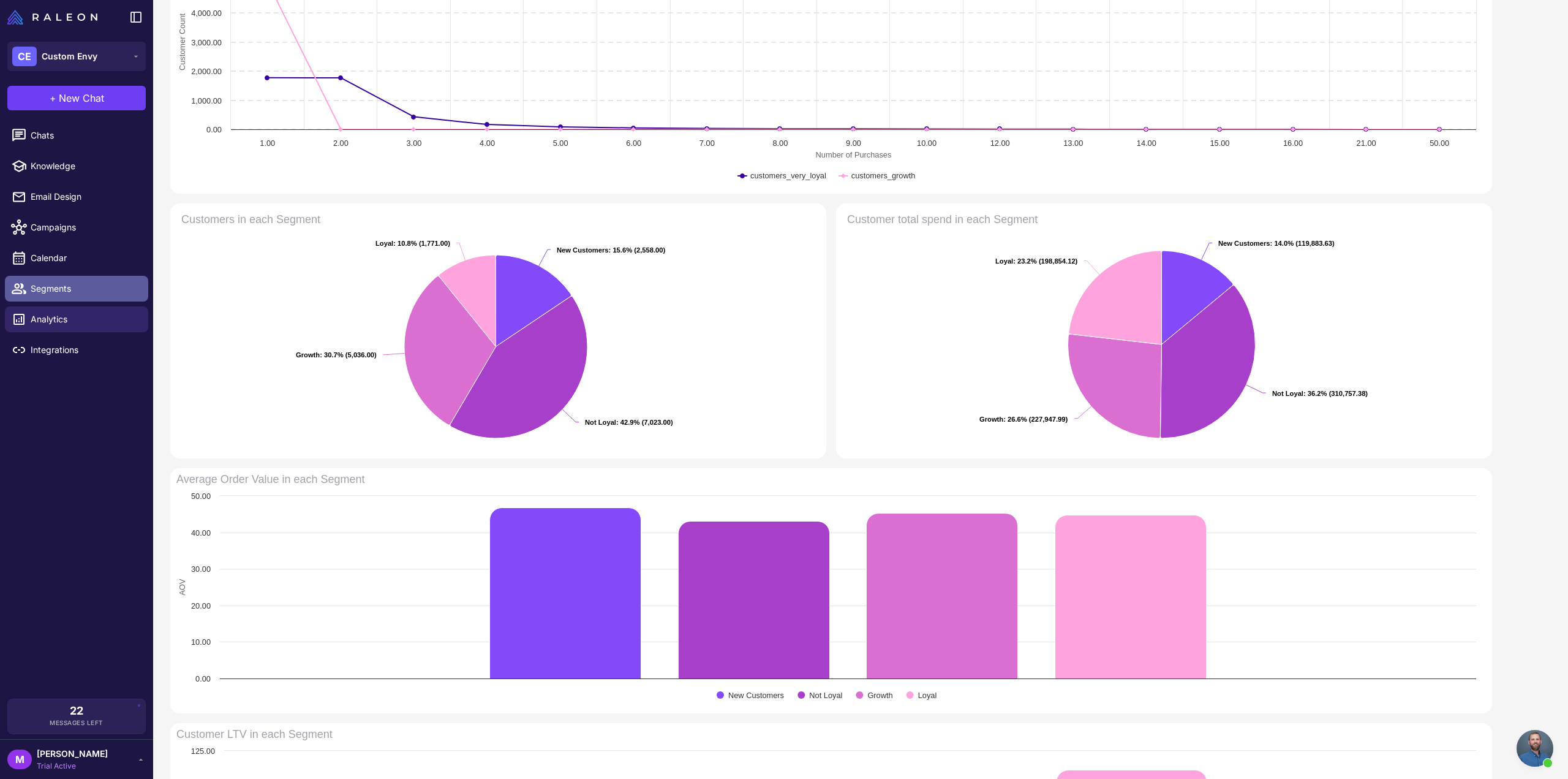
click at [57, 289] on span "Segments" at bounding box center [85, 288] width 108 height 13
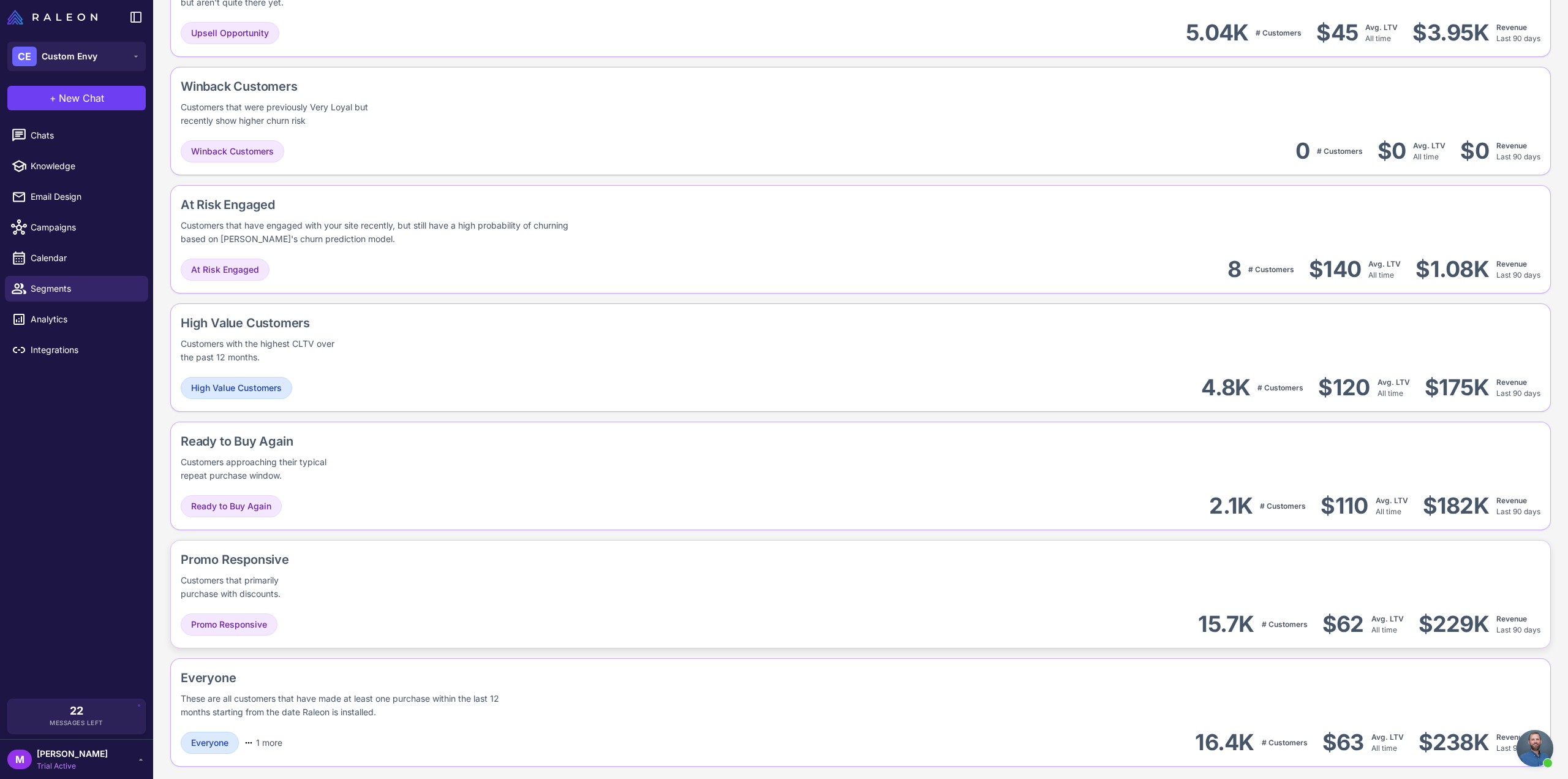
scroll to position [619, 0]
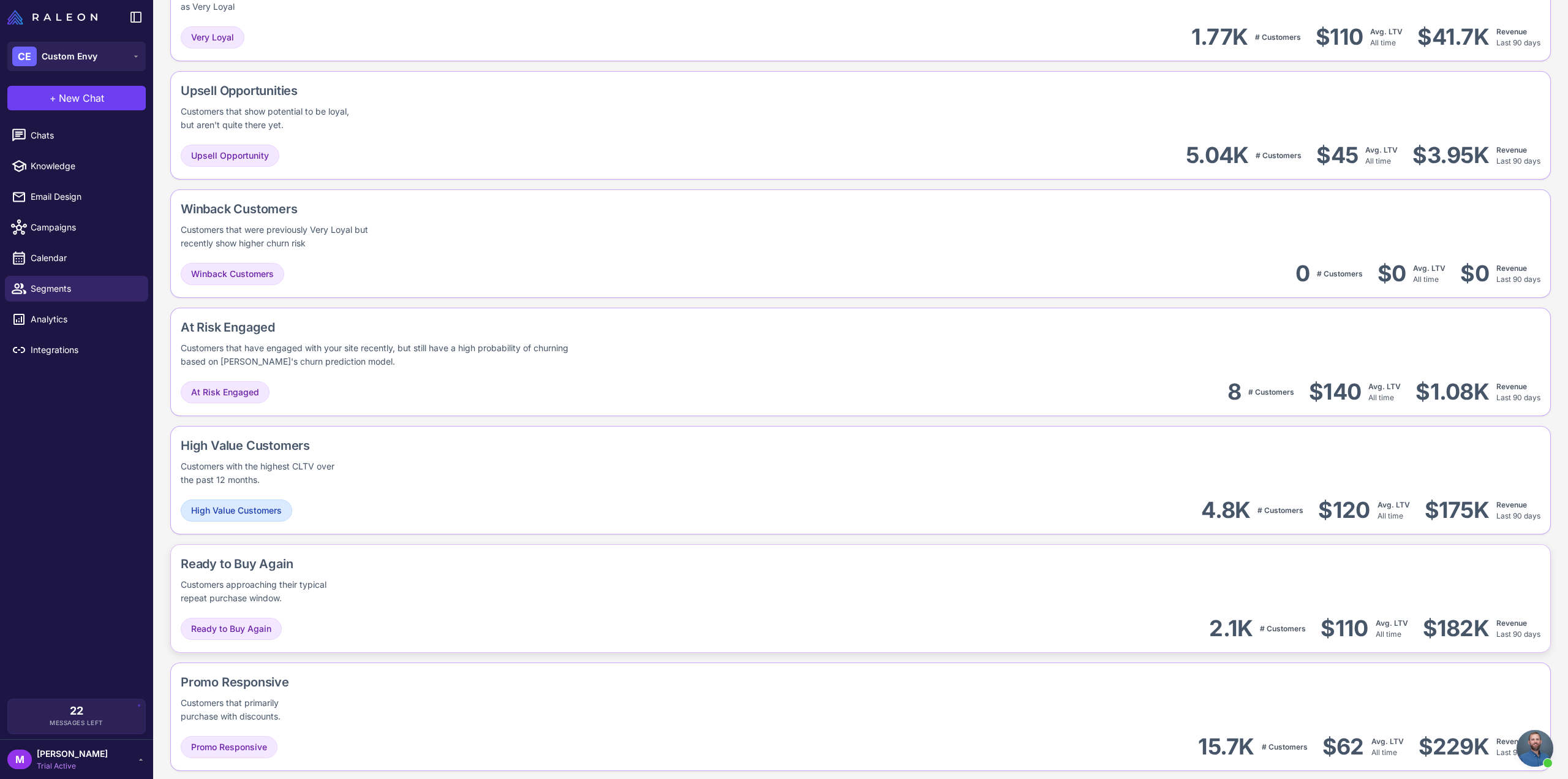
click at [403, 573] on div "Ready to Buy Again Customers approaching their typical repeat purchase window." at bounding box center [305, 579] width 249 height 50
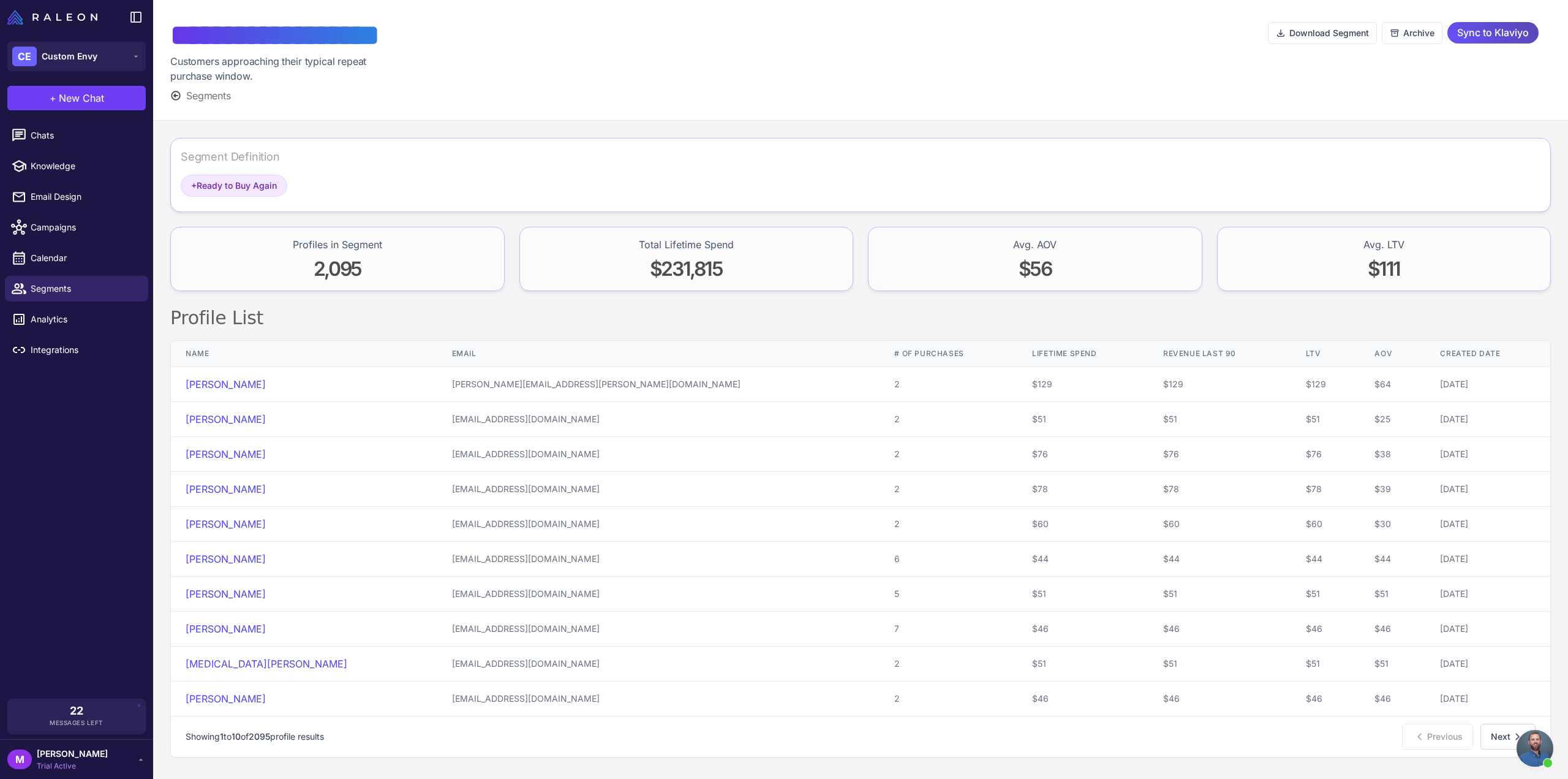
click at [1514, 27] on span "Sync to Klaviyo" at bounding box center [1493, 33] width 71 height 22
click at [57, 287] on span "Segments" at bounding box center [85, 288] width 108 height 13
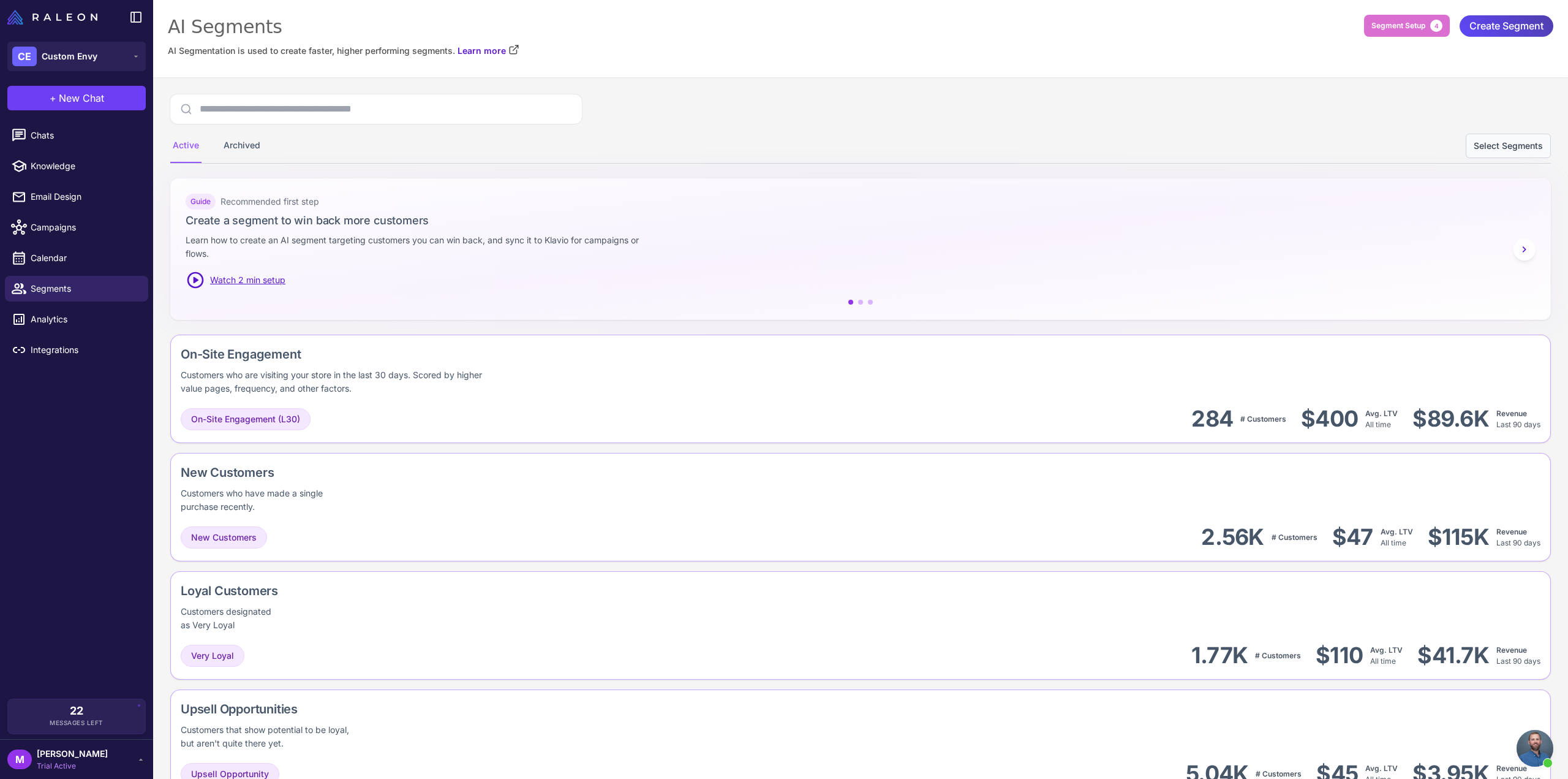
click at [1502, 141] on button "Select Segments" at bounding box center [1508, 145] width 85 height 24
click at [1402, 147] on button "Select All (10)" at bounding box center [1403, 145] width 55 height 13
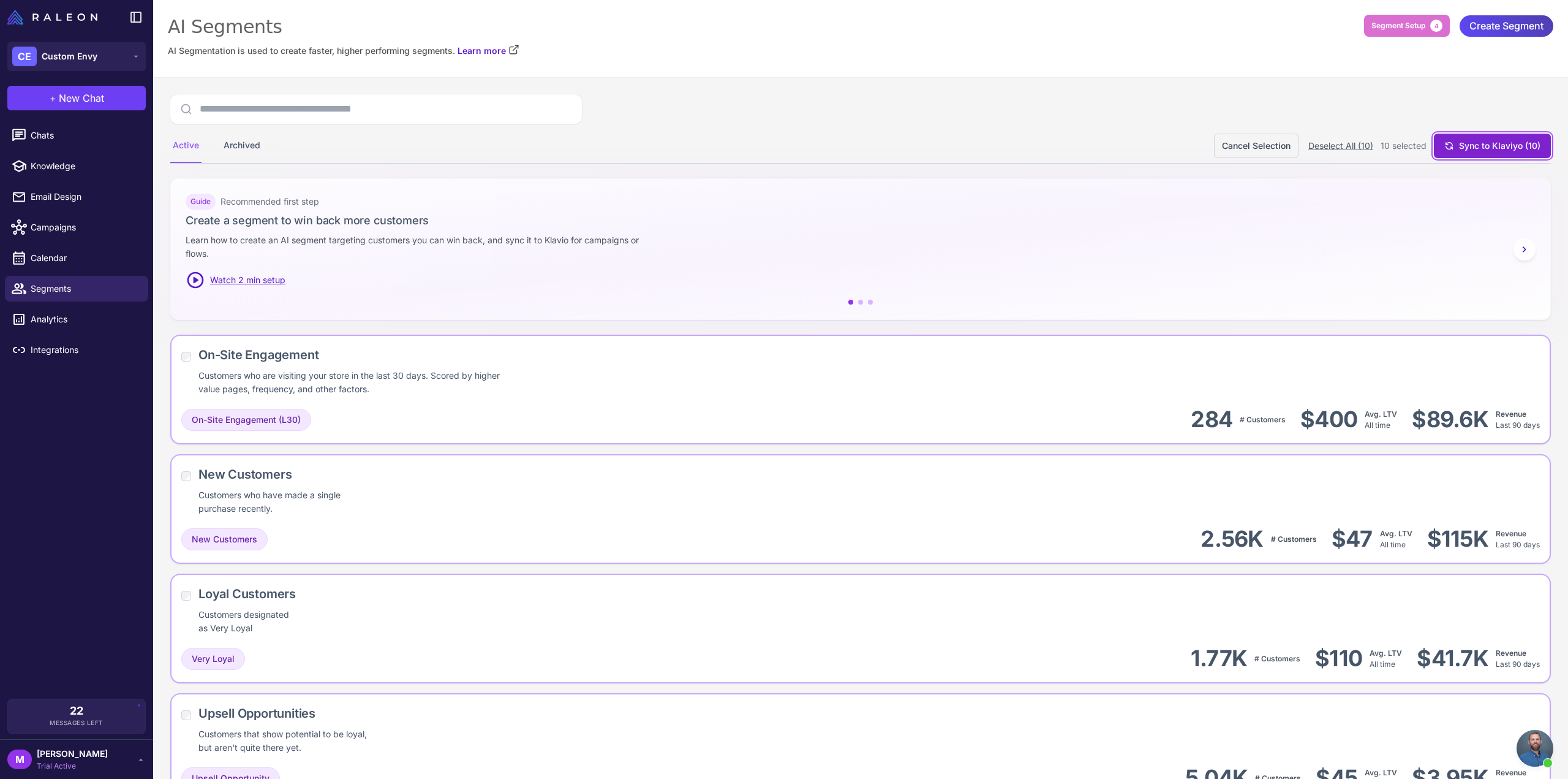
click at [1501, 154] on button "Sync to Klaviyo (10)" at bounding box center [1492, 145] width 117 height 24
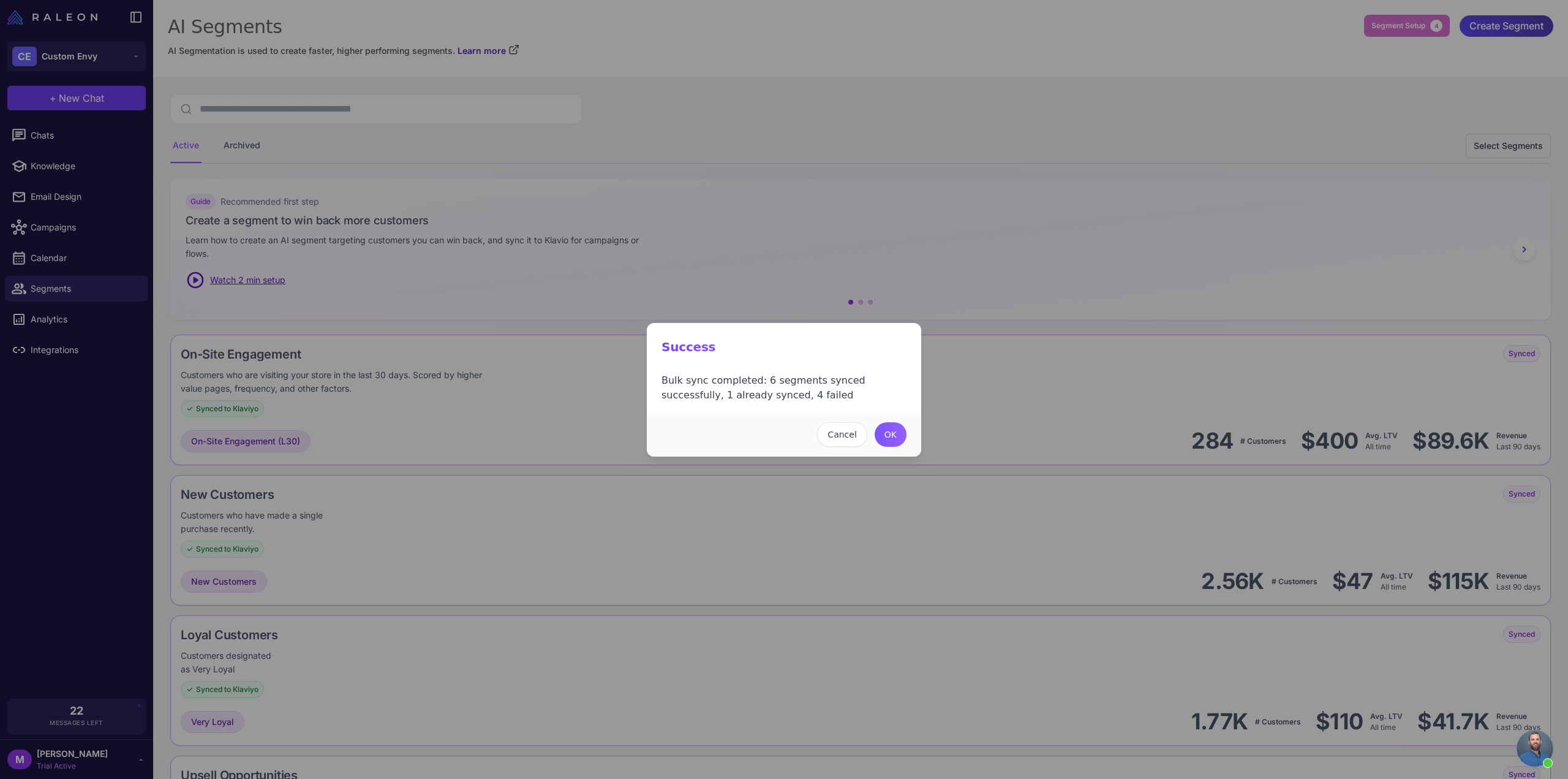
click at [887, 433] on button "OK" at bounding box center [891, 434] width 32 height 24
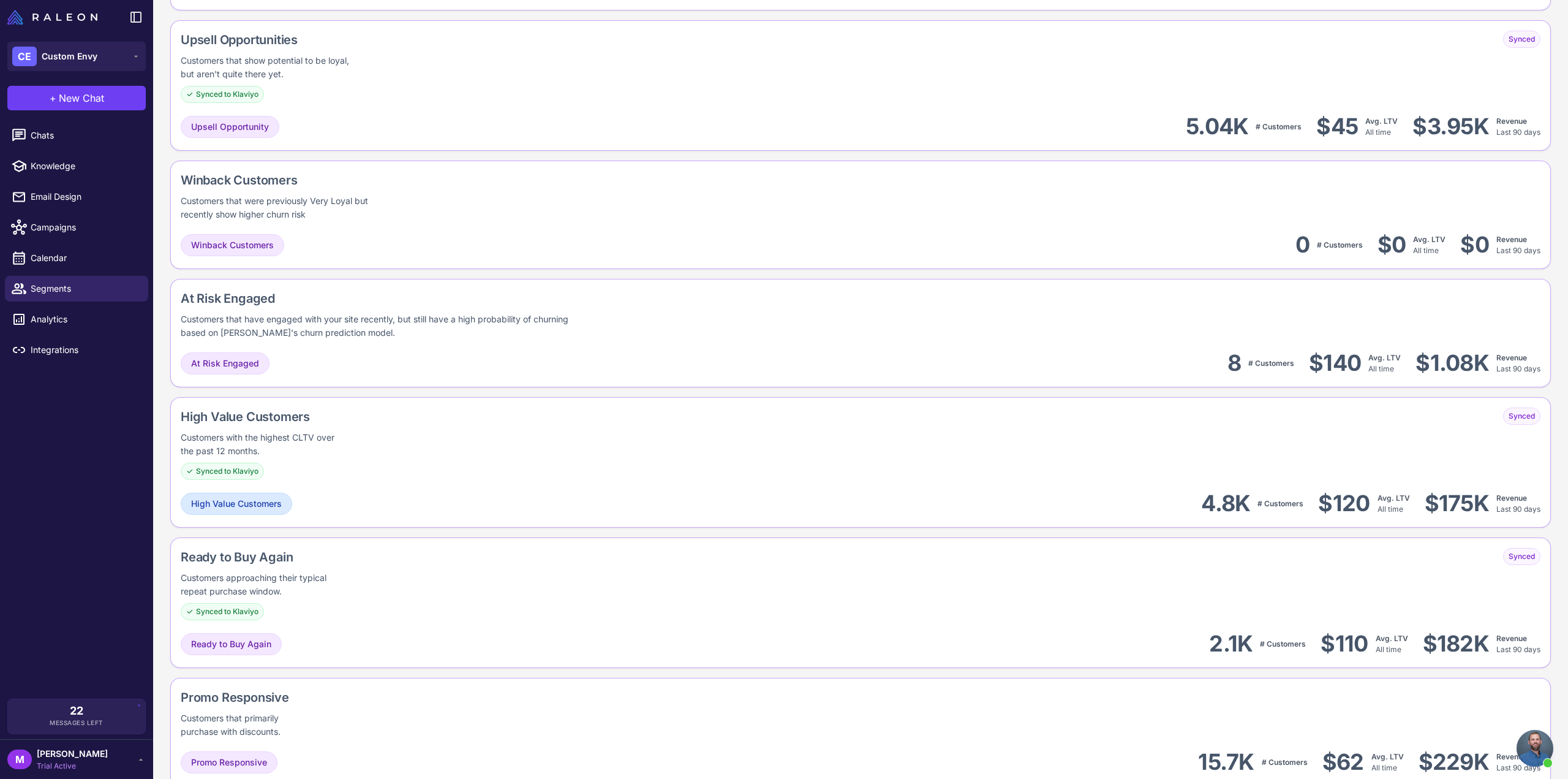
scroll to position [870, 0]
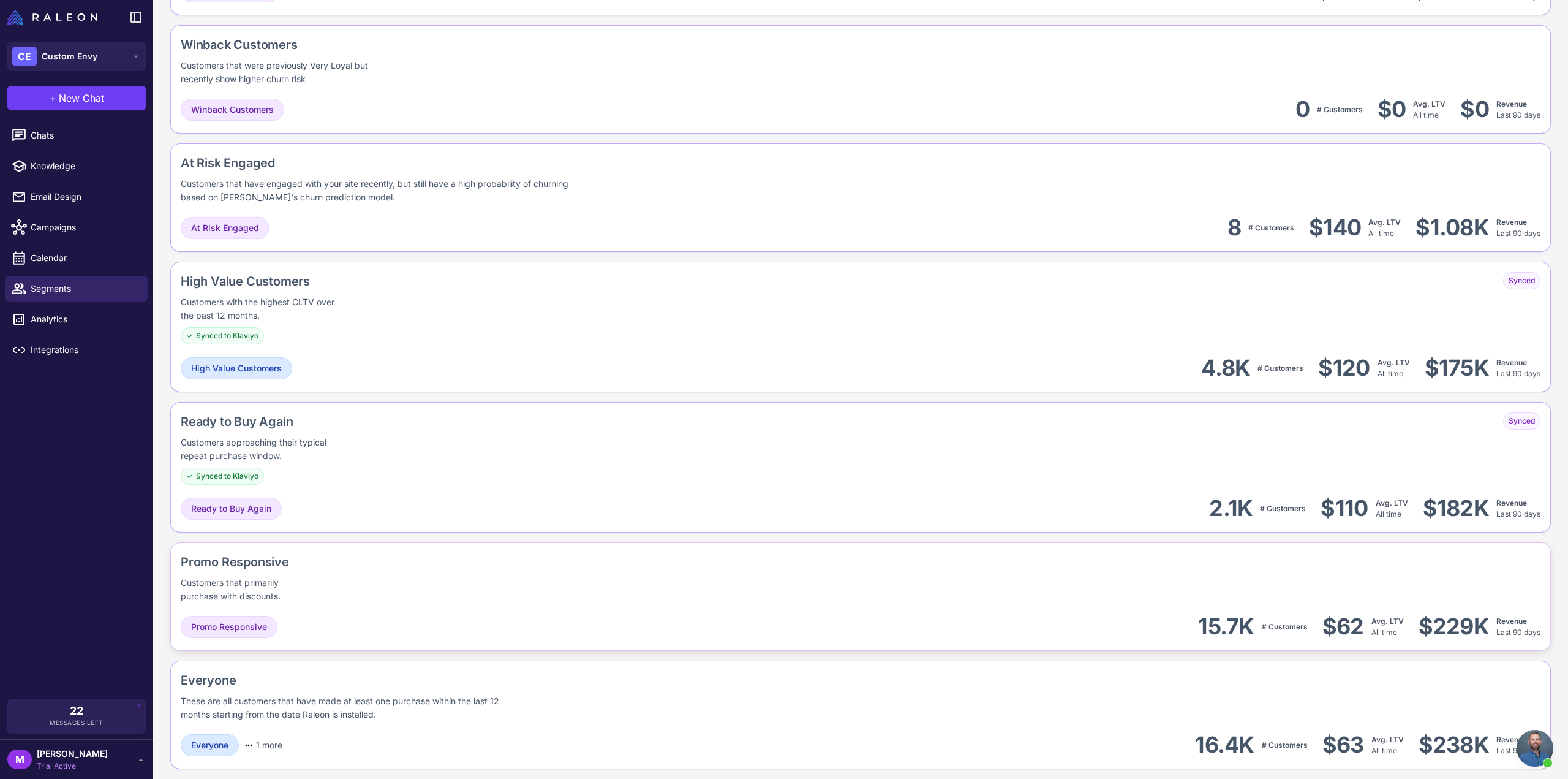
click at [307, 593] on div "Customers that primarily purchase with discounts." at bounding box center [247, 589] width 134 height 27
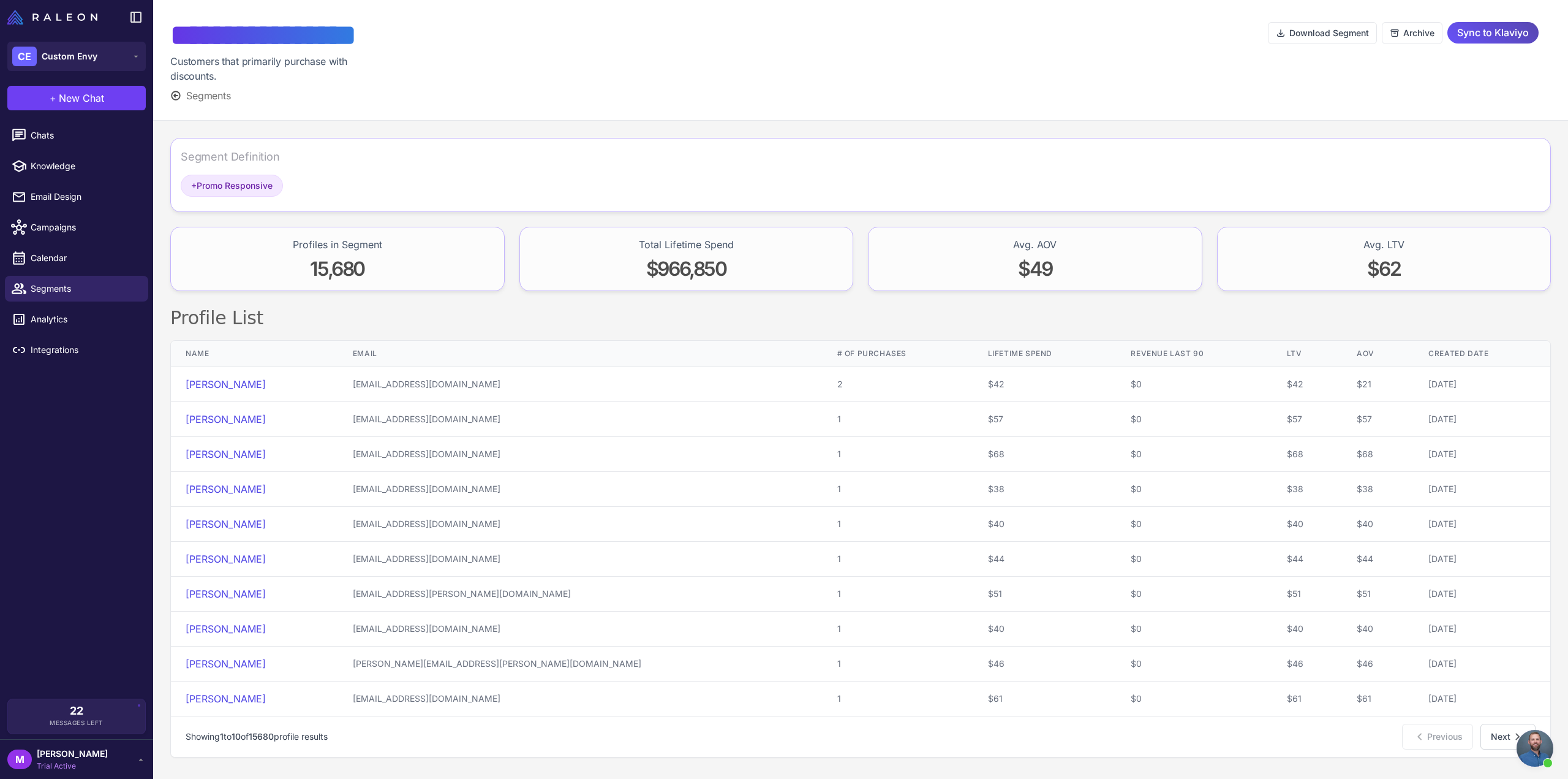
click at [1474, 34] on span "Sync to Klaviyo" at bounding box center [1493, 33] width 71 height 22
click at [1490, 30] on span "Sync to Klaviyo" at bounding box center [1493, 33] width 71 height 22
click at [1487, 27] on span "Sync to Klaviyo" at bounding box center [1493, 33] width 71 height 22
click at [61, 295] on link "Segments" at bounding box center [76, 288] width 143 height 26
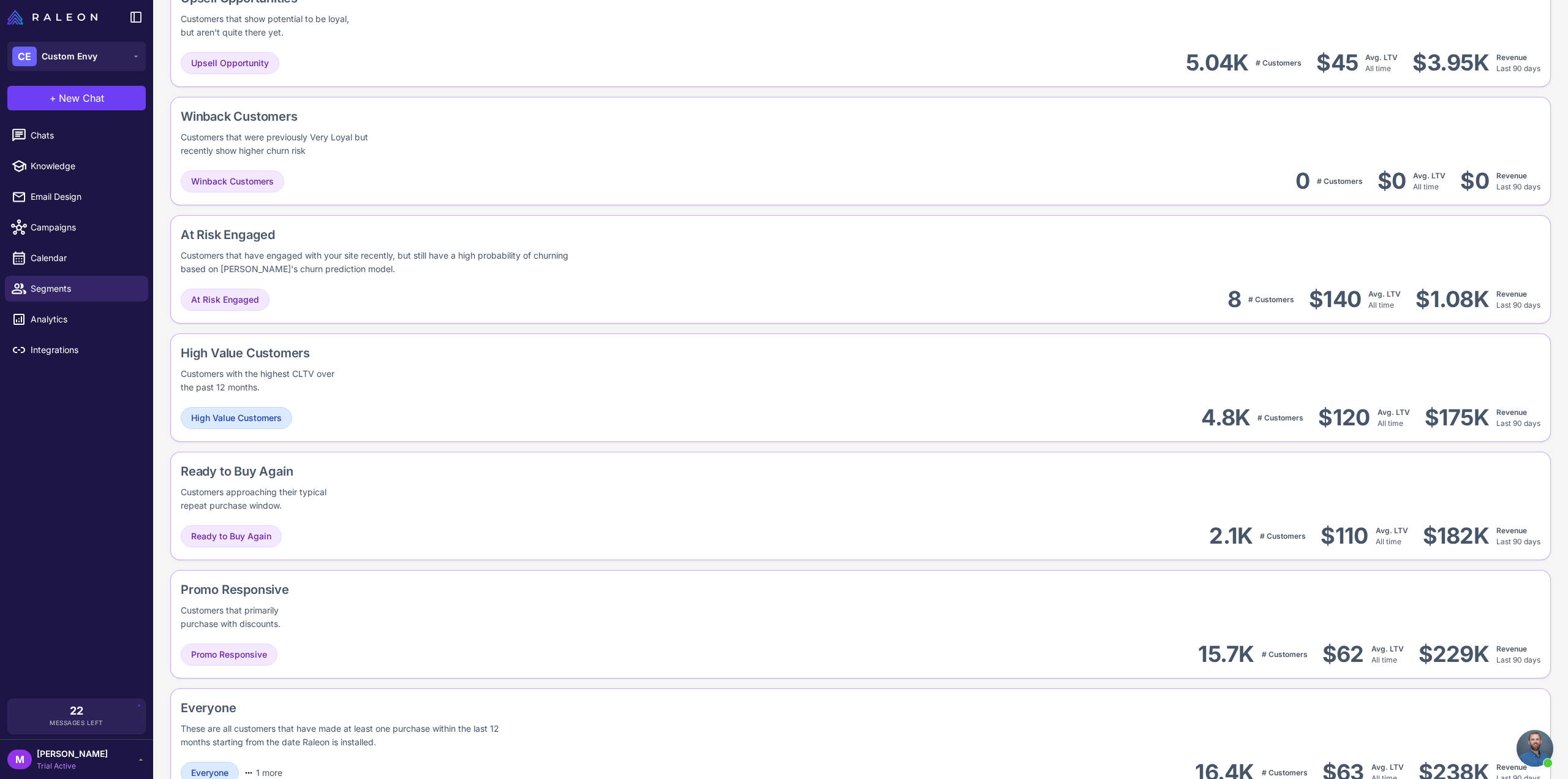
scroll to position [741, 0]
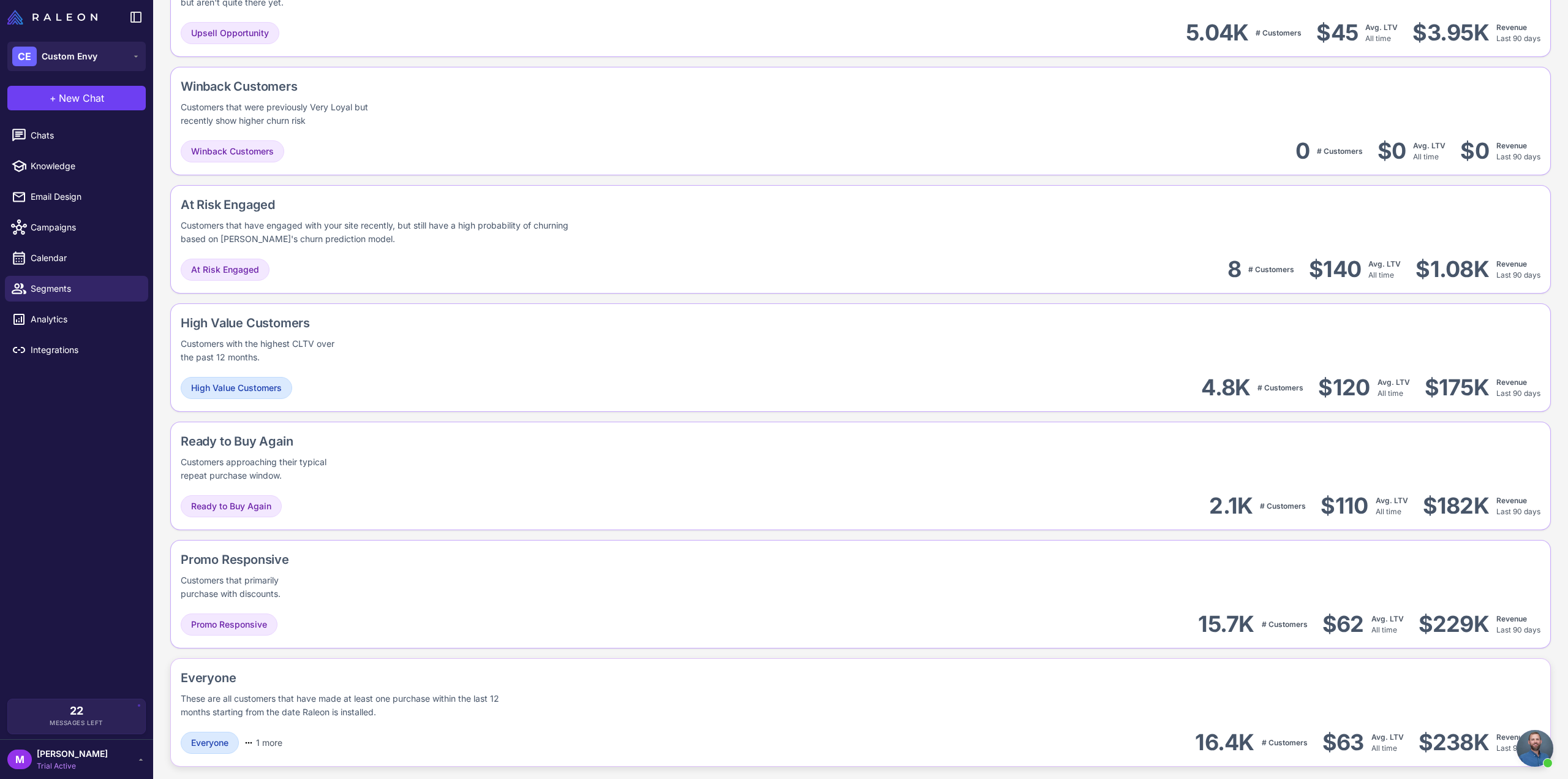
click at [441, 705] on div "These are all customers that have made at least one purchase within the last 12…" at bounding box center [352, 705] width 344 height 27
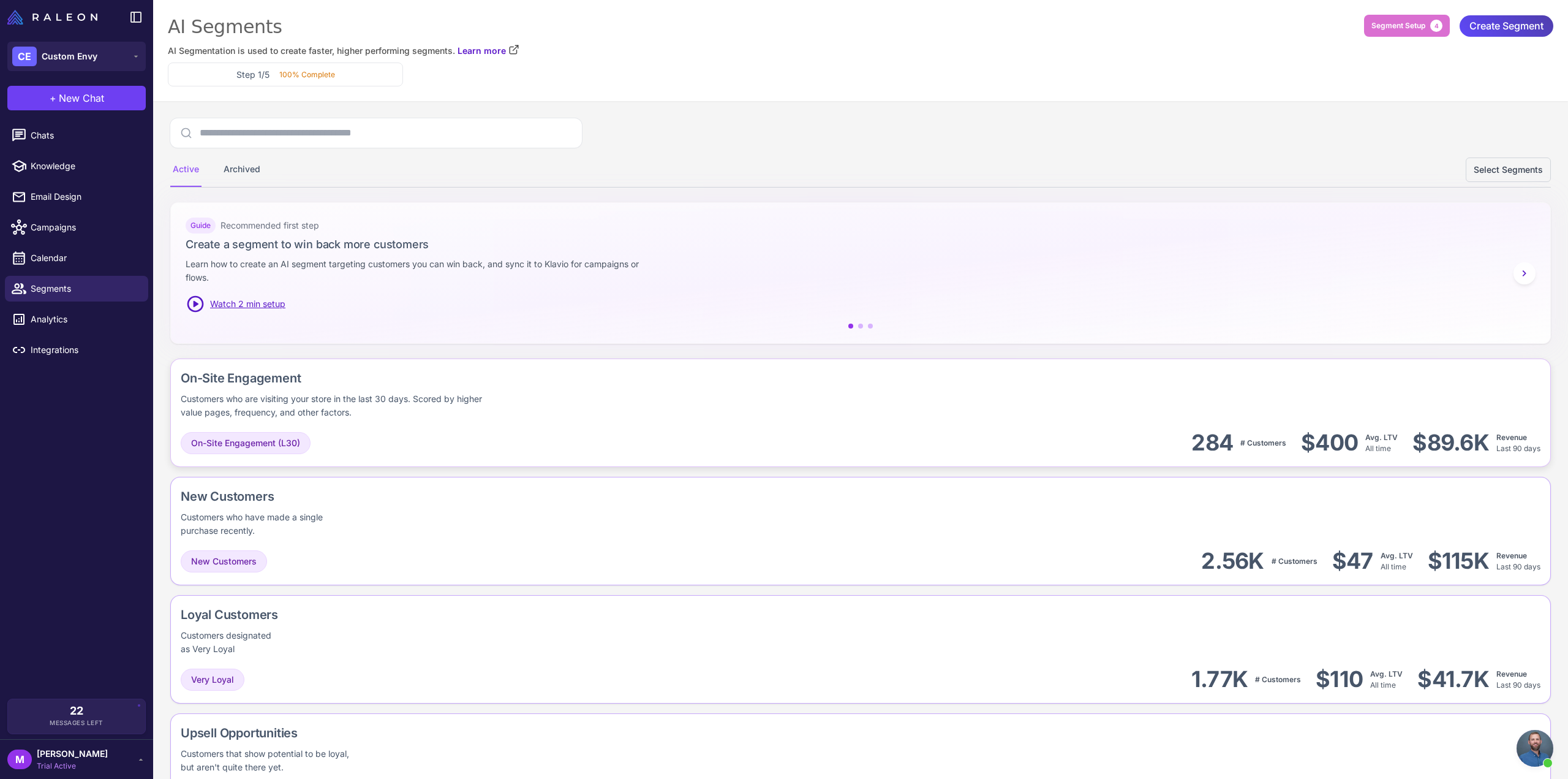
click at [474, 407] on div "Customers who are visiting your store in the last 30 days. Scored by higher val…" at bounding box center [338, 406] width 317 height 27
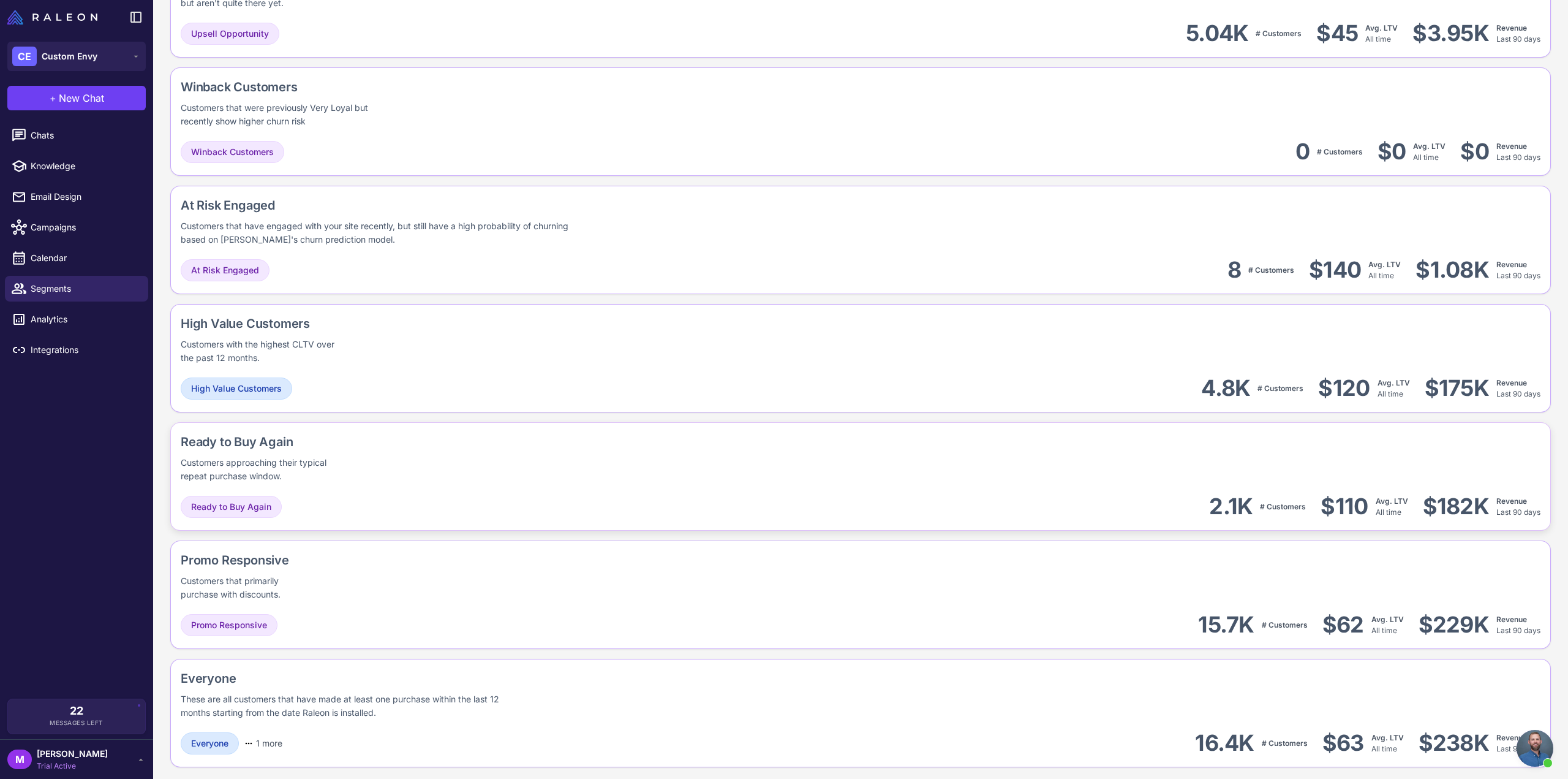
scroll to position [741, 0]
click at [644, 743] on div "Everyone 1 more Email Marketing Opt-In 16.4K # Customers $63 Avg. LTV All time …" at bounding box center [860, 742] width 1359 height 27
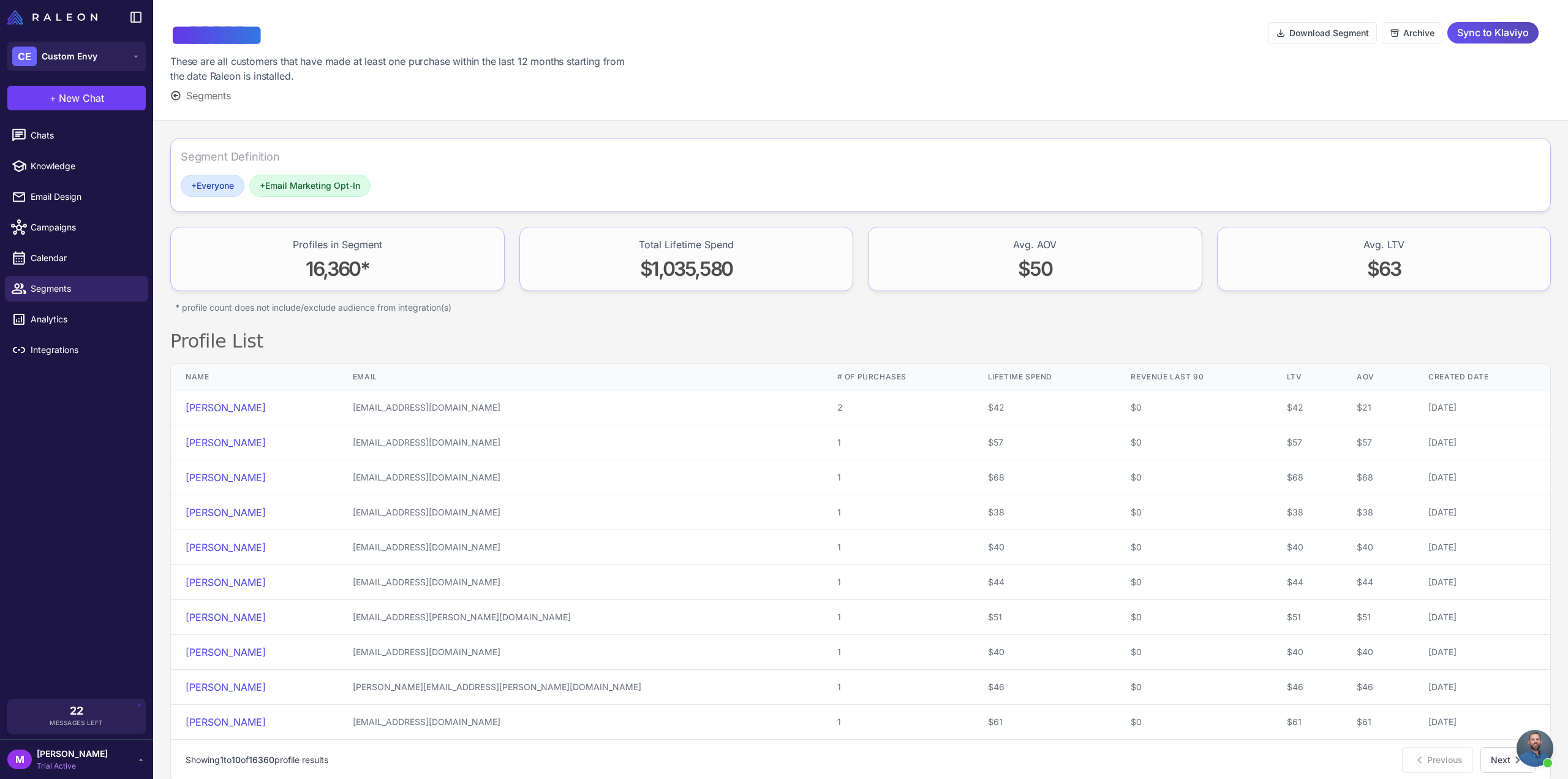
click at [1475, 37] on span "Sync to Klaviyo" at bounding box center [1493, 33] width 71 height 22
click at [46, 294] on span "Segments" at bounding box center [85, 288] width 108 height 13
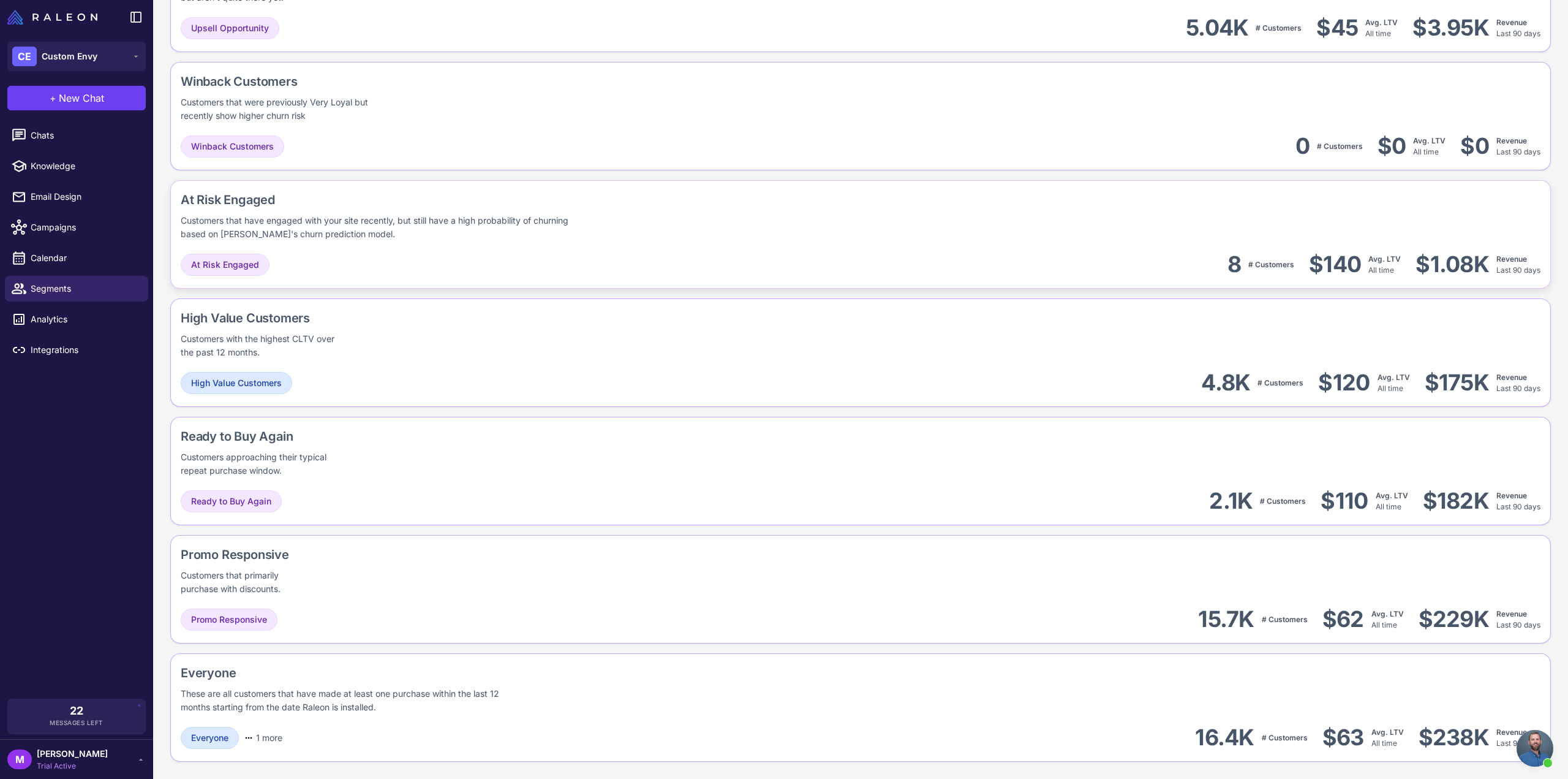
scroll to position [741, 0]
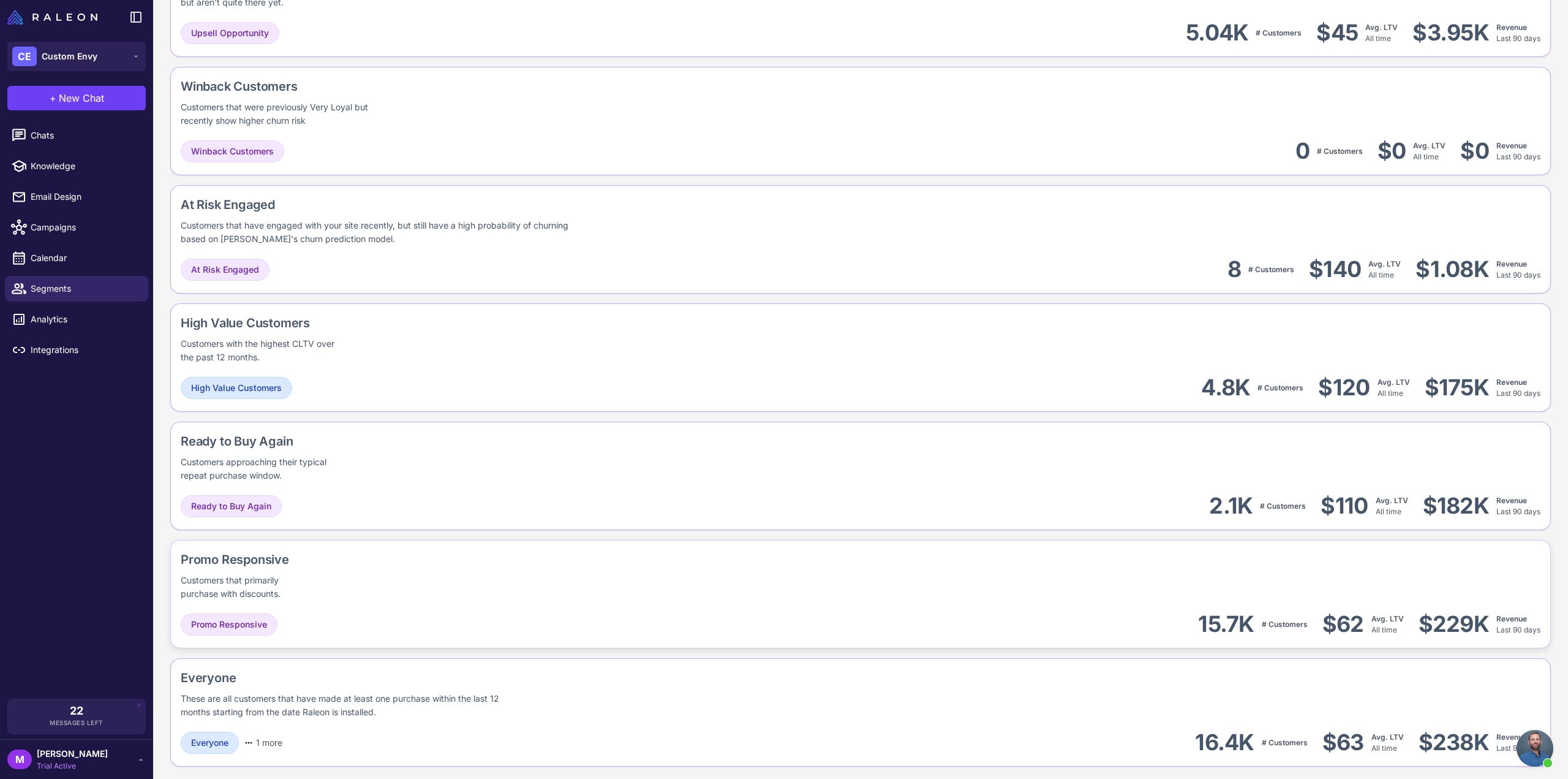
click at [496, 588] on div "Promo Responsive Customers that primarily purchase with discounts." at bounding box center [860, 575] width 1359 height 50
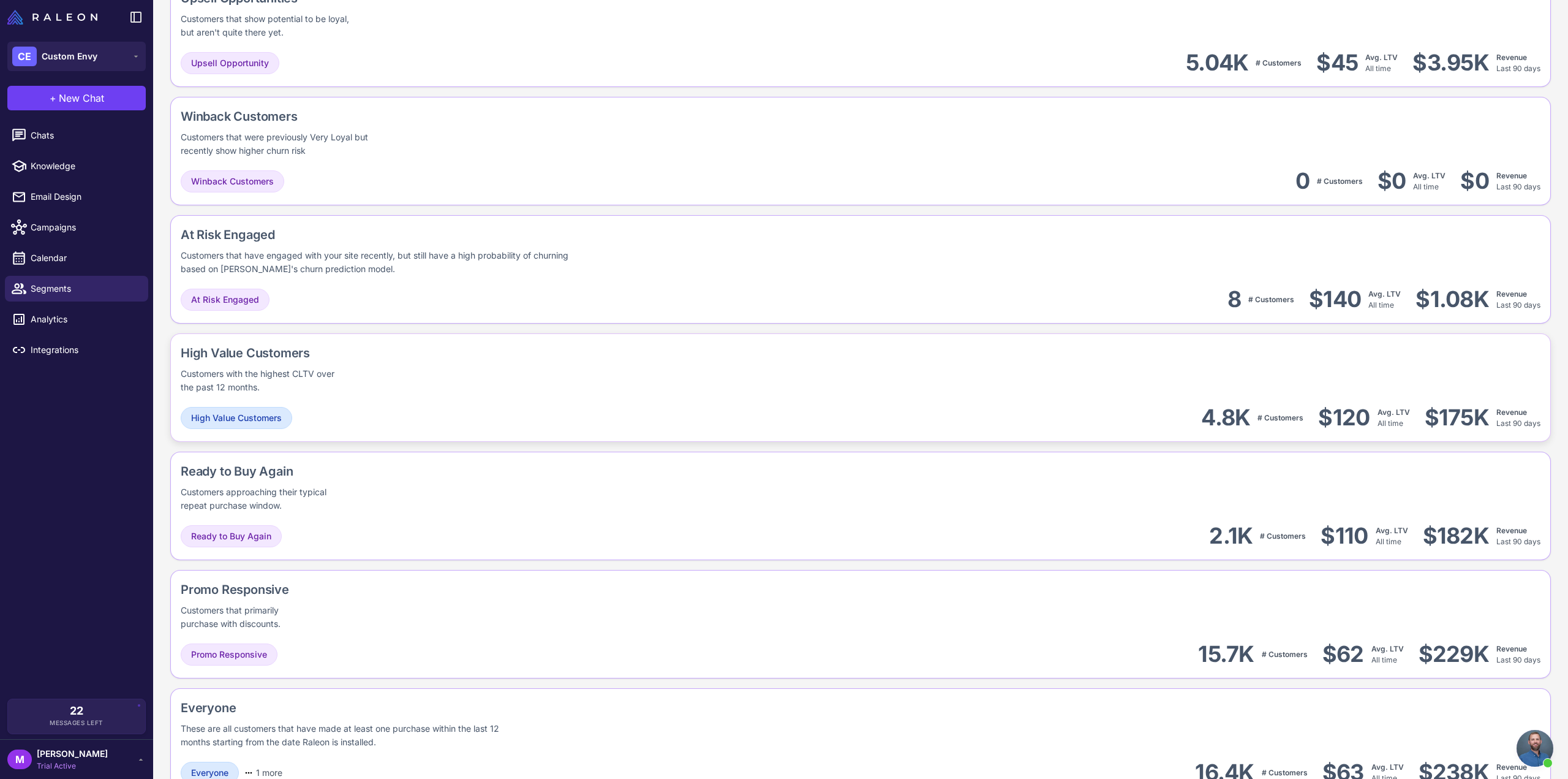
scroll to position [741, 0]
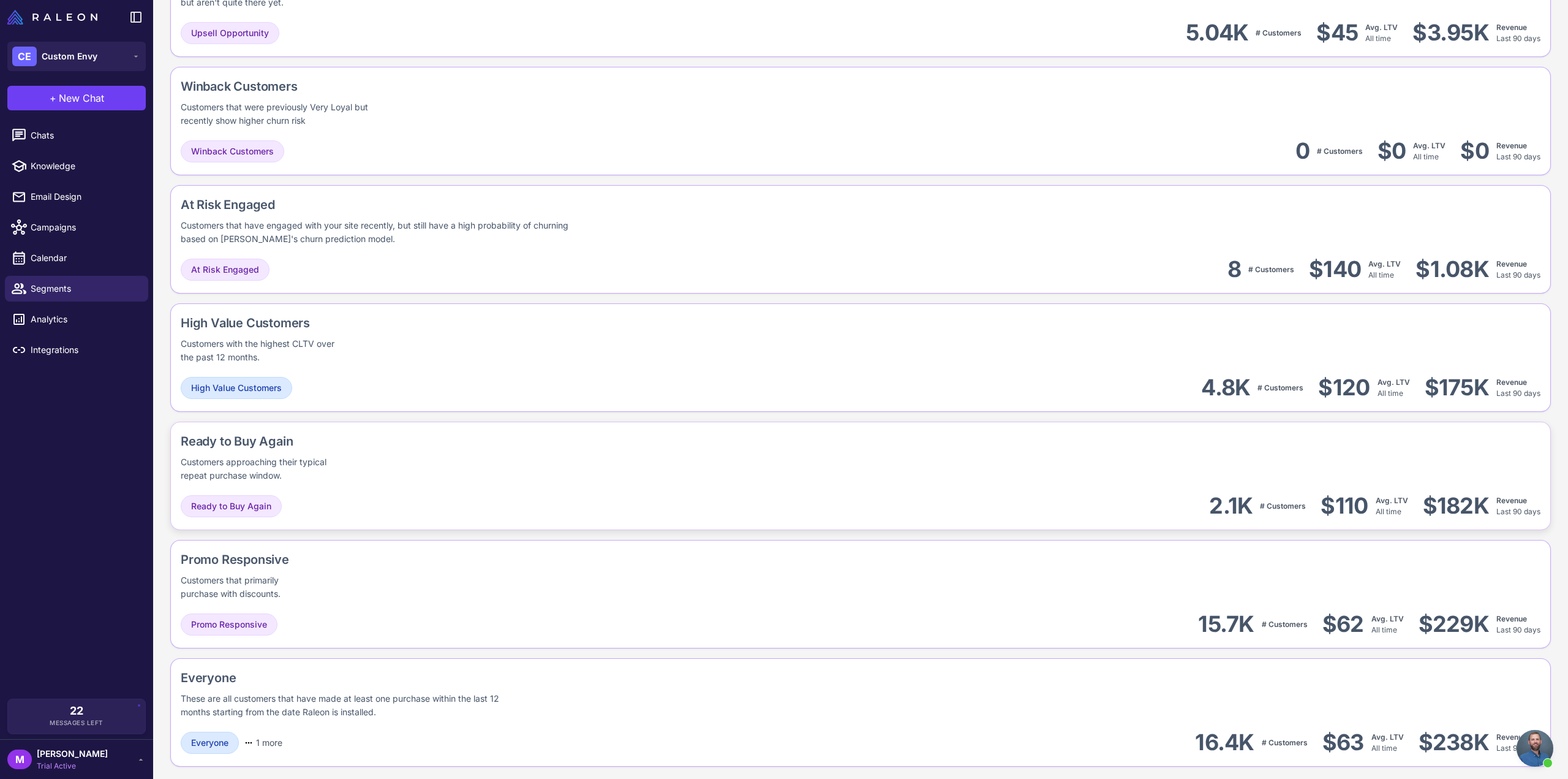
click at [397, 471] on div "Ready to Buy Again Customers approaching their typical repeat purchase window." at bounding box center [305, 457] width 249 height 50
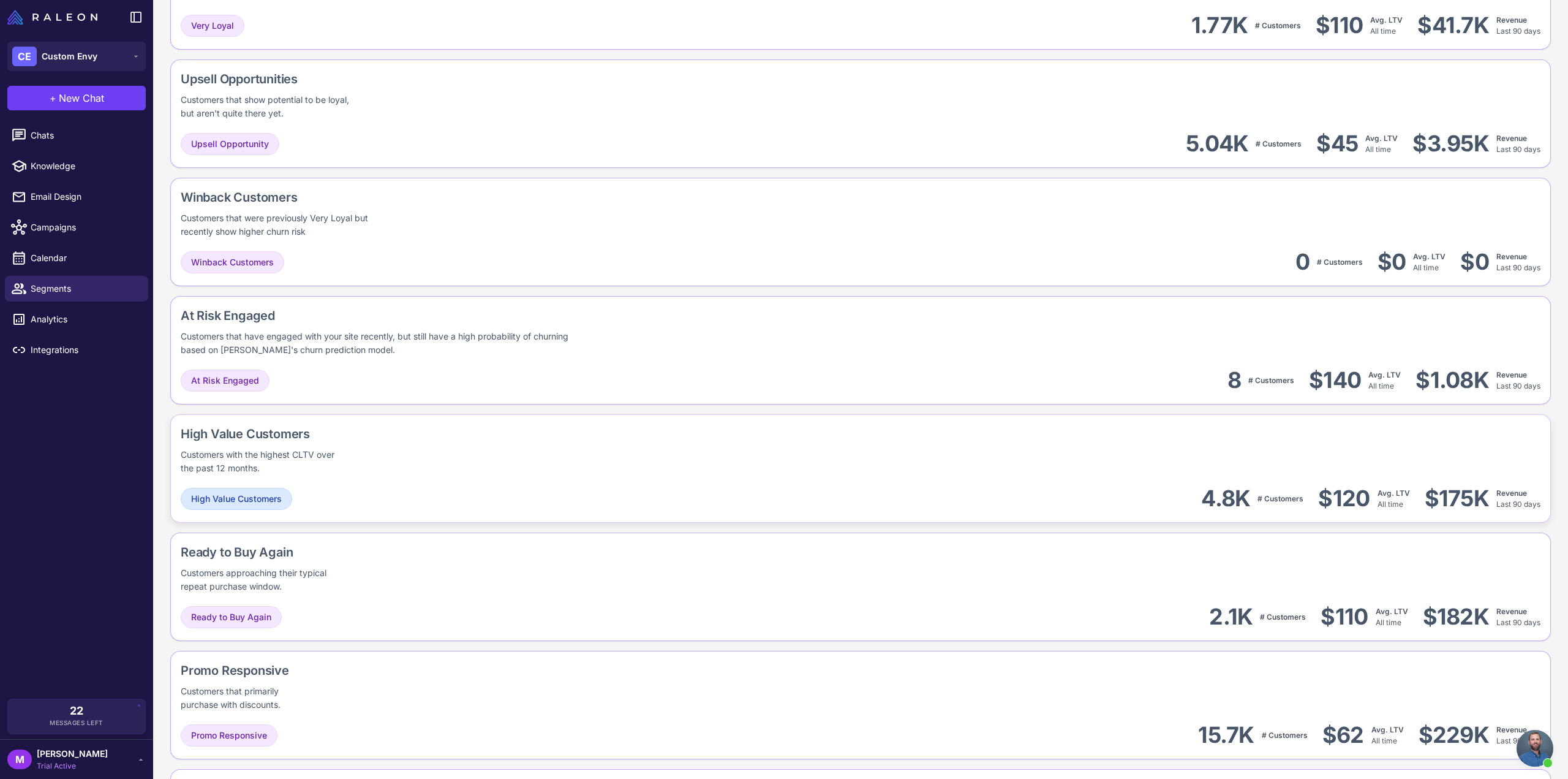
scroll to position [619, 0]
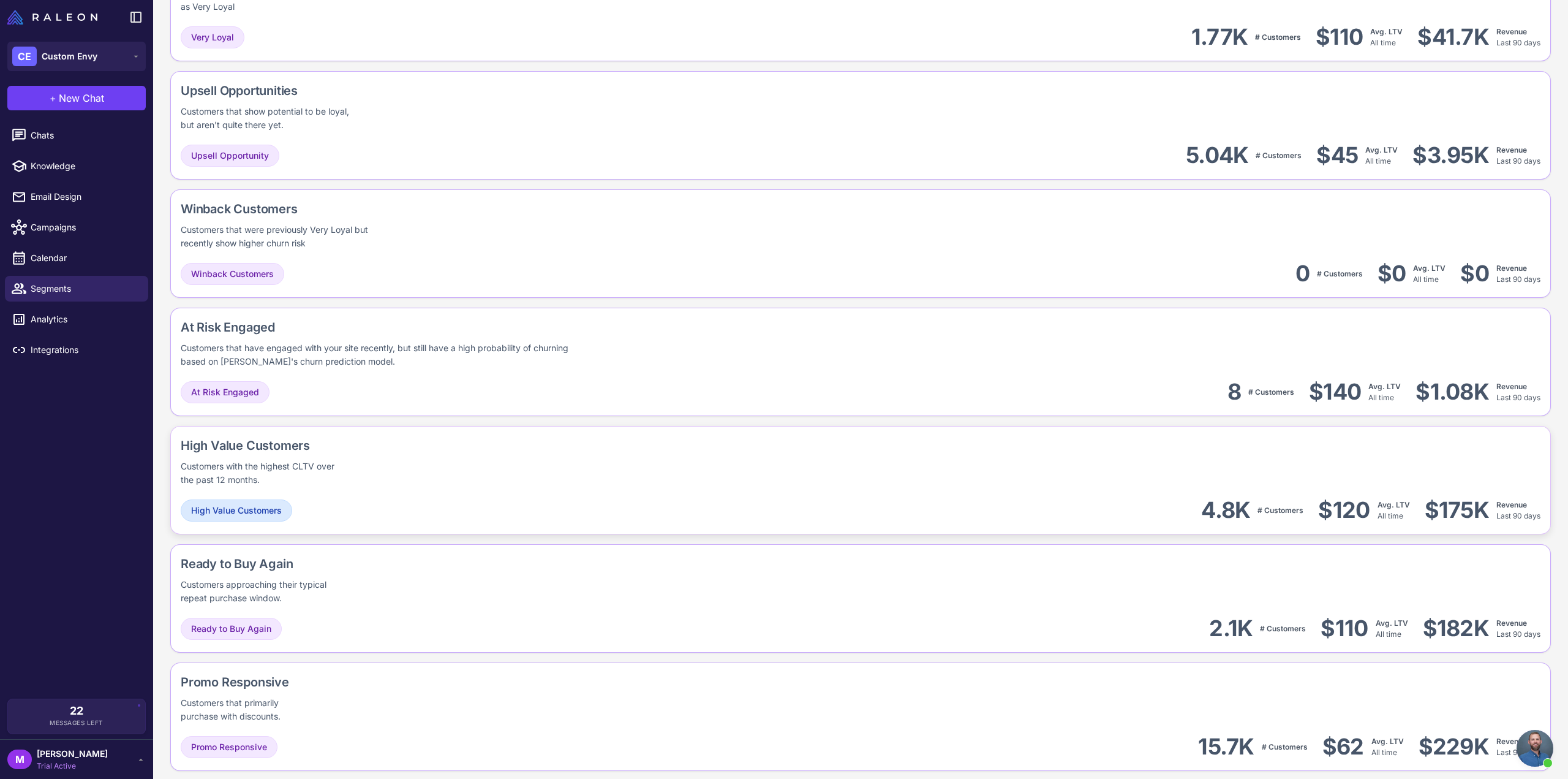
click at [408, 479] on div "High Value Customers Customers with the highest CLTV over the past 12 months." at bounding box center [297, 461] width 235 height 50
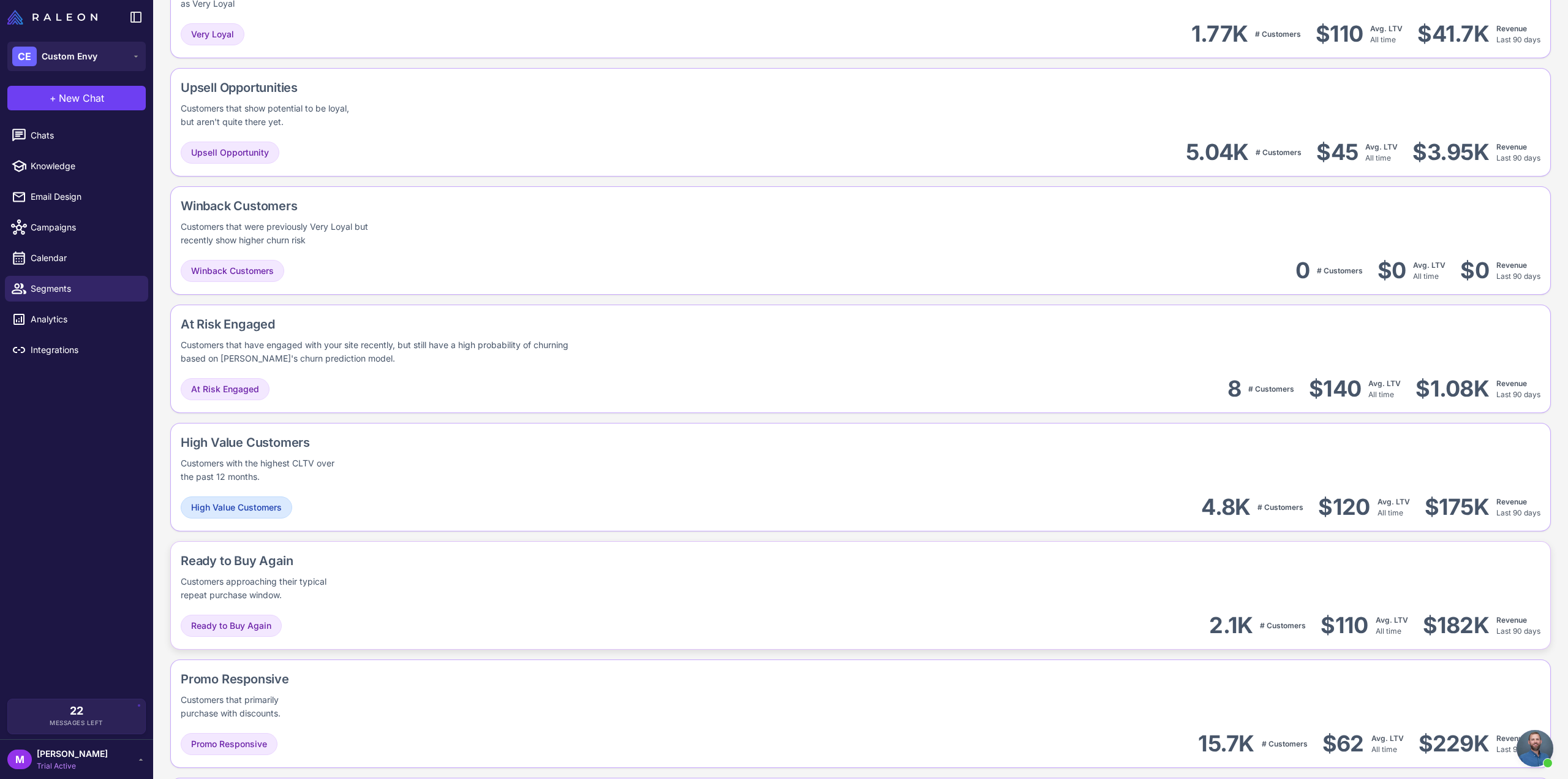
scroll to position [557, 0]
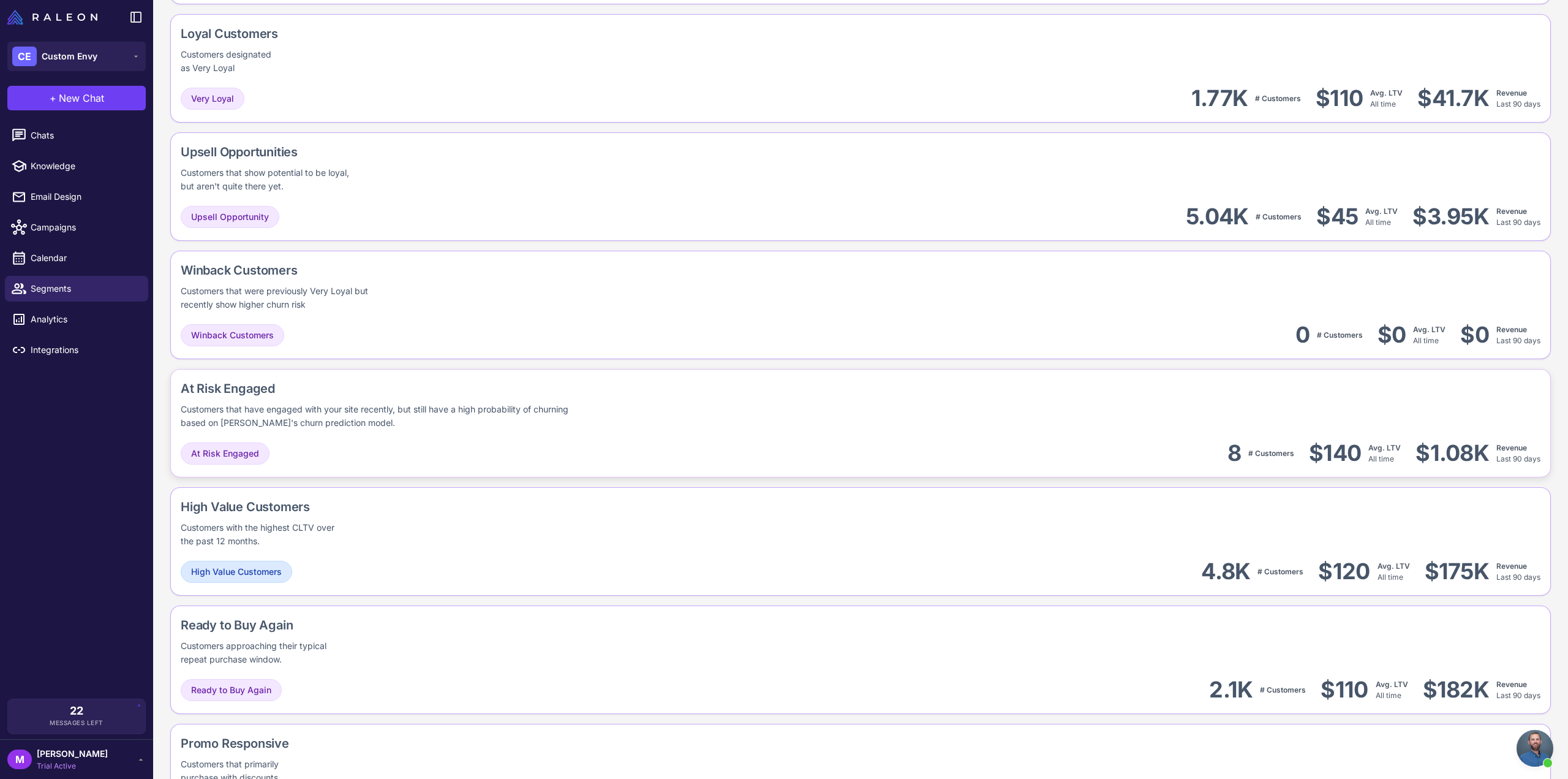
click at [388, 434] on div "At Risk Engaged Customers that have engaged with your site recently, but still …" at bounding box center [860, 423] width 1380 height 108
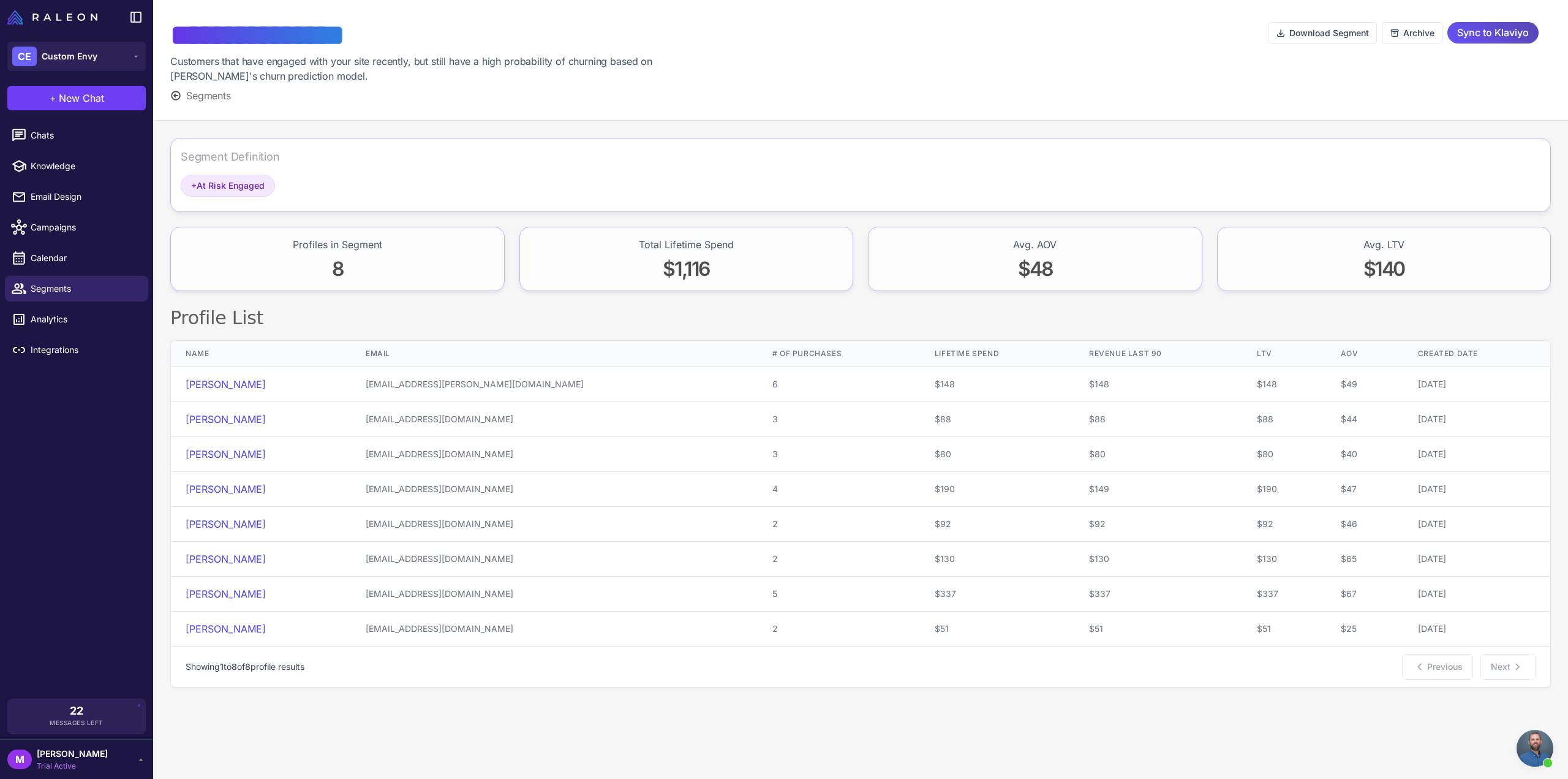
click at [1476, 37] on span "Sync to Klaviyo" at bounding box center [1493, 33] width 71 height 22
click at [47, 287] on span "Segments" at bounding box center [85, 288] width 108 height 13
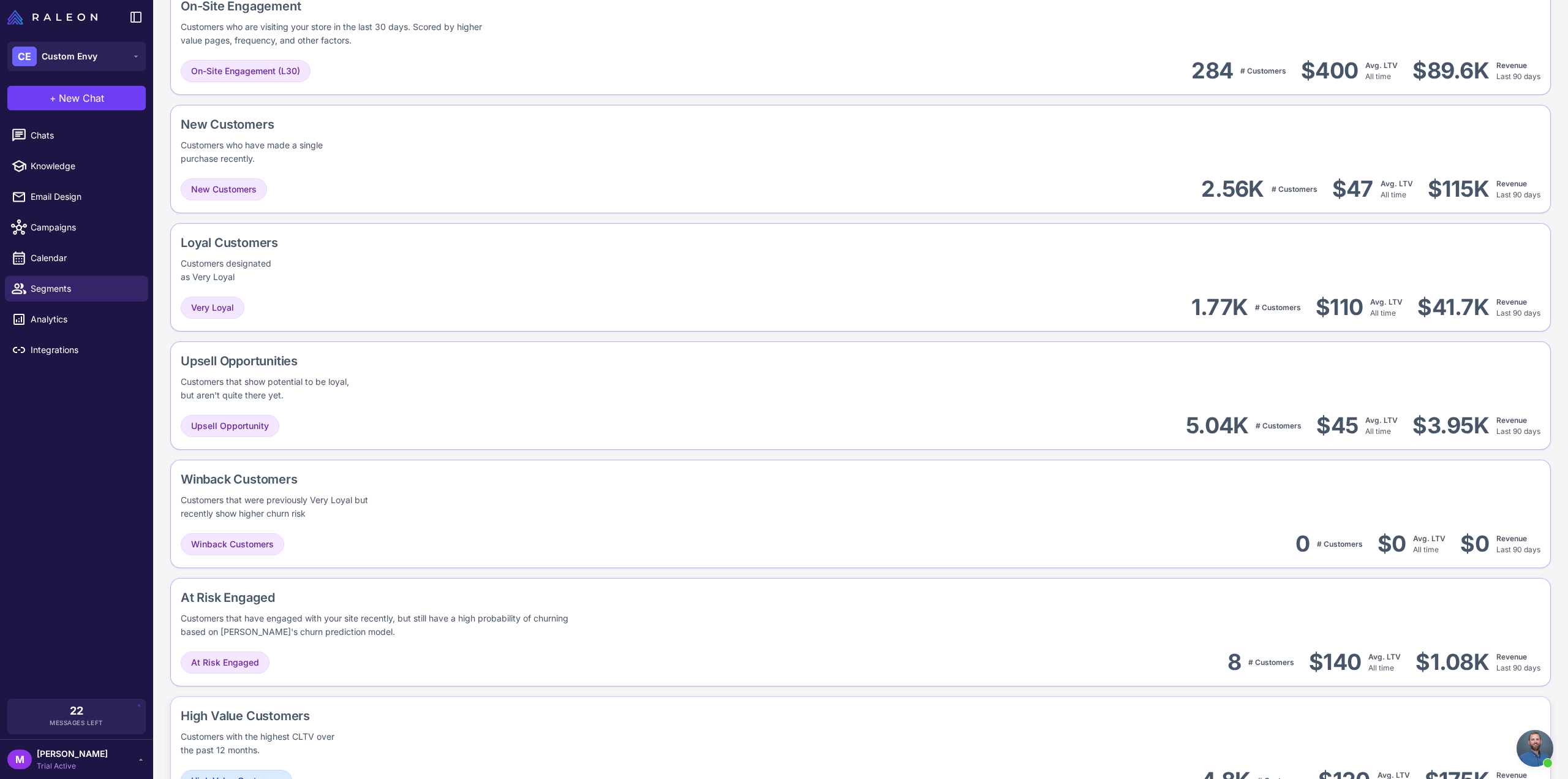
scroll to position [312, 0]
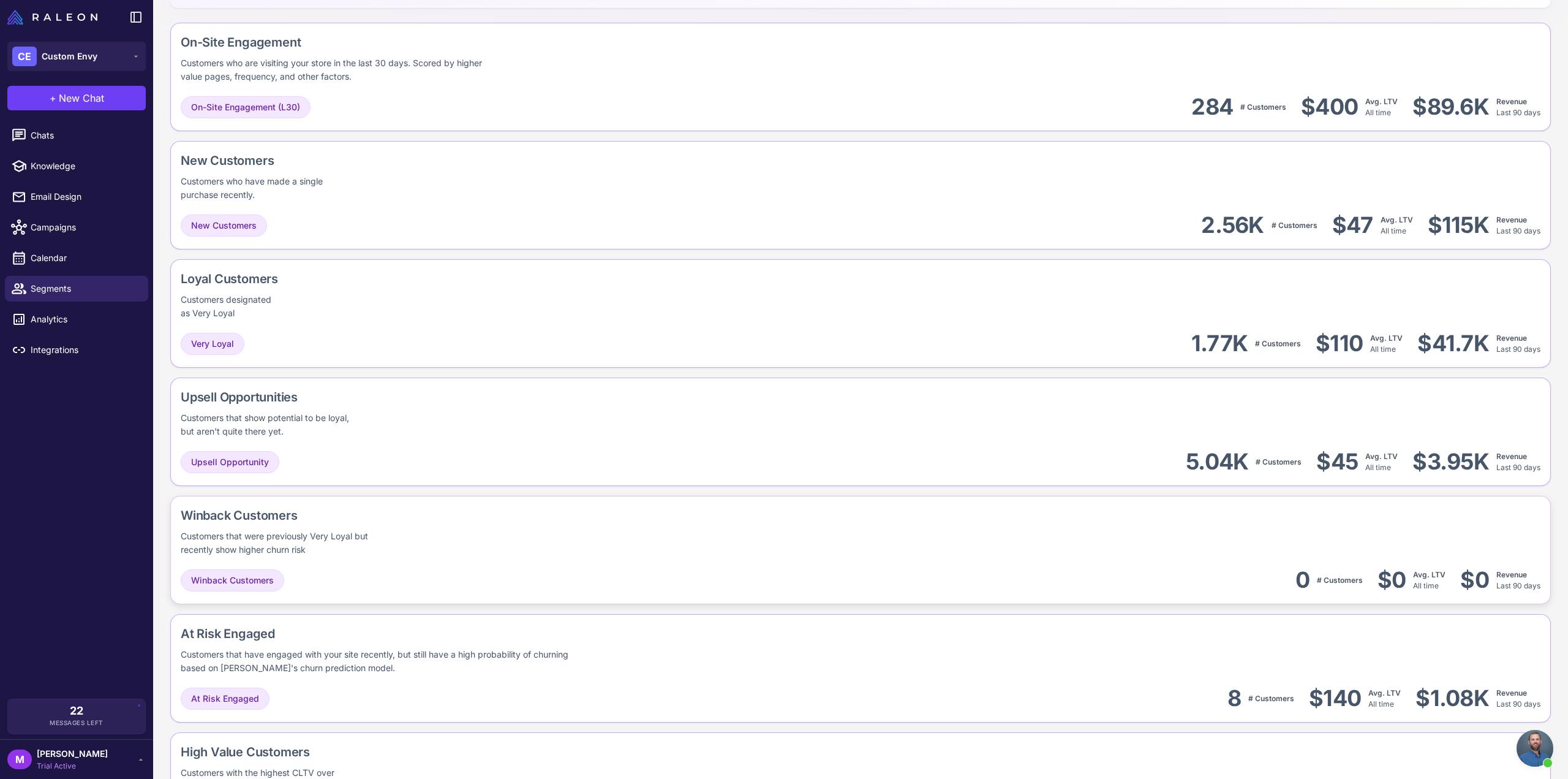
click at [342, 549] on div "Customers that were previously Very Loyal but recently show higher churn risk" at bounding box center [285, 543] width 210 height 27
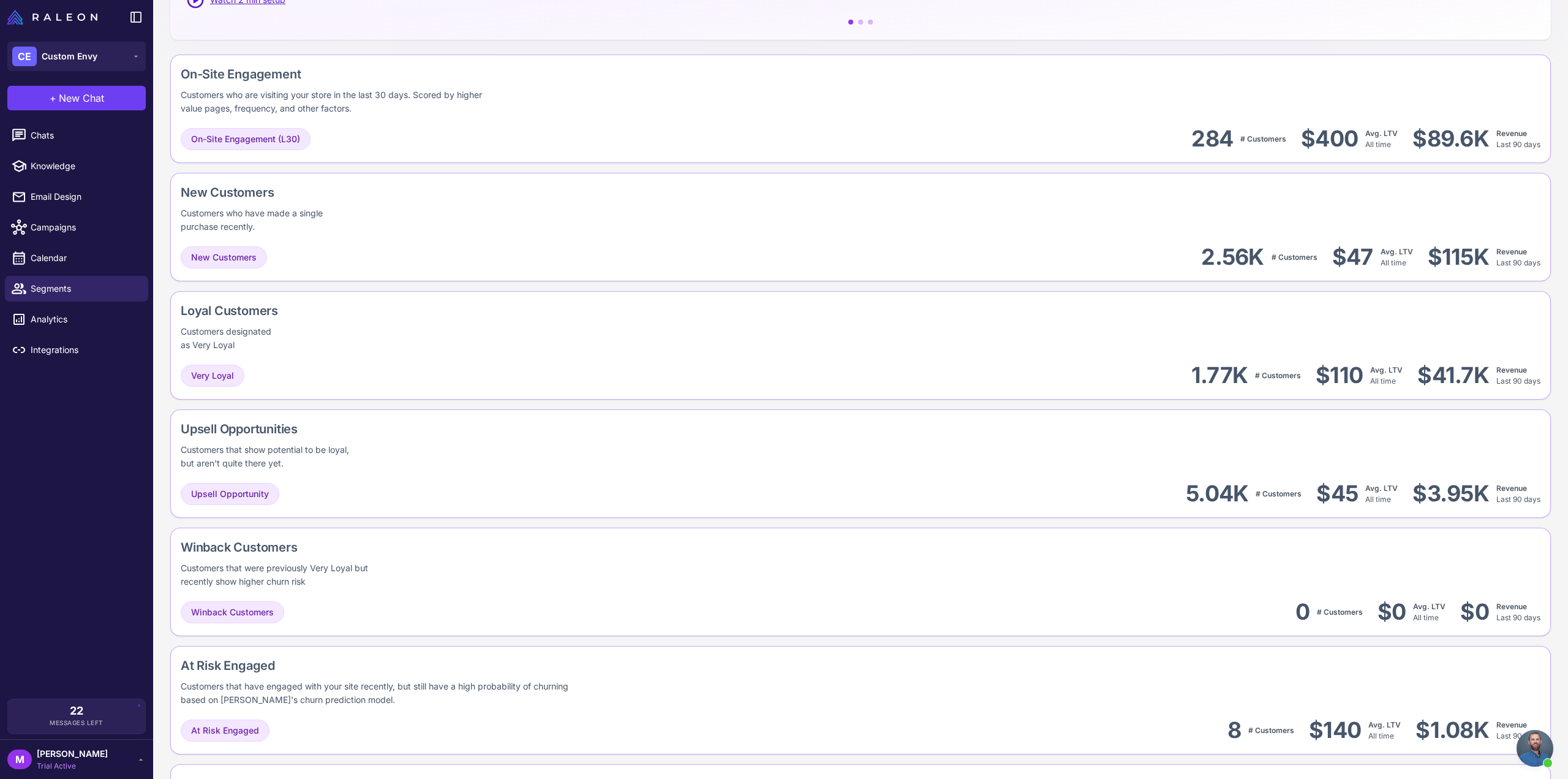
scroll to position [367, 0]
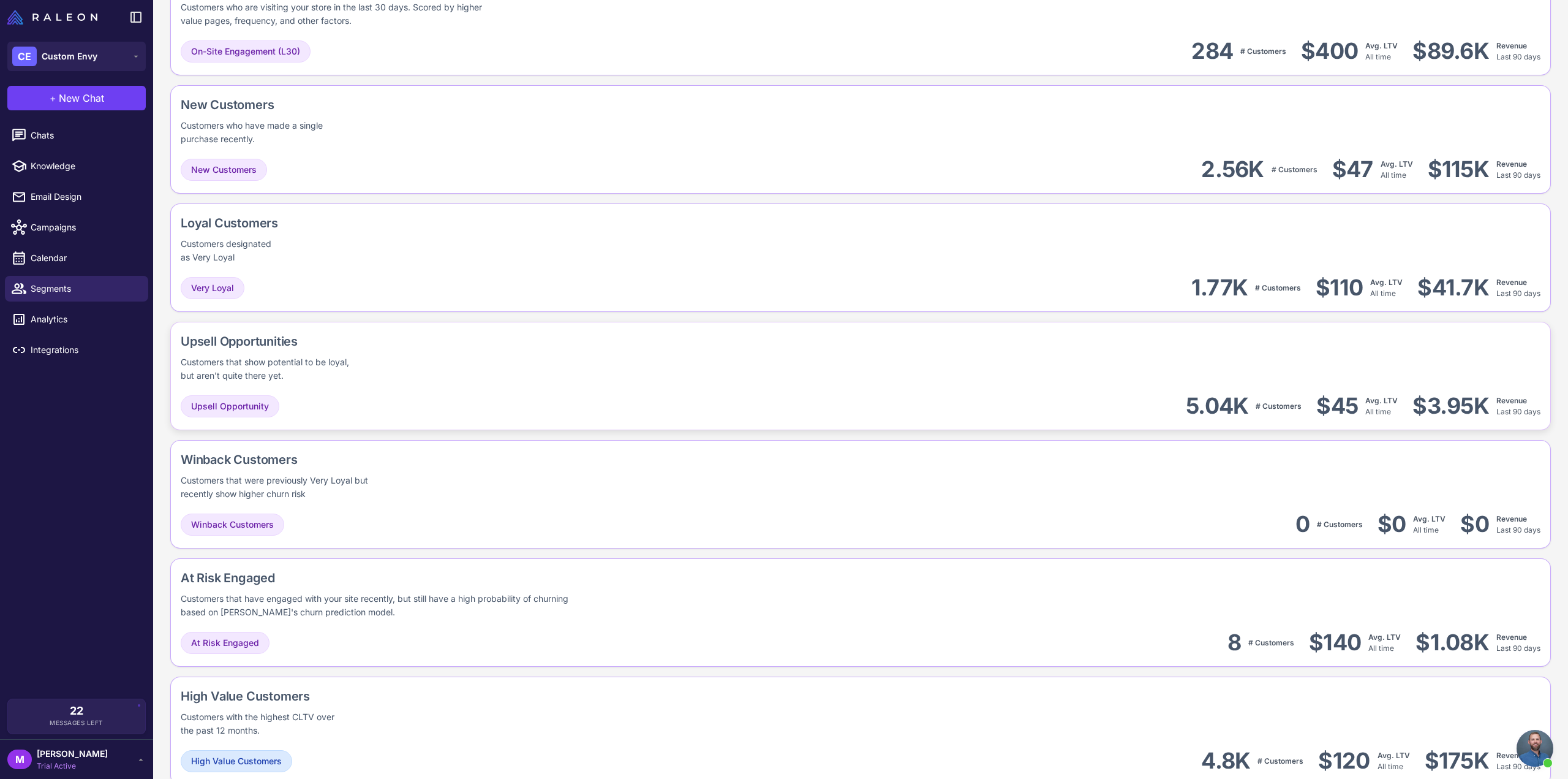
click at [399, 356] on div "Upsell Opportunities Customers that show potential to be loyal, but aren't quit…" at bounding box center [317, 357] width 273 height 50
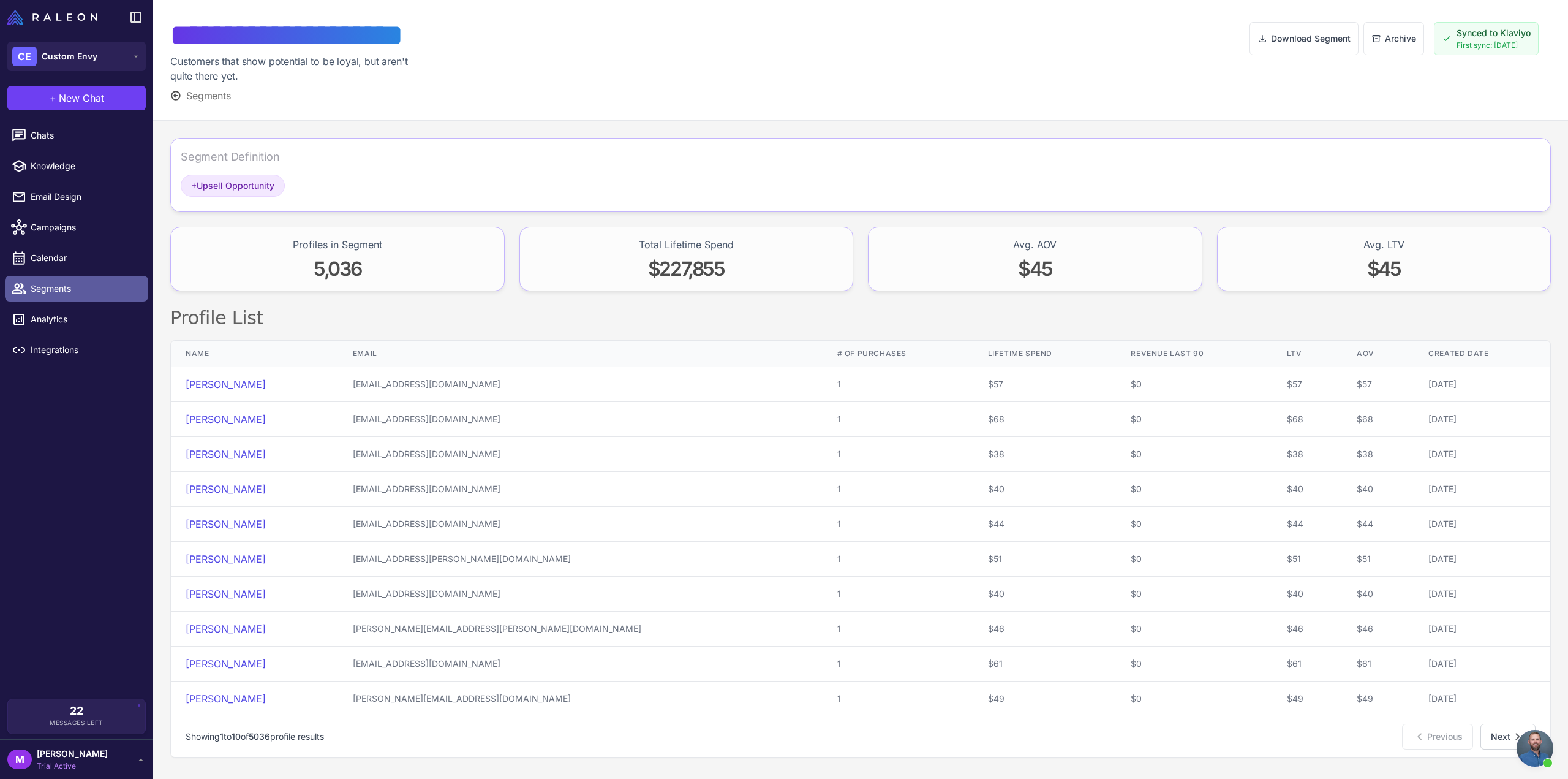
click at [37, 293] on span "Segments" at bounding box center [85, 288] width 108 height 13
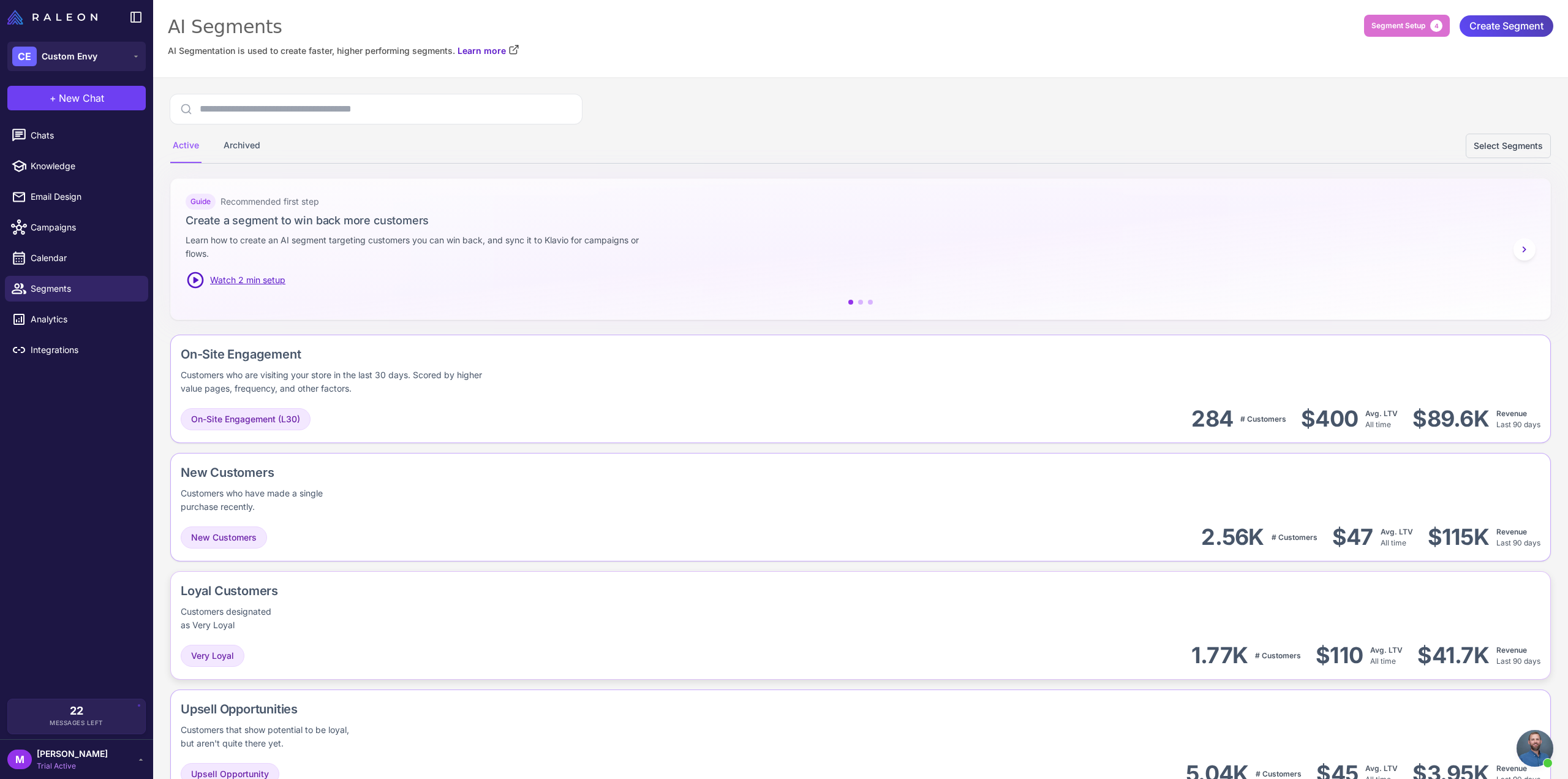
click at [362, 614] on div "Loyal Customers Customers designated as Very Loyal" at bounding box center [860, 607] width 1359 height 50
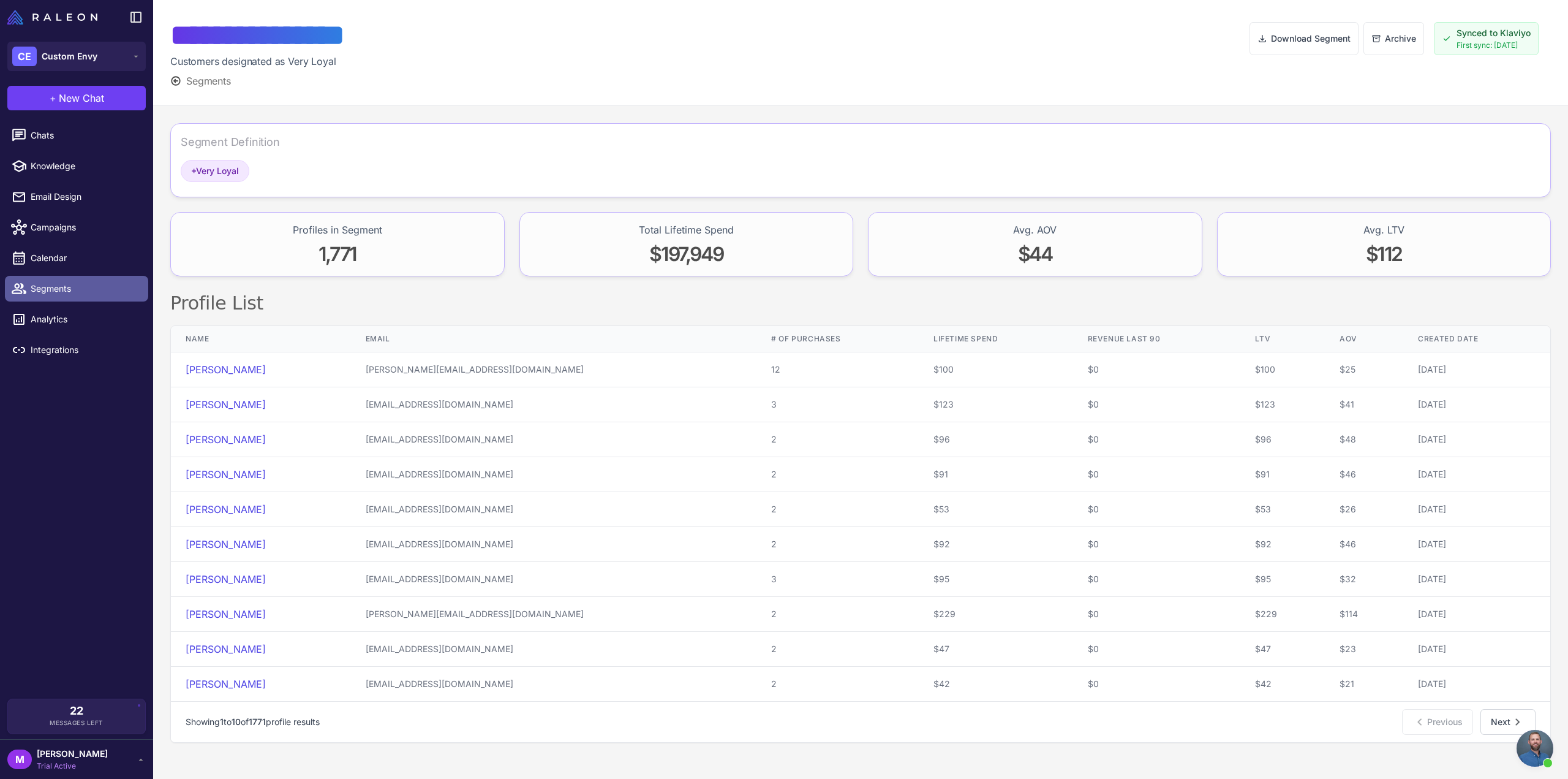
click at [39, 296] on link "Segments" at bounding box center [76, 288] width 143 height 26
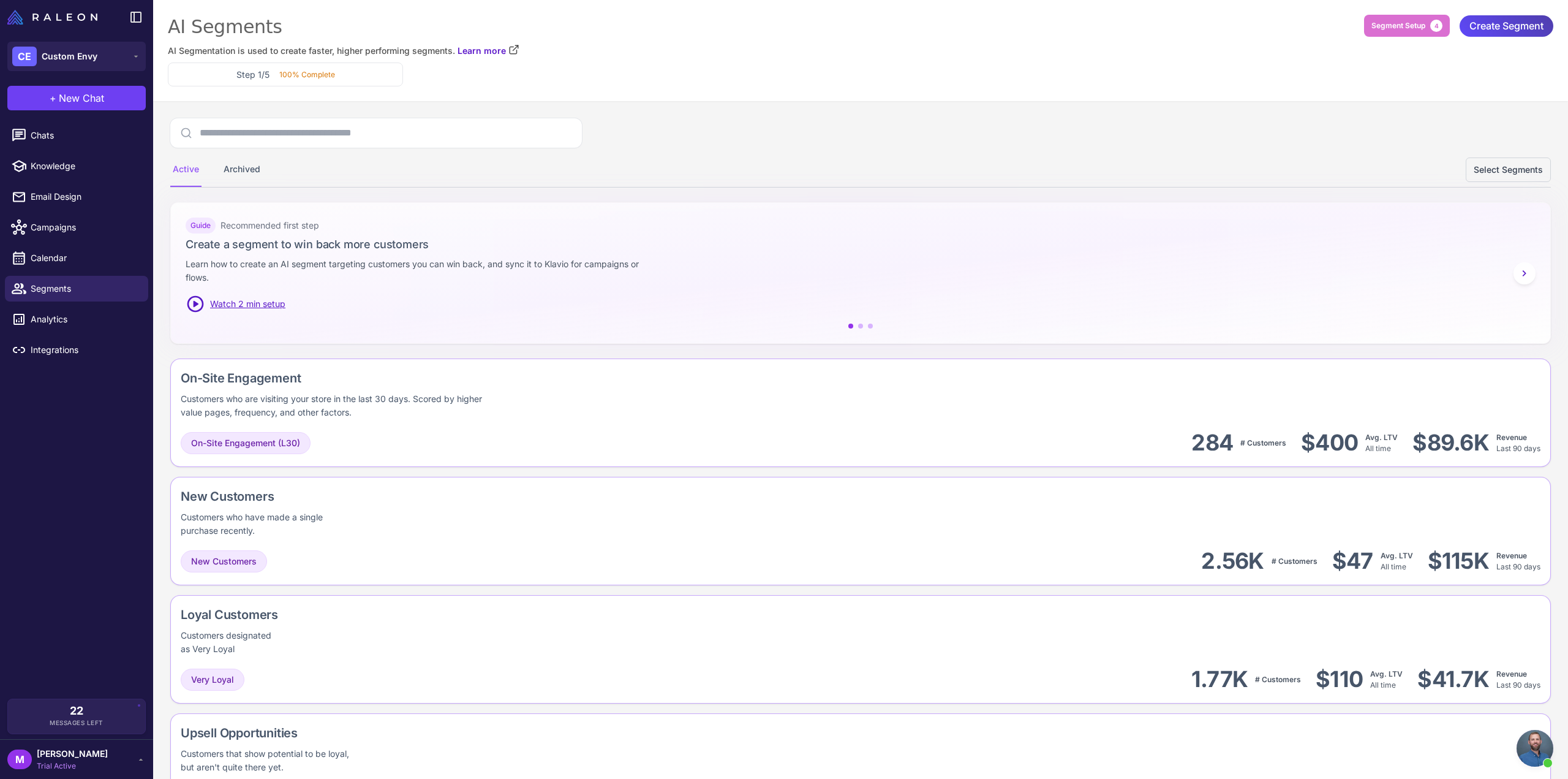
click at [342, 520] on div "New Customers Customers who have made a single purchase recently. New Customers…" at bounding box center [860, 530] width 1380 height 108
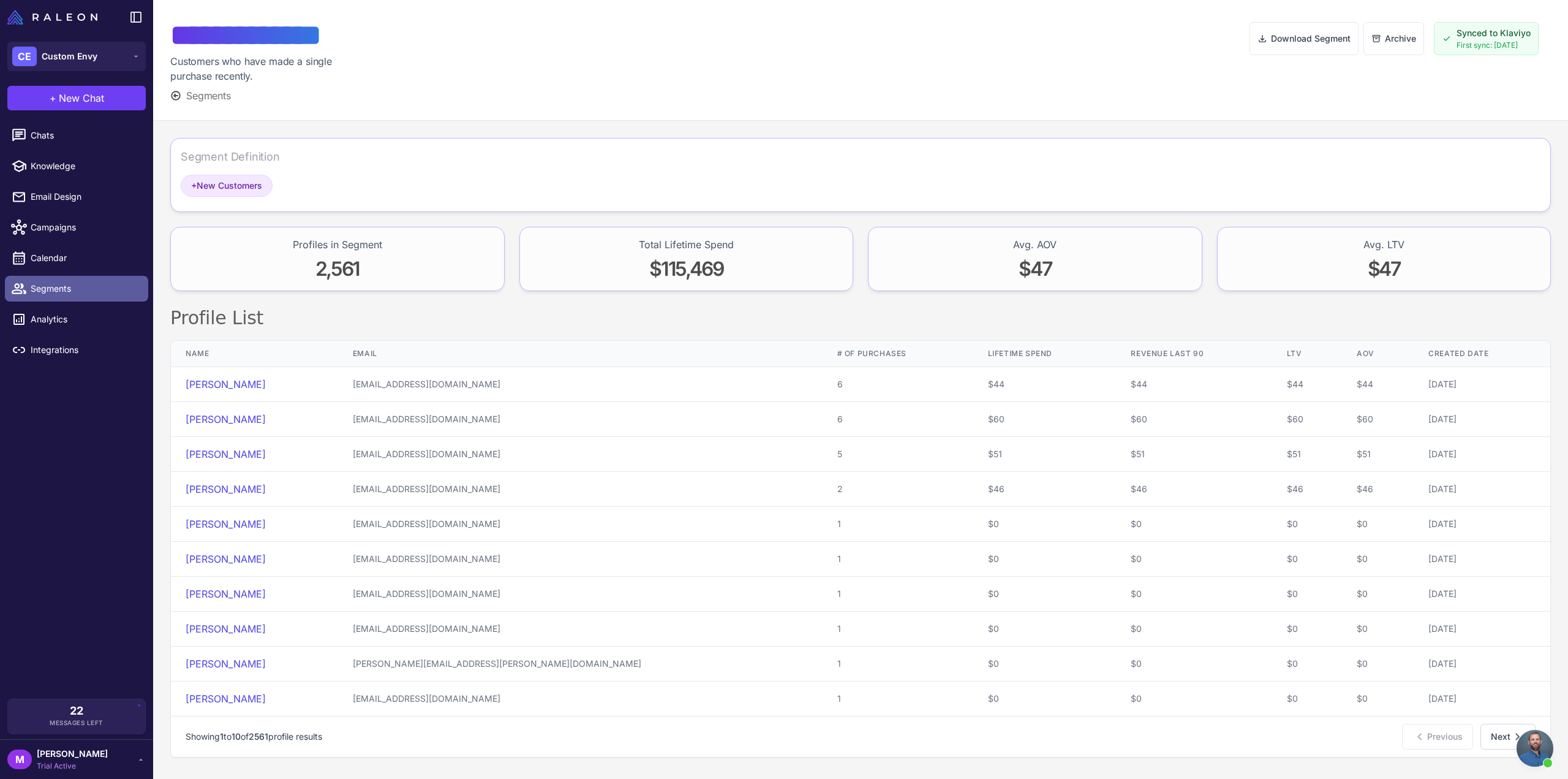
click at [64, 285] on span "Segments" at bounding box center [85, 288] width 108 height 13
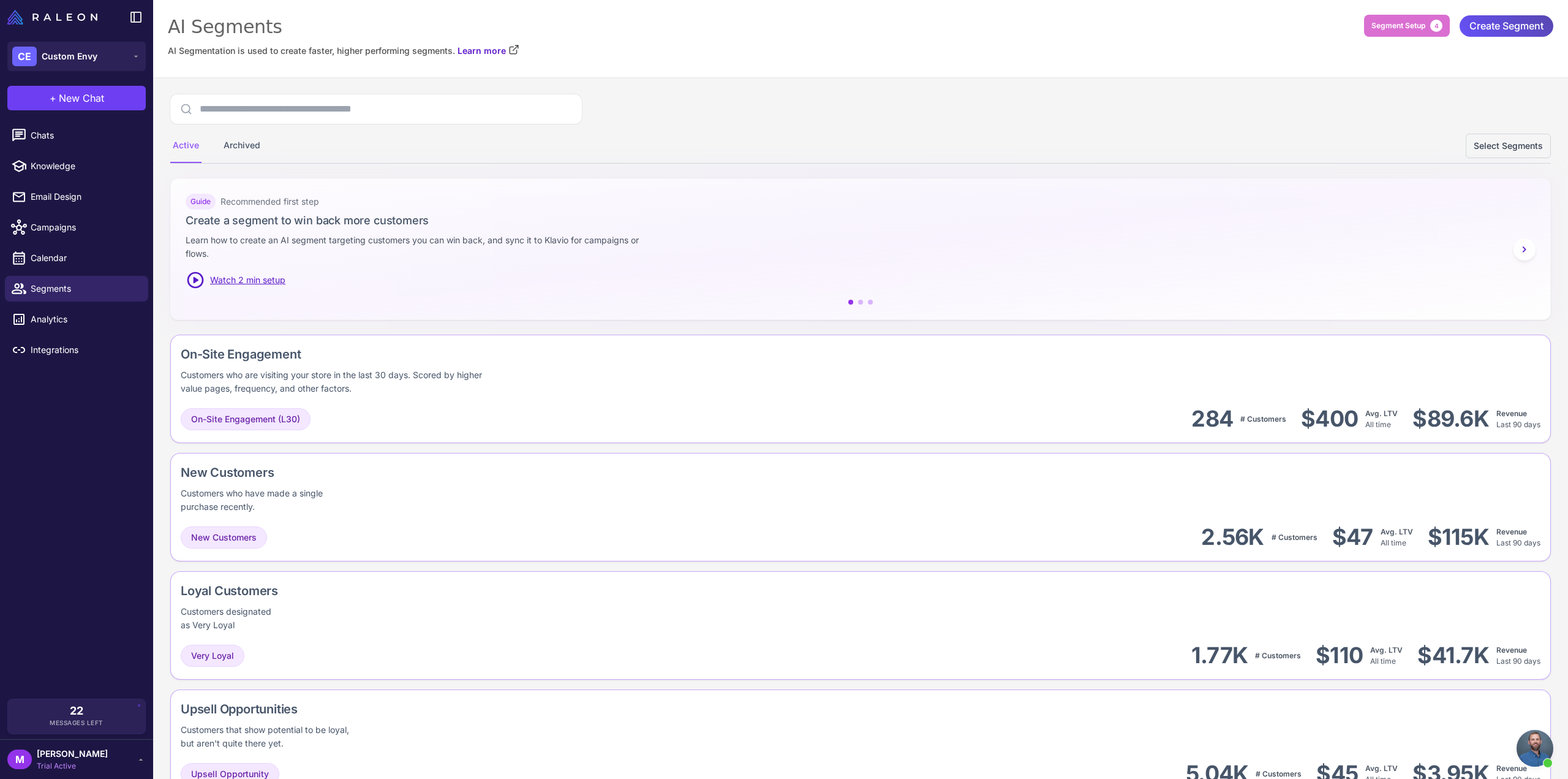
click at [1479, 16] on span "Create Segment" at bounding box center [1506, 26] width 74 height 22
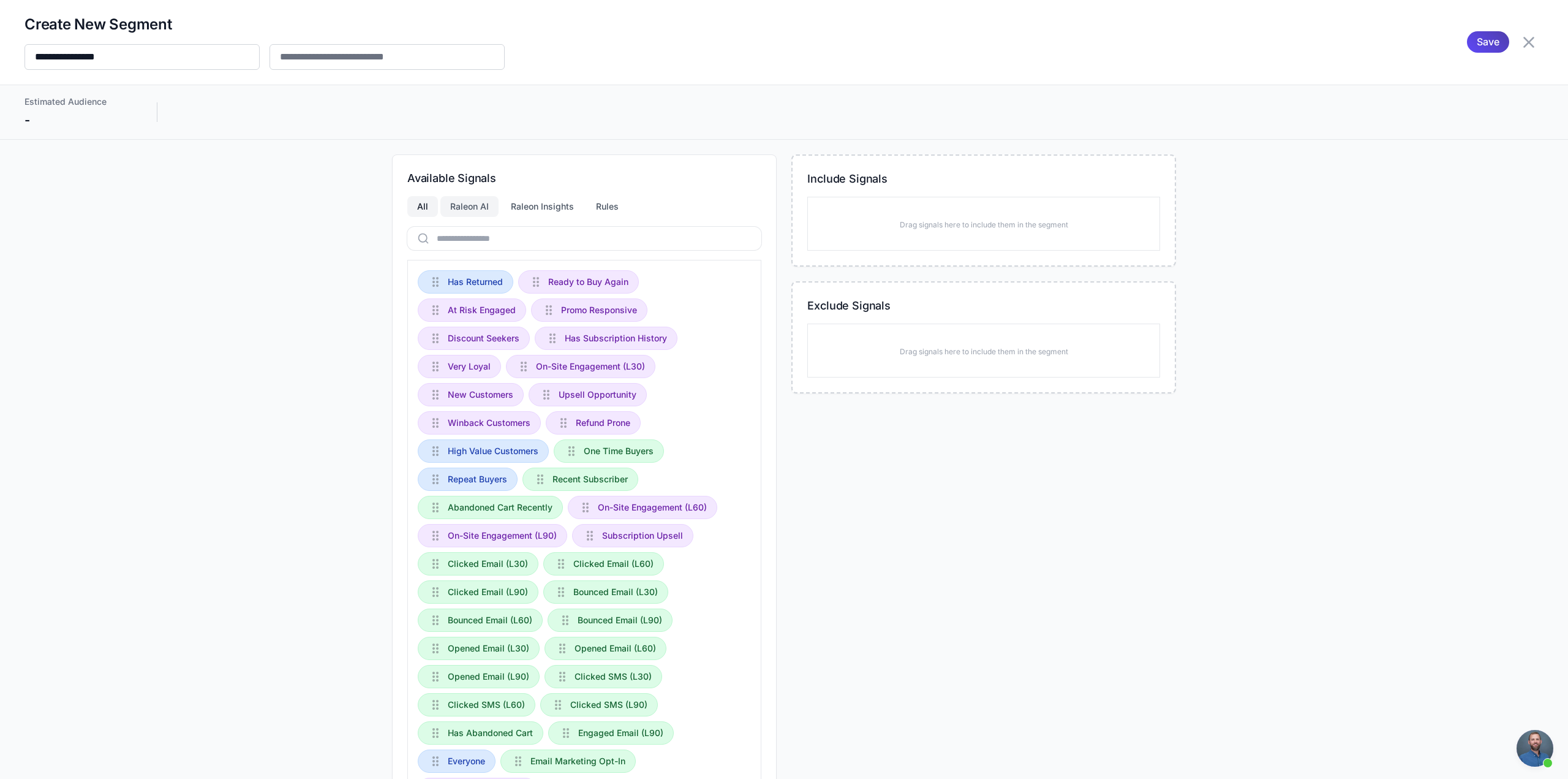
click at [474, 209] on div "Raleon AI" at bounding box center [469, 206] width 58 height 21
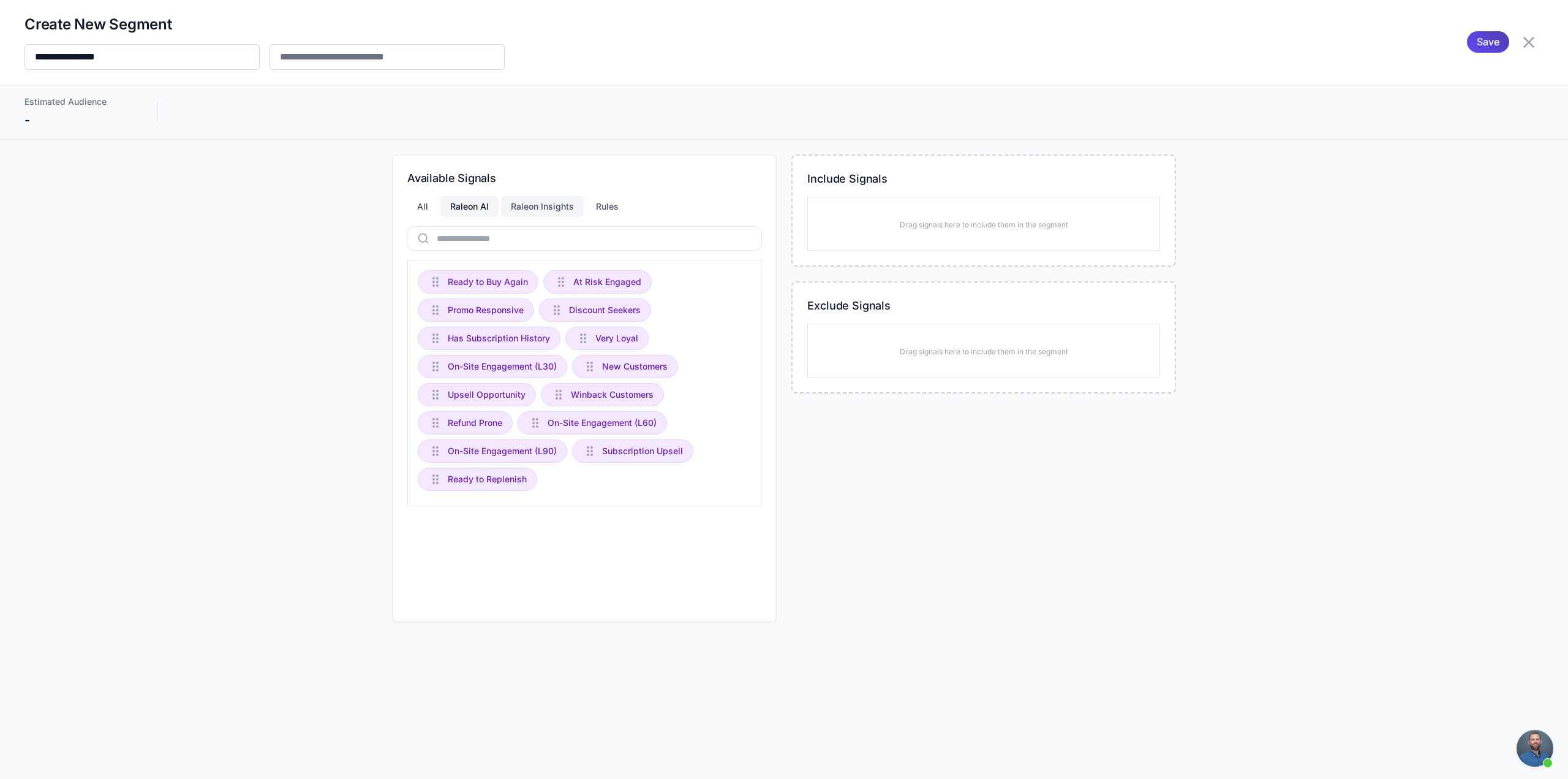
click at [539, 209] on div "Raleon Insights" at bounding box center [543, 206] width 83 height 21
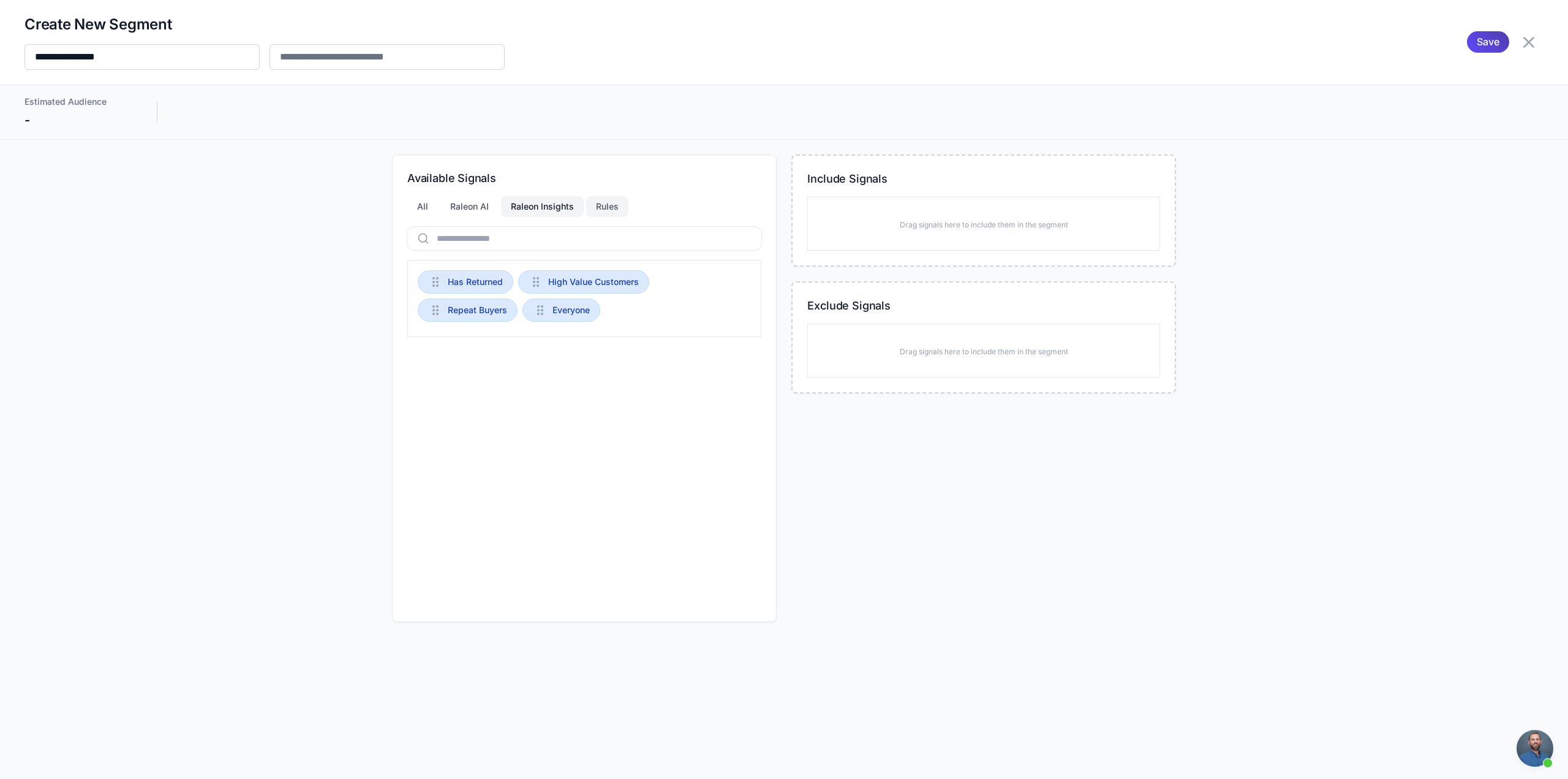
click at [603, 205] on div "Rules" at bounding box center [607, 206] width 42 height 21
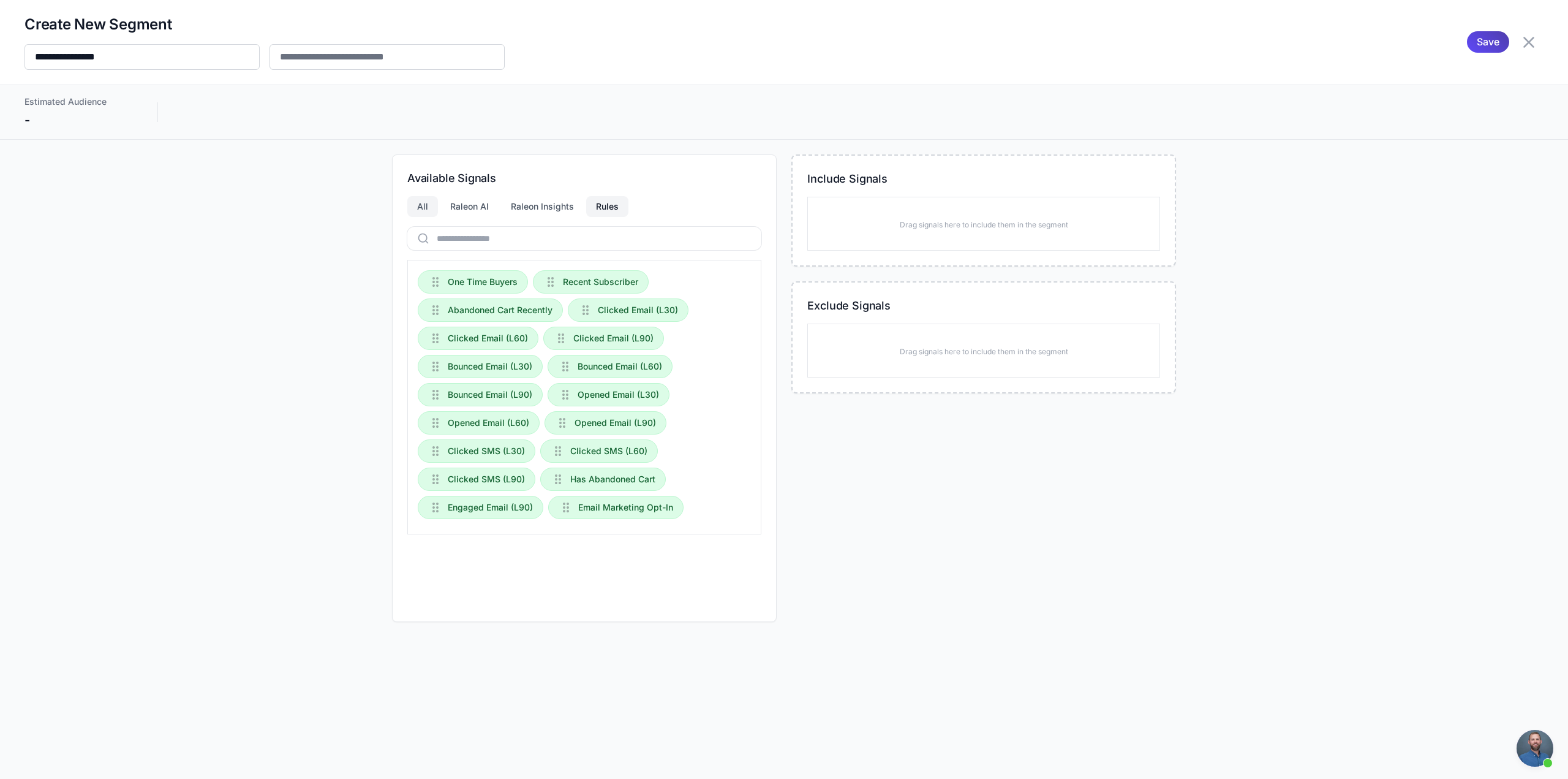
click at [421, 209] on div "All" at bounding box center [422, 206] width 31 height 21
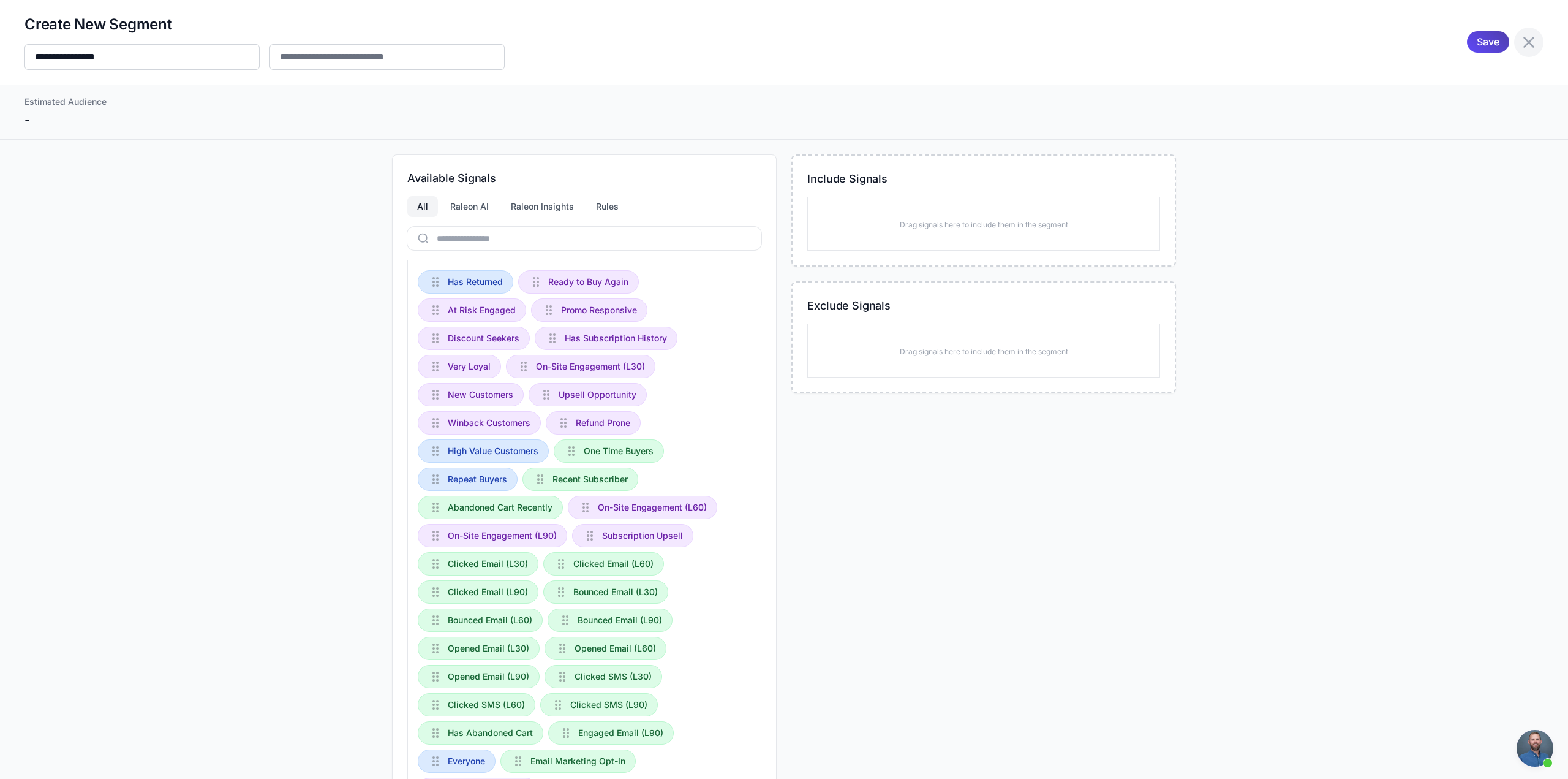
click at [1523, 42] on icon at bounding box center [1528, 42] width 11 height 11
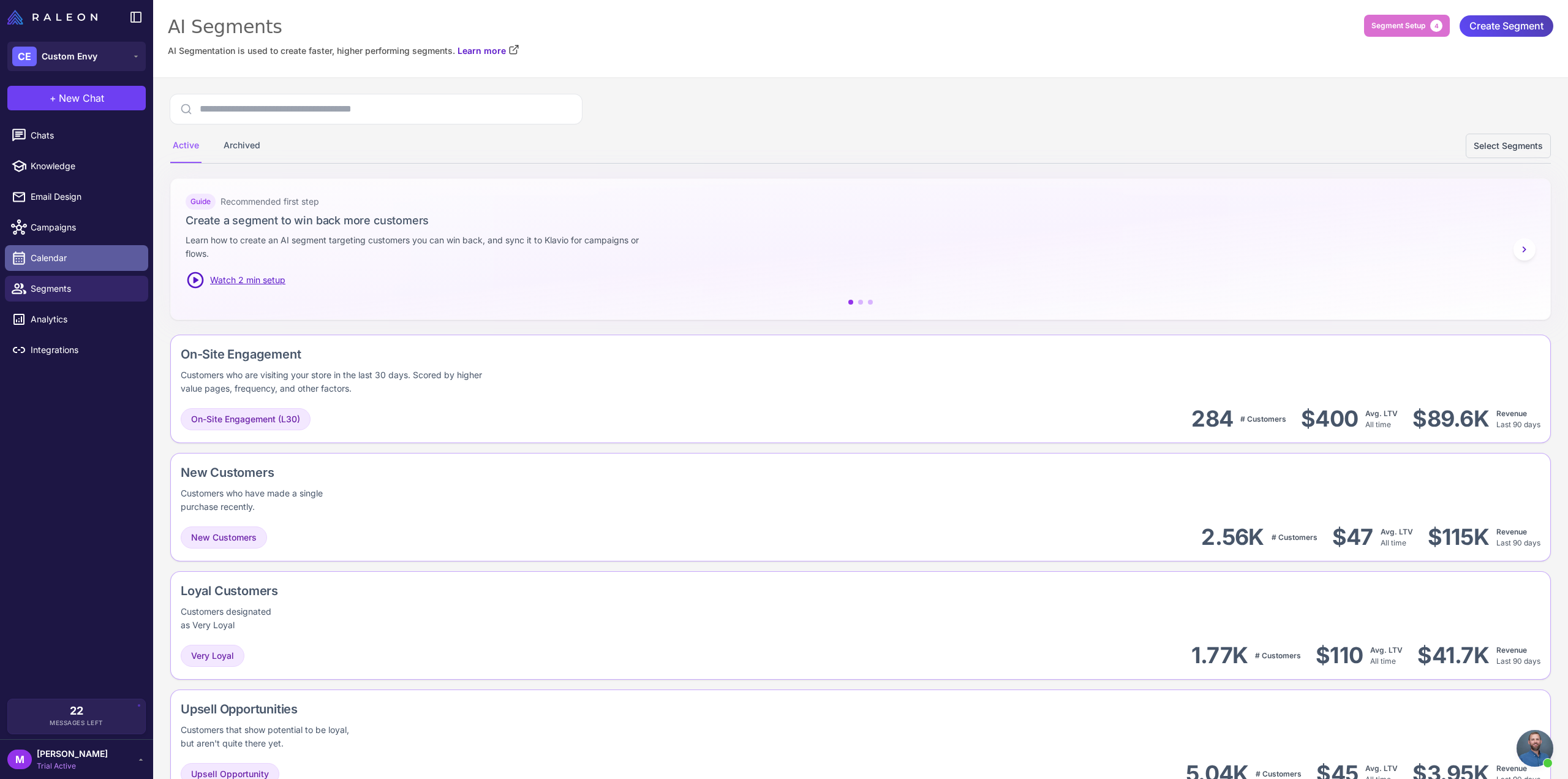
click at [65, 260] on span "Calendar" at bounding box center [85, 258] width 108 height 13
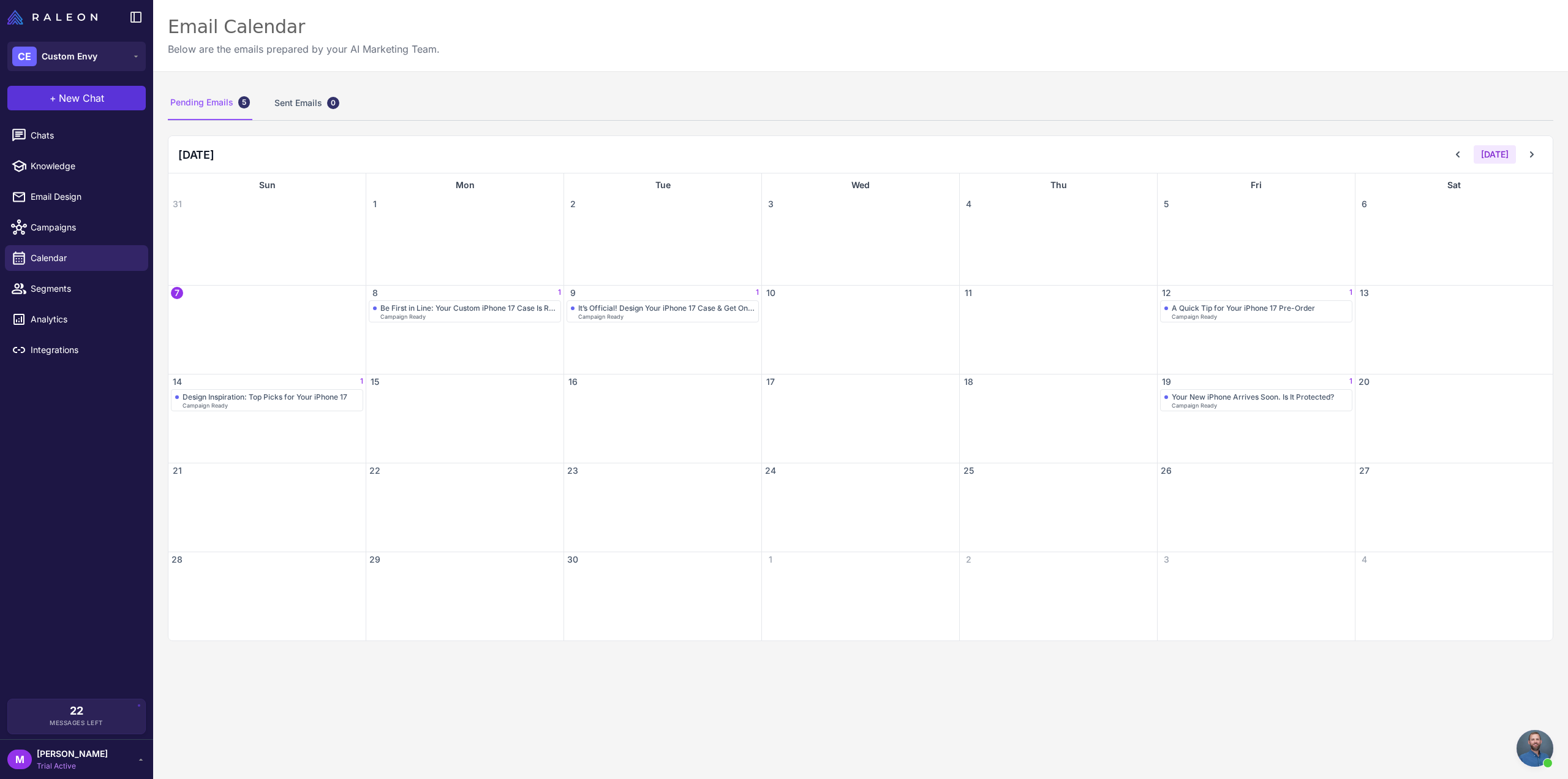
click at [86, 104] on span "New Chat" at bounding box center [81, 98] width 46 height 15
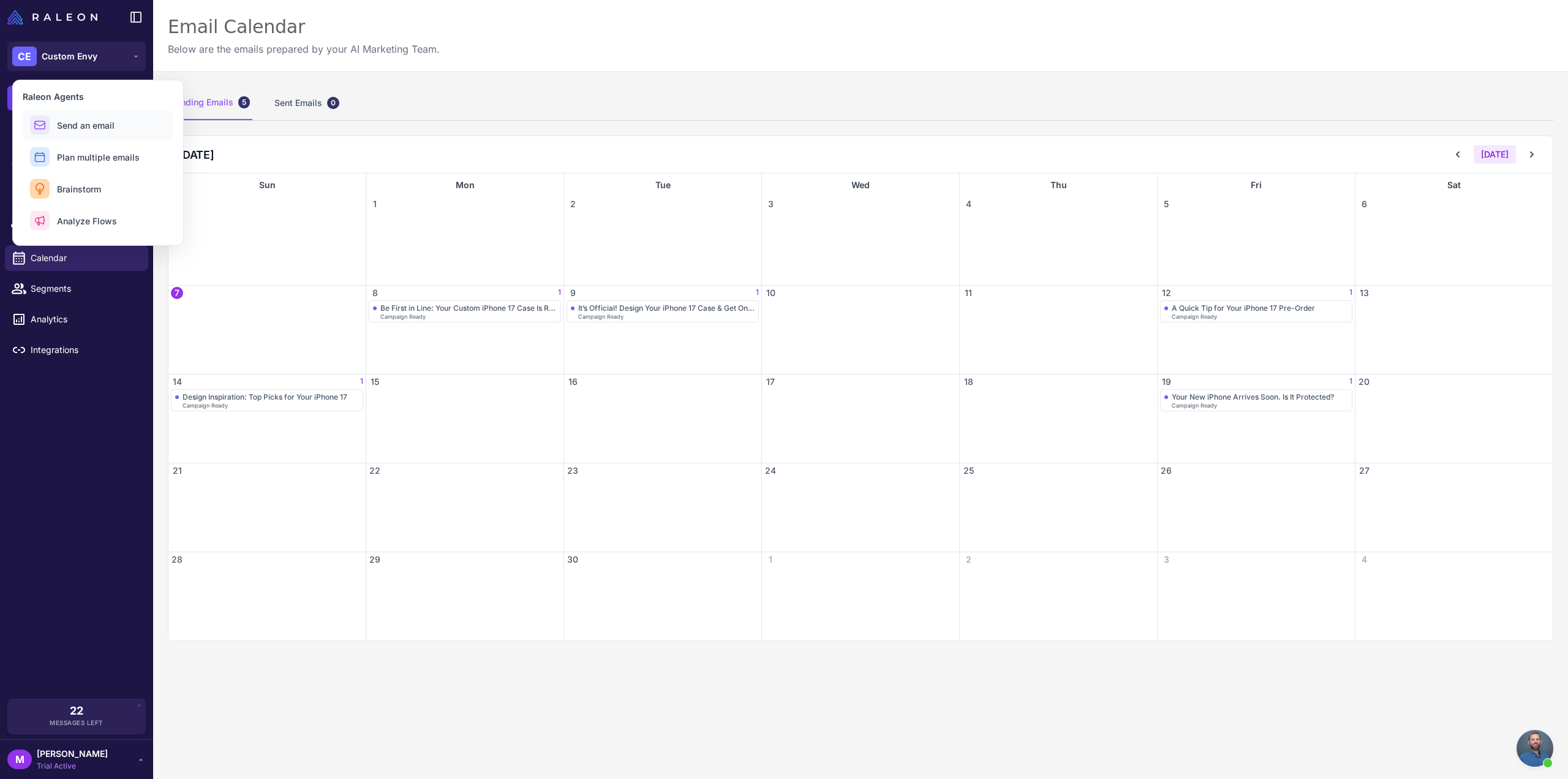
click at [88, 130] on span "Send an email" at bounding box center [86, 125] width 57 height 12
